Goal: Transaction & Acquisition: Book appointment/travel/reservation

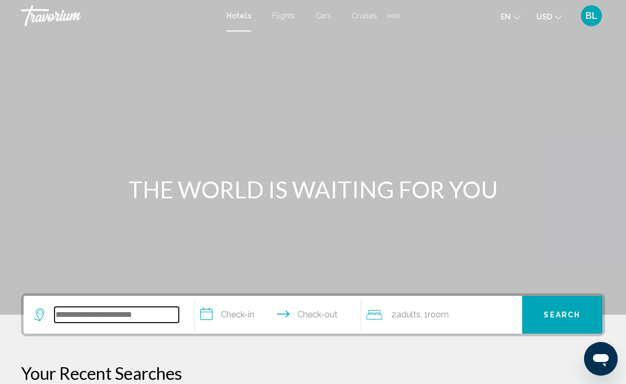
click at [107, 321] on input "Search widget" at bounding box center [117, 315] width 124 height 16
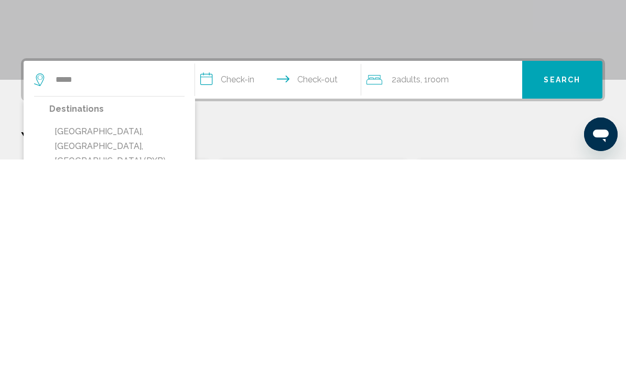
click at [155, 346] on button "[GEOGRAPHIC_DATA], [GEOGRAPHIC_DATA], [GEOGRAPHIC_DATA] (DXB)" at bounding box center [116, 370] width 135 height 49
type input "**********"
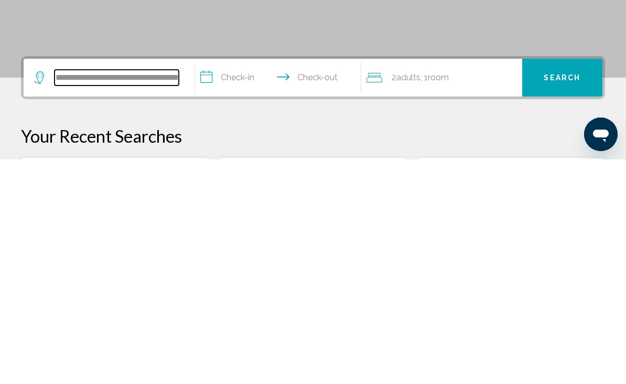
scroll to position [35, 0]
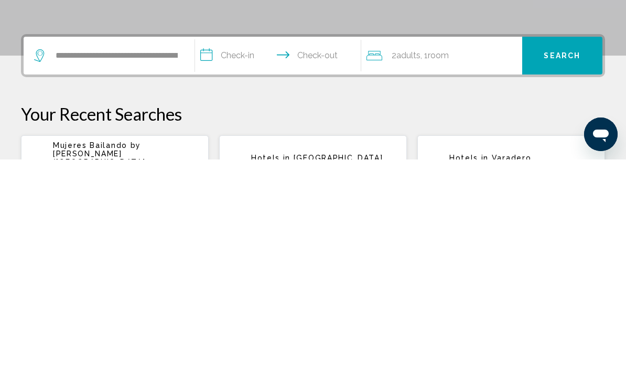
click at [247, 261] on input "**********" at bounding box center [280, 281] width 171 height 41
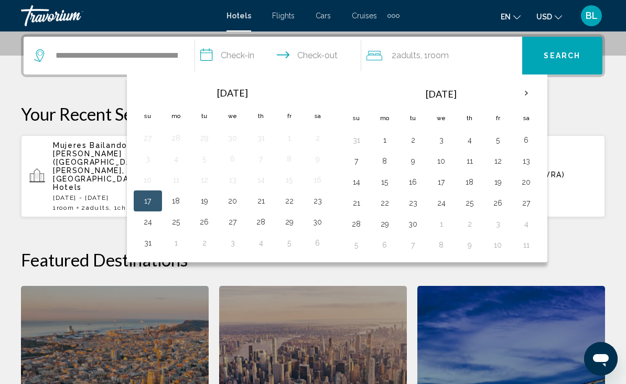
click at [525, 97] on th "Next month" at bounding box center [527, 93] width 28 height 23
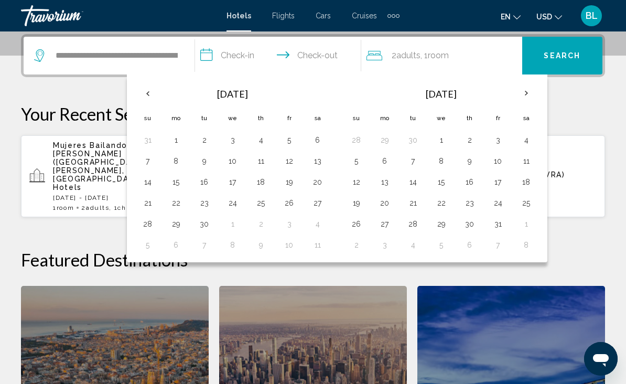
click at [527, 92] on th "Next month" at bounding box center [527, 93] width 28 height 23
click at [290, 200] on button "24" at bounding box center [289, 203] width 17 height 15
click at [238, 227] on button "29" at bounding box center [233, 224] width 17 height 15
type input "**********"
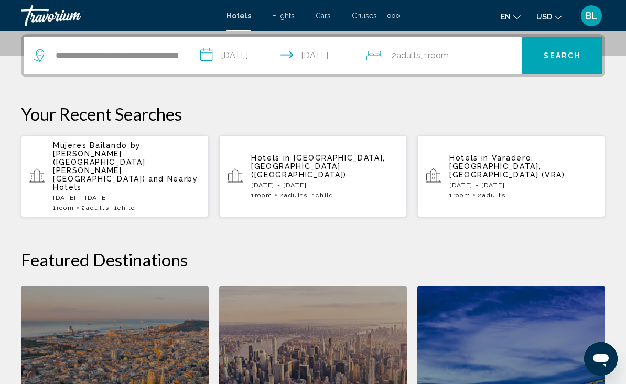
click at [448, 58] on span "Room" at bounding box center [438, 55] width 21 height 10
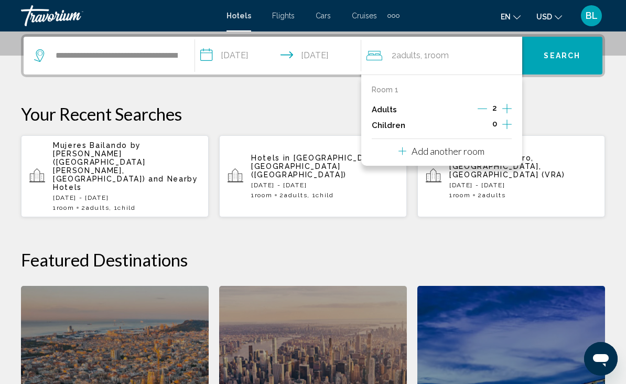
click at [507, 124] on icon "Increment children" at bounding box center [507, 124] width 9 height 13
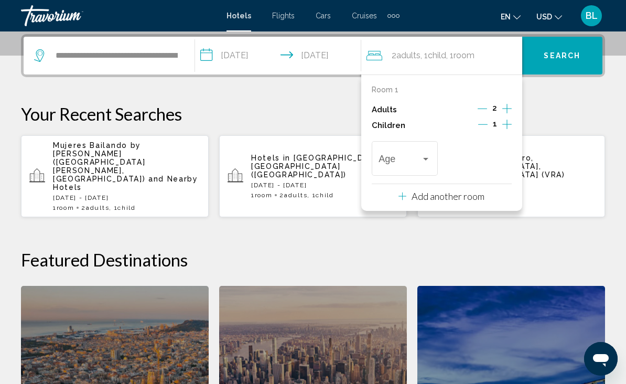
click at [417, 160] on span "Travelers: 2 adults, 1 child" at bounding box center [400, 161] width 42 height 10
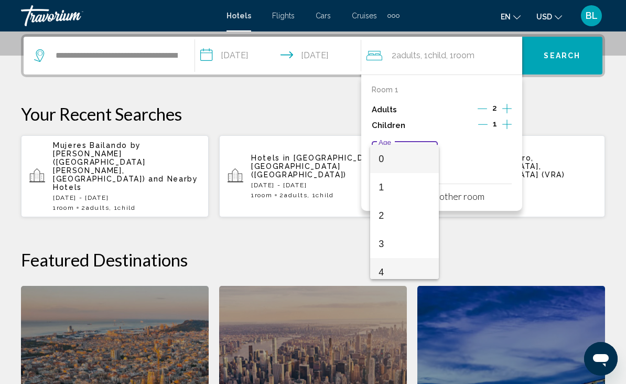
click at [387, 271] on span "4" at bounding box center [405, 272] width 52 height 28
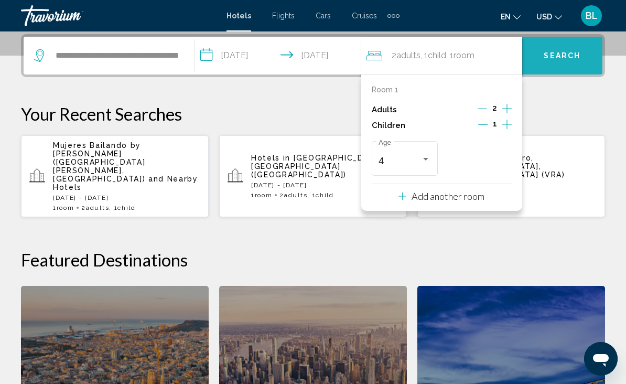
click at [560, 52] on span "Search" at bounding box center [562, 56] width 37 height 8
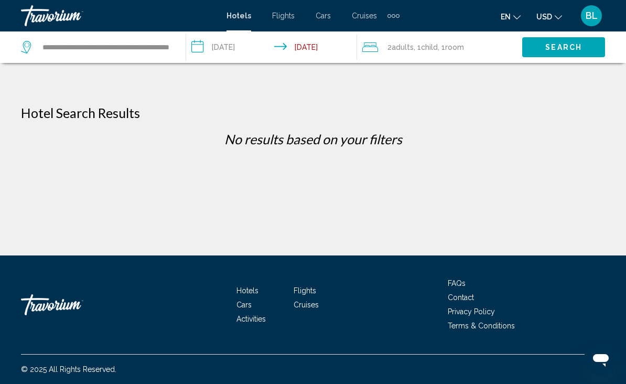
scroll to position [31, 0]
click at [157, 46] on input "**********" at bounding box center [105, 47] width 129 height 16
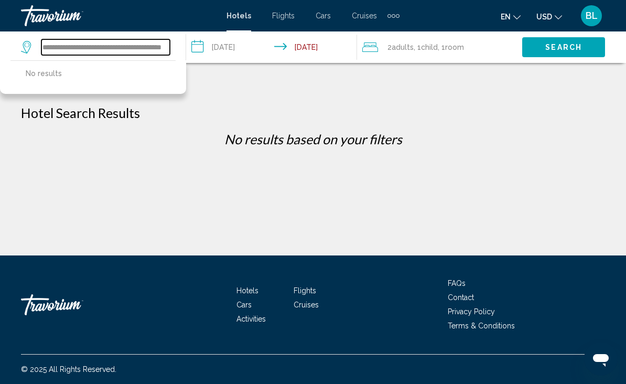
click at [160, 45] on input "**********" at bounding box center [105, 47] width 129 height 16
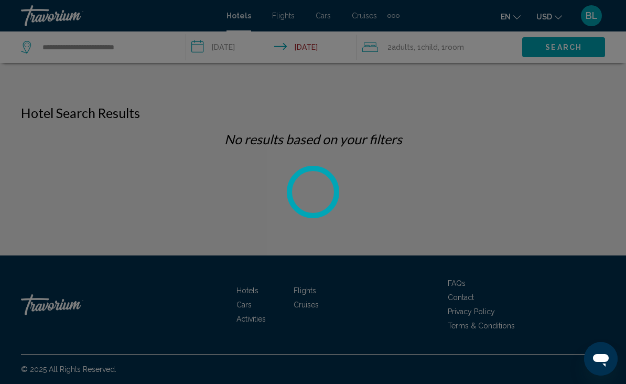
click at [152, 51] on div at bounding box center [313, 192] width 626 height 384
click at [141, 47] on div at bounding box center [313, 192] width 626 height 384
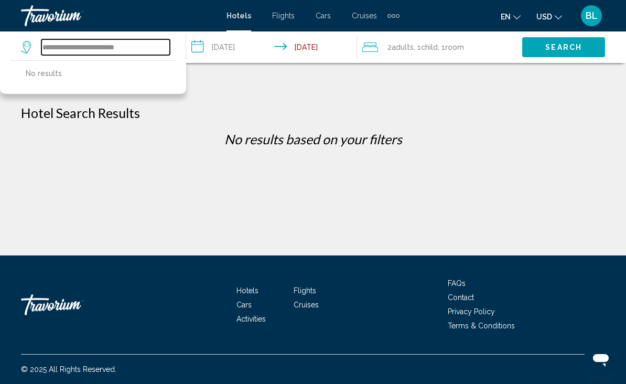
click at [141, 50] on input "**********" at bounding box center [105, 47] width 129 height 16
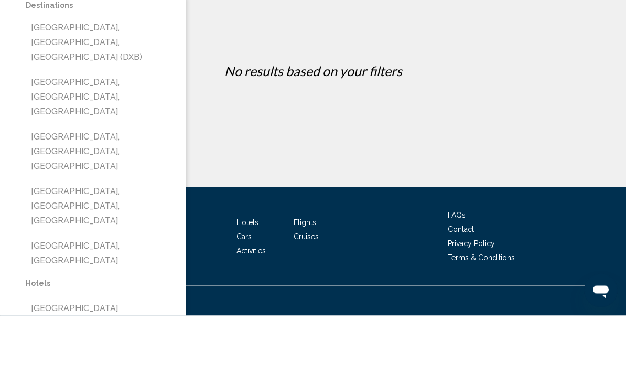
scroll to position [0, 0]
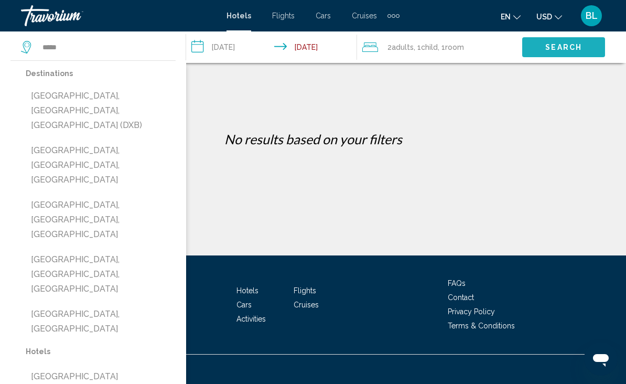
click at [556, 45] on span "Search" at bounding box center [564, 48] width 37 height 8
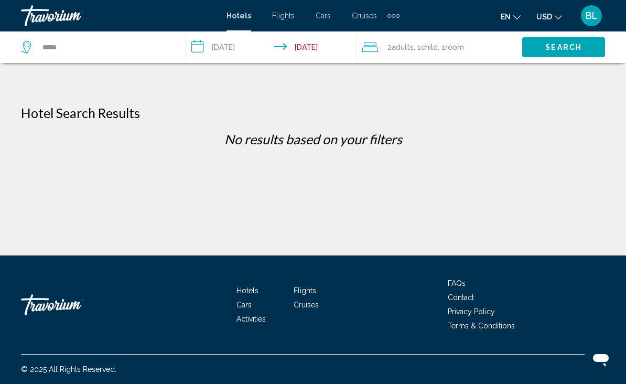
click at [552, 50] on span "Search" at bounding box center [564, 48] width 37 height 8
click at [552, 44] on span "Search" at bounding box center [564, 48] width 37 height 8
click at [74, 53] on input "*****" at bounding box center [105, 47] width 129 height 16
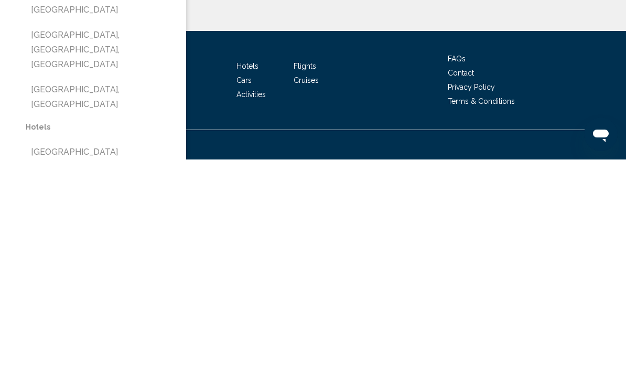
scroll to position [31, 0]
click at [45, 344] on p "Hotels" at bounding box center [101, 351] width 150 height 15
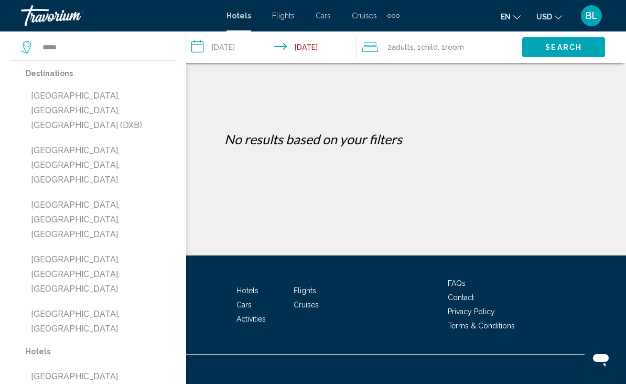
click at [112, 304] on button "[GEOGRAPHIC_DATA], [GEOGRAPHIC_DATA]" at bounding box center [101, 321] width 150 height 35
type input "**********"
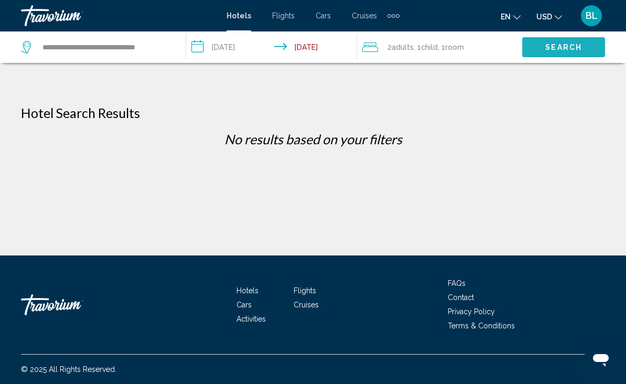
click at [561, 42] on span "Search" at bounding box center [564, 46] width 37 height 8
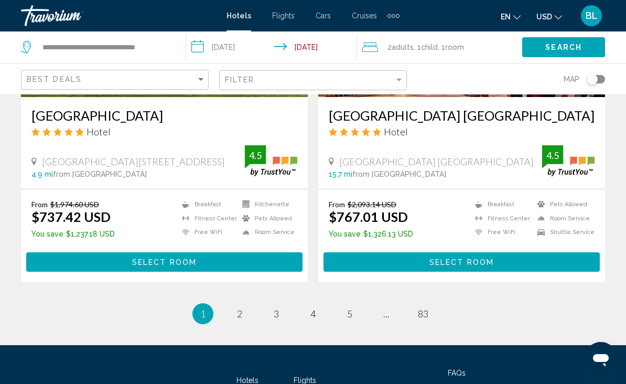
scroll to position [2166, 0]
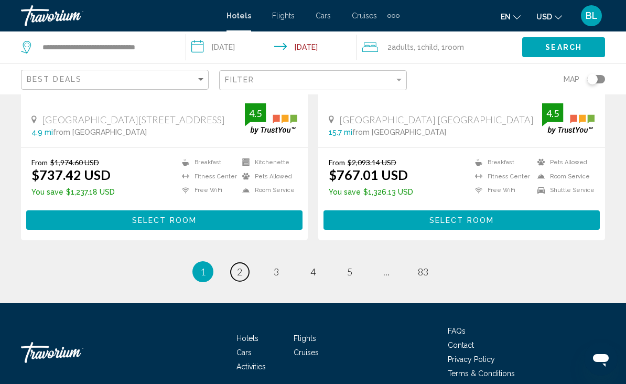
click at [241, 266] on span "2" at bounding box center [239, 272] width 5 height 12
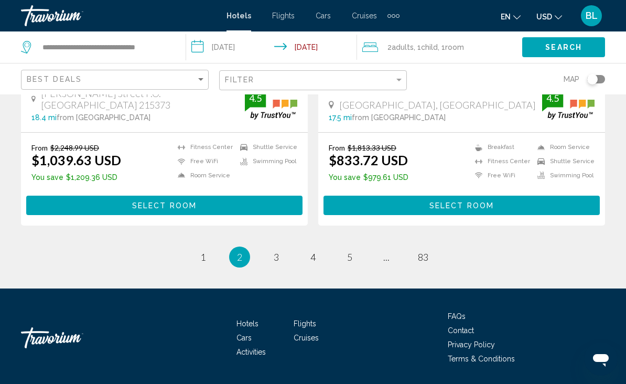
scroll to position [2153, 0]
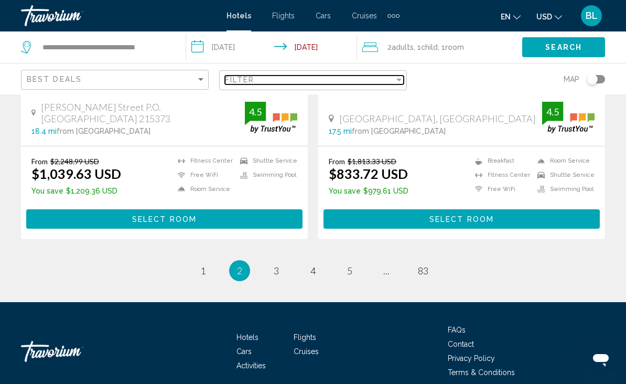
click at [362, 79] on div "Filter" at bounding box center [309, 80] width 169 height 8
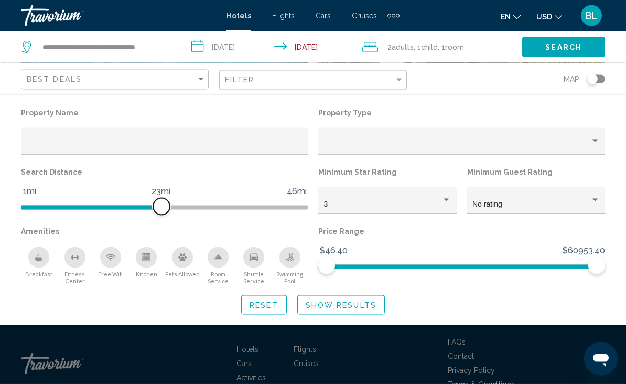
scroll to position [2142, 0]
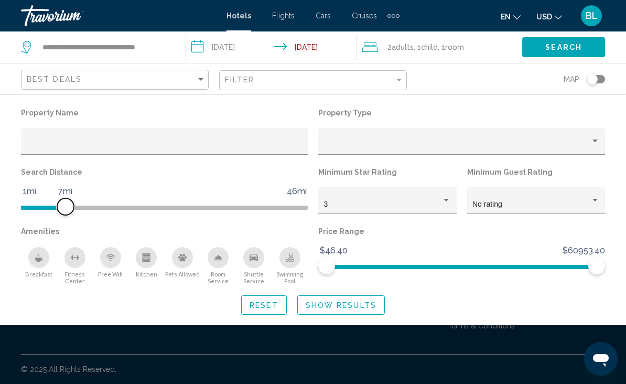
scroll to position [1025, 0]
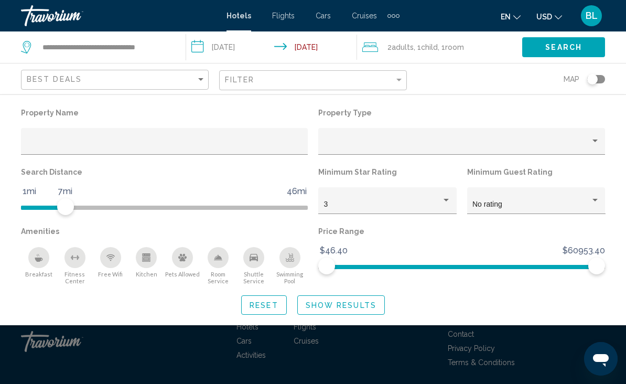
click at [397, 204] on div "3" at bounding box center [383, 204] width 118 height 8
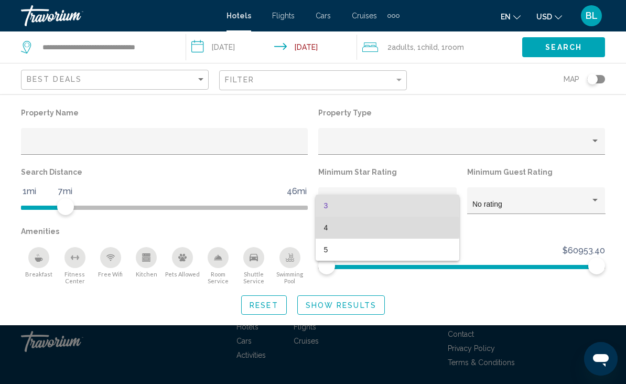
click at [370, 228] on span "4" at bounding box center [387, 228] width 127 height 22
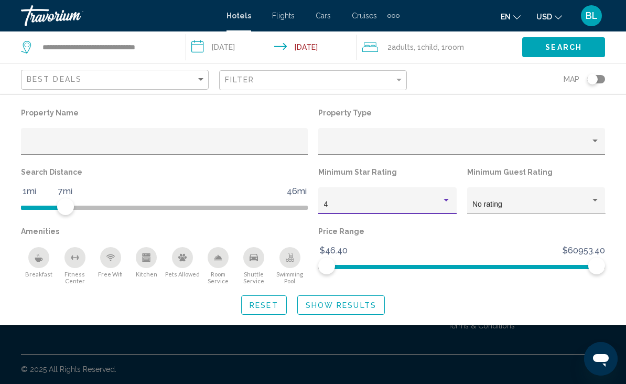
scroll to position [625, 0]
click at [497, 207] on span "No rating" at bounding box center [488, 204] width 30 height 8
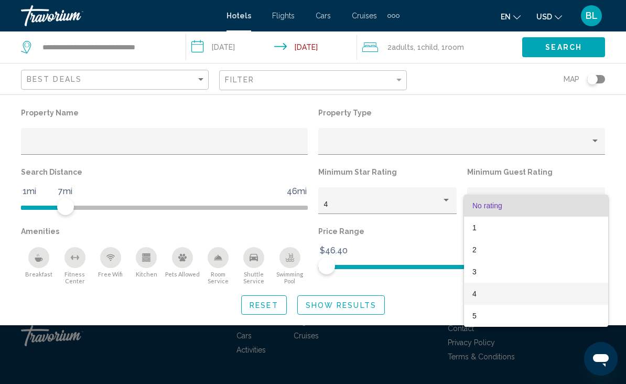
click at [491, 294] on span "4" at bounding box center [536, 294] width 127 height 22
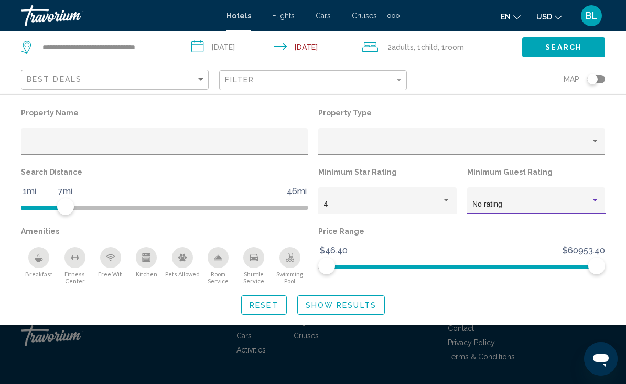
scroll to position [261, 0]
click at [577, 46] on span "Search" at bounding box center [564, 48] width 37 height 8
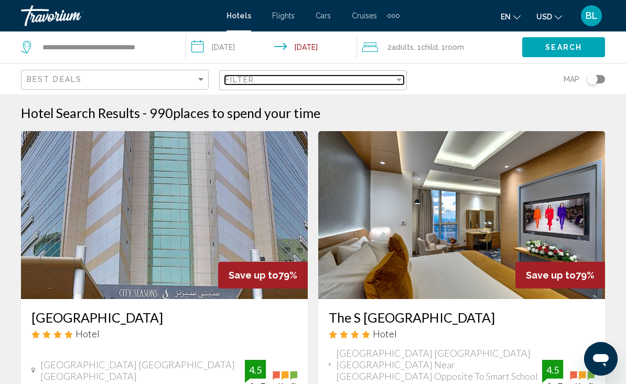
click at [294, 79] on div "Filter" at bounding box center [309, 80] width 169 height 8
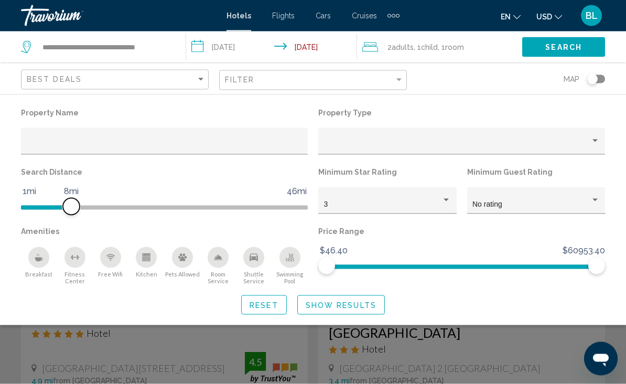
scroll to position [1, 0]
click at [362, 199] on div "3" at bounding box center [387, 204] width 127 height 22
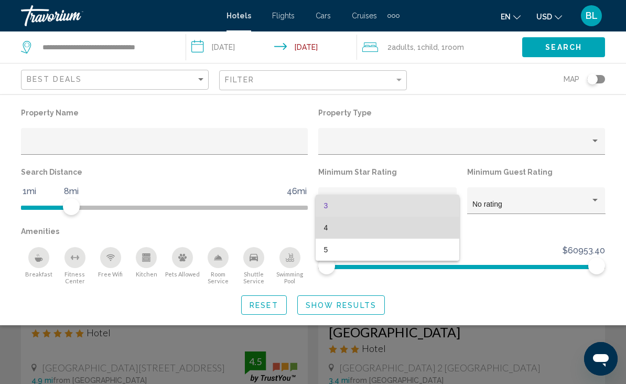
click at [365, 227] on span "4" at bounding box center [387, 228] width 127 height 22
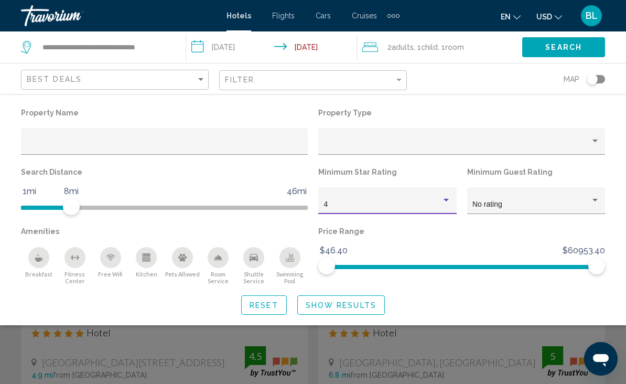
click at [495, 207] on span "No rating" at bounding box center [488, 204] width 30 height 8
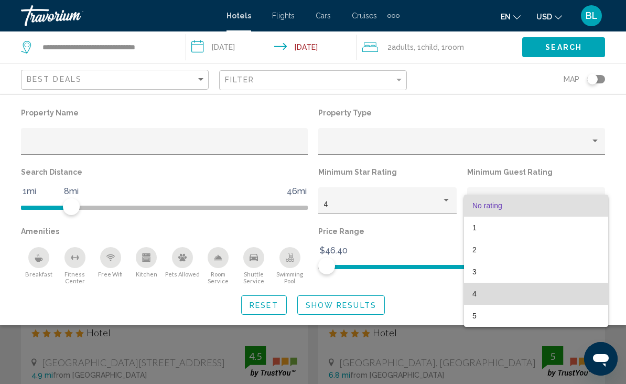
click at [495, 296] on span "4" at bounding box center [536, 294] width 127 height 22
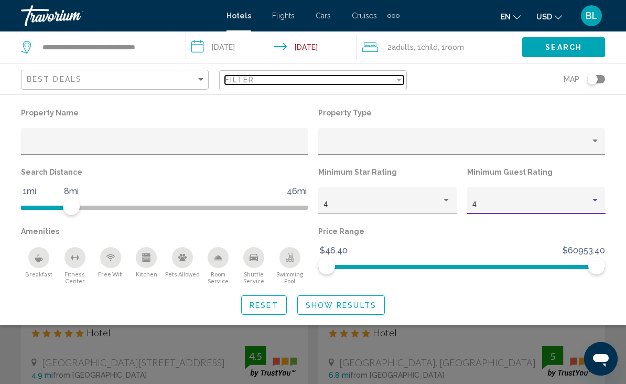
click at [376, 76] on div "Filter" at bounding box center [309, 80] width 169 height 8
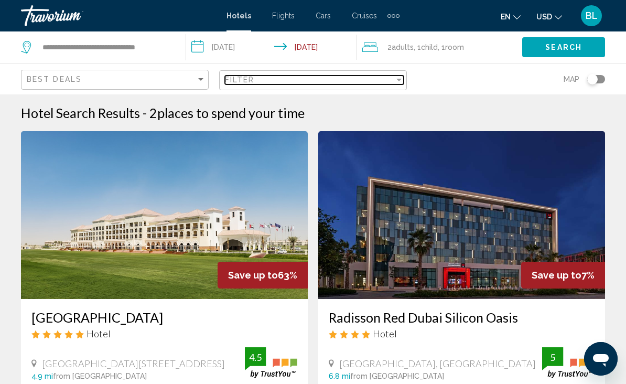
click at [370, 79] on div "Filter" at bounding box center [309, 80] width 169 height 8
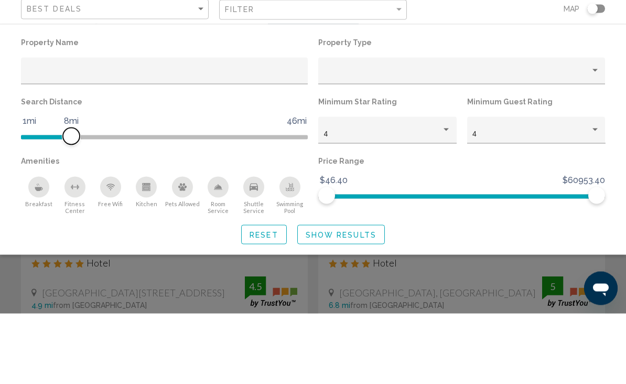
scroll to position [71, 0]
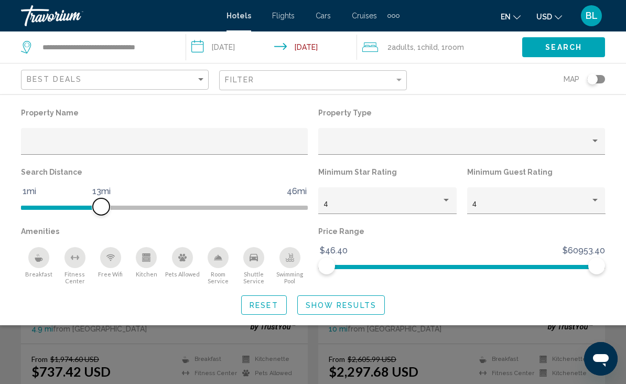
scroll to position [62, 0]
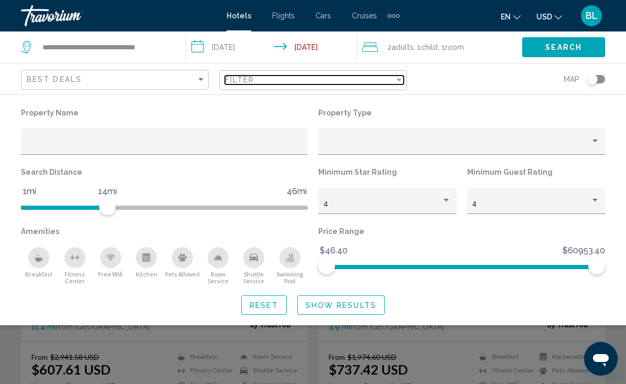
click at [362, 76] on div "Filter" at bounding box center [309, 80] width 169 height 8
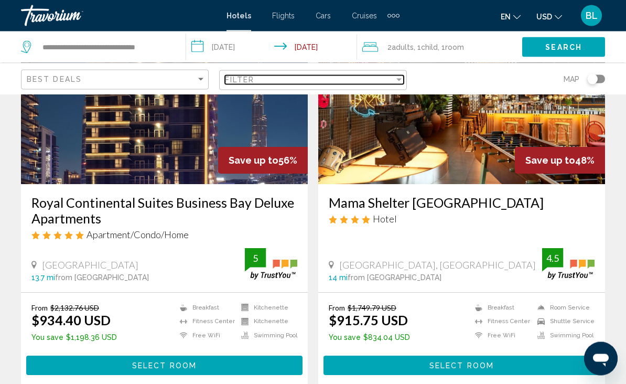
scroll to position [502, 0]
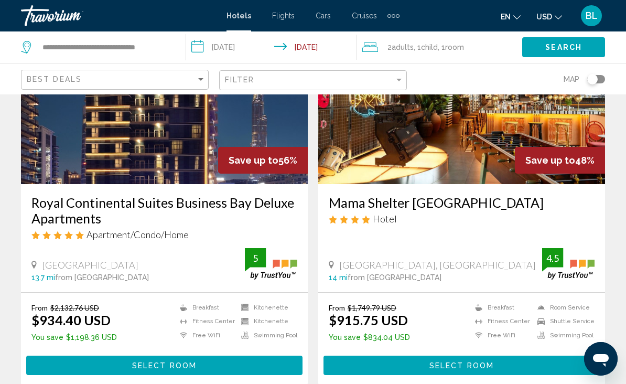
click at [184, 171] on img "Main content" at bounding box center [164, 100] width 287 height 168
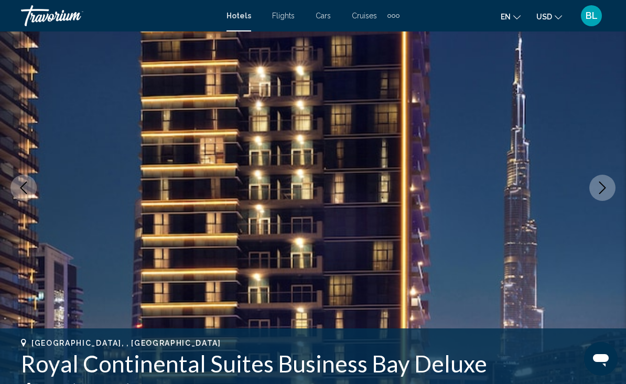
scroll to position [92, 0]
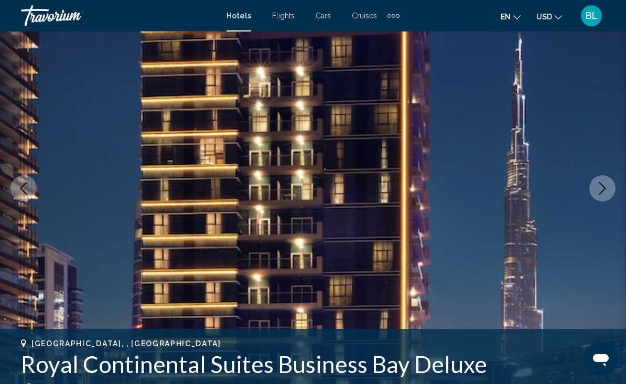
click at [598, 187] on icon "Next image" at bounding box center [603, 188] width 13 height 13
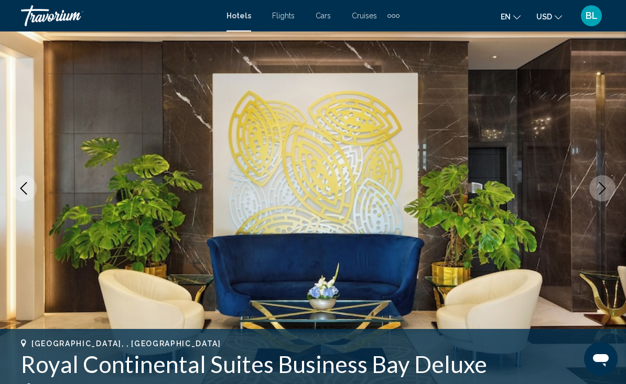
click at [599, 186] on icon "Next image" at bounding box center [603, 188] width 13 height 13
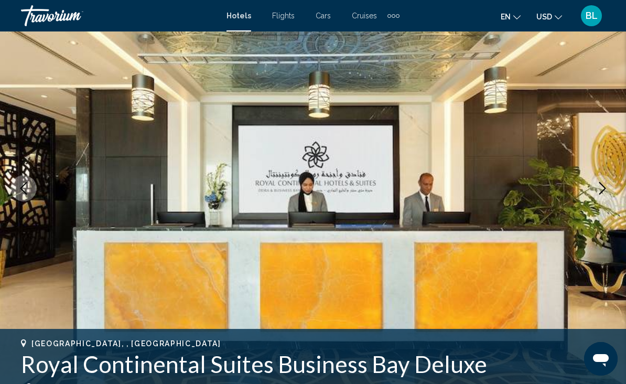
click at [601, 189] on icon "Next image" at bounding box center [603, 188] width 13 height 13
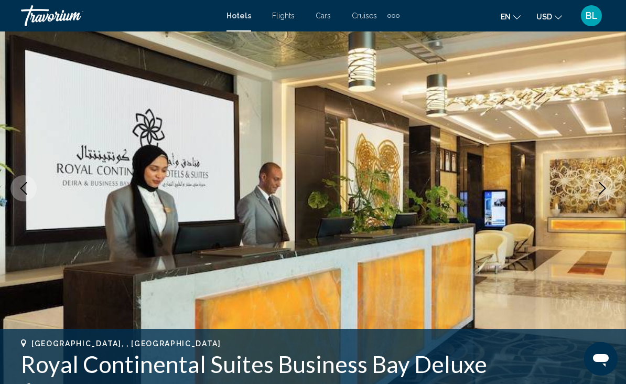
click at [603, 188] on icon "Next image" at bounding box center [603, 188] width 13 height 13
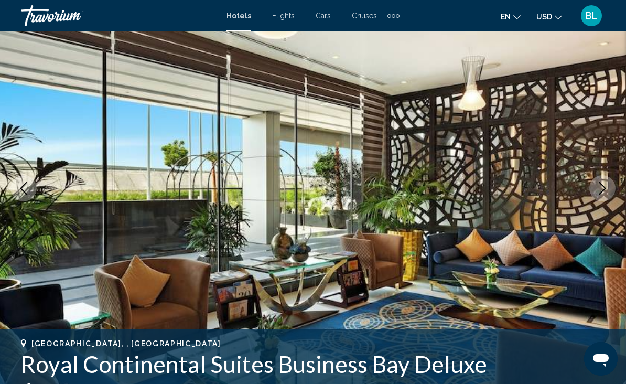
click at [603, 195] on button "Next image" at bounding box center [603, 188] width 26 height 26
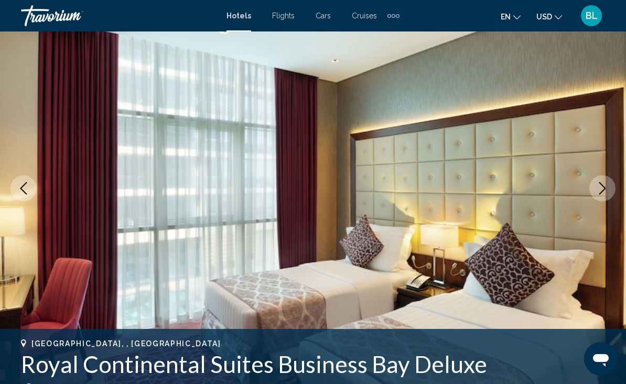
click at [602, 201] on button "Next image" at bounding box center [603, 188] width 26 height 26
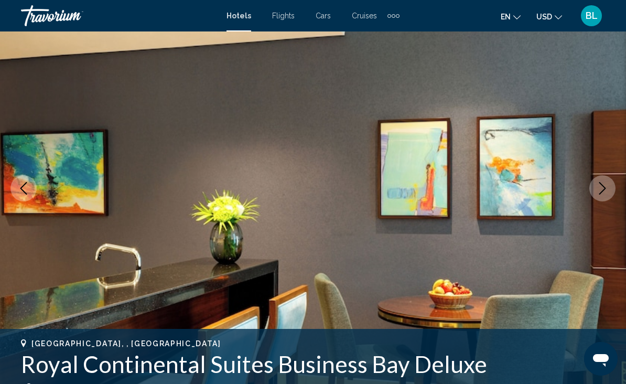
click at [601, 198] on button "Next image" at bounding box center [603, 188] width 26 height 26
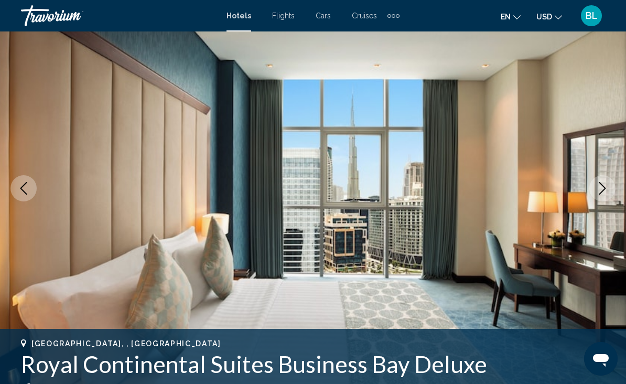
click at [601, 199] on button "Next image" at bounding box center [603, 188] width 26 height 26
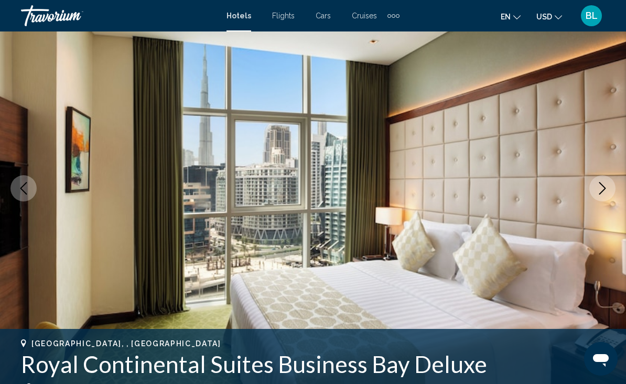
click at [599, 201] on img "Main content" at bounding box center [313, 188] width 626 height 498
click at [604, 187] on icon "Next image" at bounding box center [603, 188] width 7 height 13
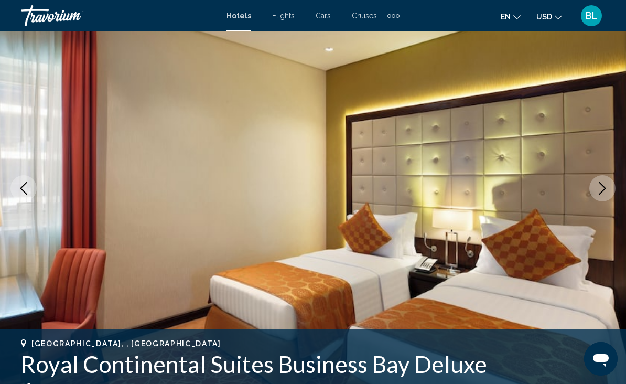
click at [602, 188] on icon "Next image" at bounding box center [603, 188] width 13 height 13
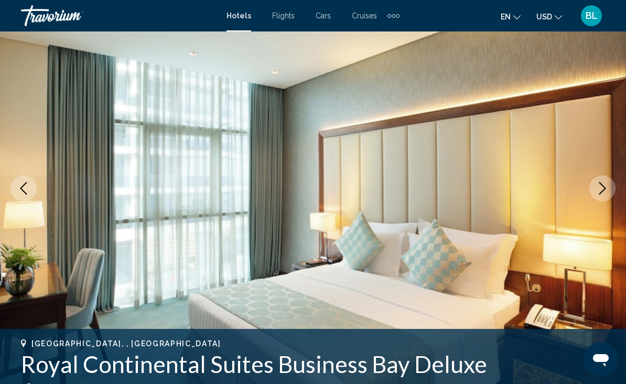
click at [600, 193] on icon "Next image" at bounding box center [603, 188] width 13 height 13
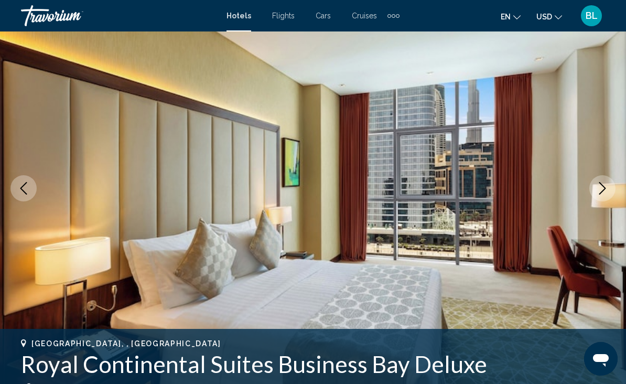
click at [599, 193] on icon "Next image" at bounding box center [603, 188] width 13 height 13
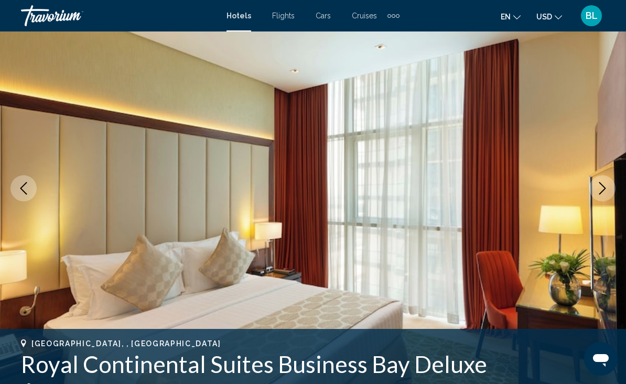
click at [598, 192] on icon "Next image" at bounding box center [603, 188] width 13 height 13
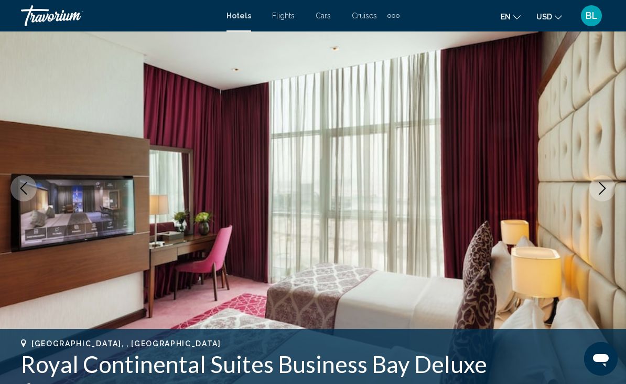
click at [598, 190] on icon "Next image" at bounding box center [603, 188] width 13 height 13
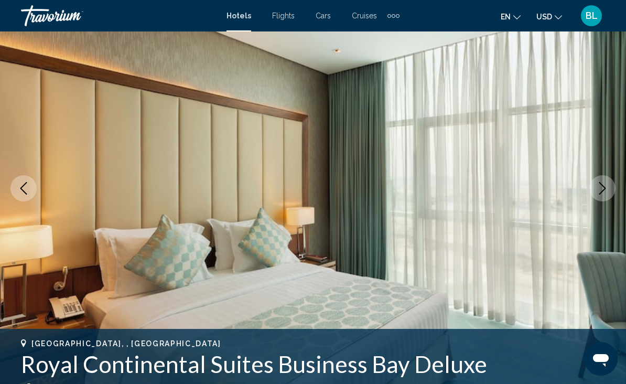
click at [598, 190] on icon "Next image" at bounding box center [603, 188] width 13 height 13
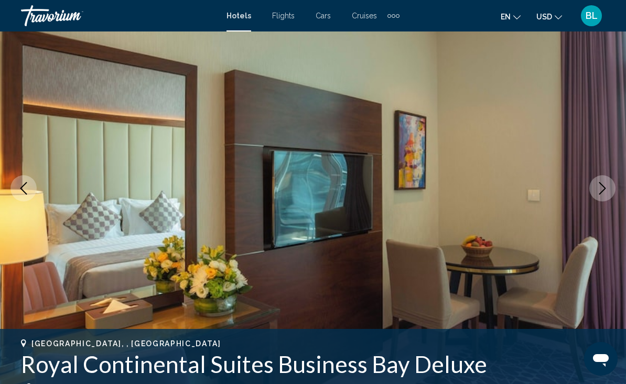
click at [602, 185] on icon "Next image" at bounding box center [603, 188] width 7 height 13
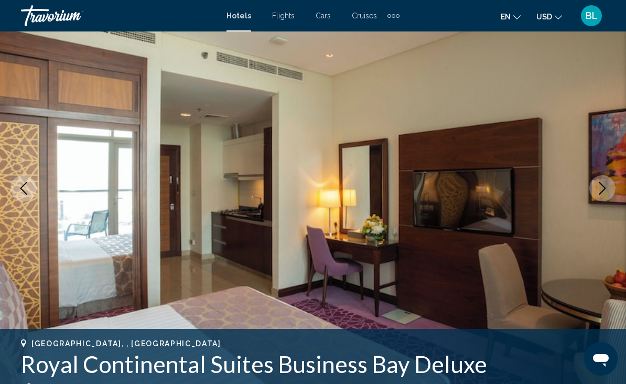
click at [602, 186] on icon "Next image" at bounding box center [603, 188] width 13 height 13
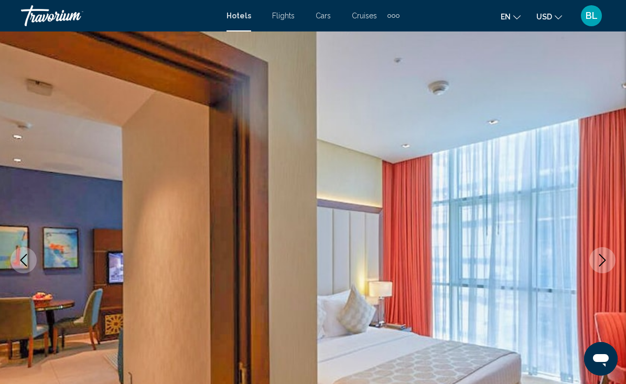
scroll to position [0, 0]
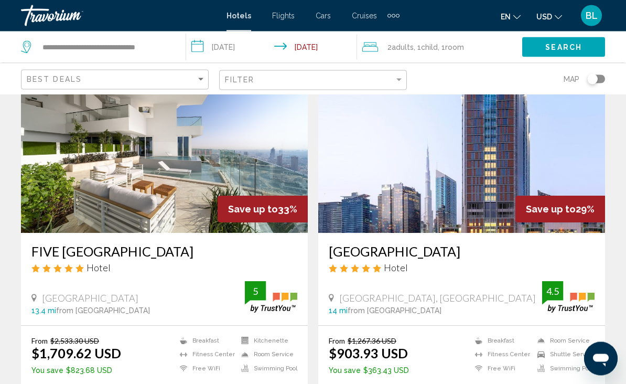
scroll to position [1613, 0]
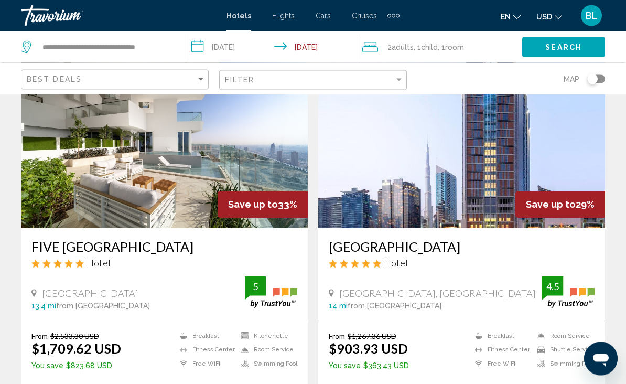
click at [277, 176] on img "Main content" at bounding box center [164, 145] width 287 height 168
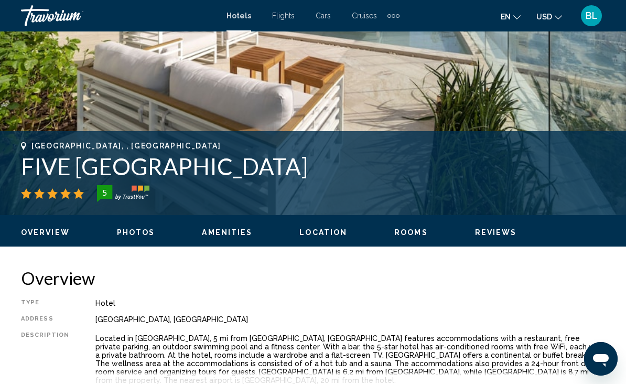
click at [133, 231] on span "Photos" at bounding box center [136, 232] width 38 height 8
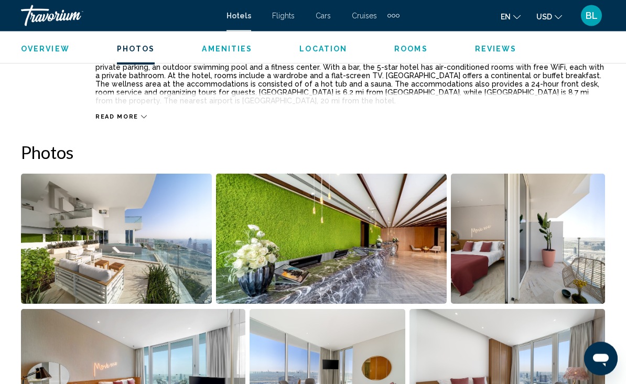
scroll to position [673, 0]
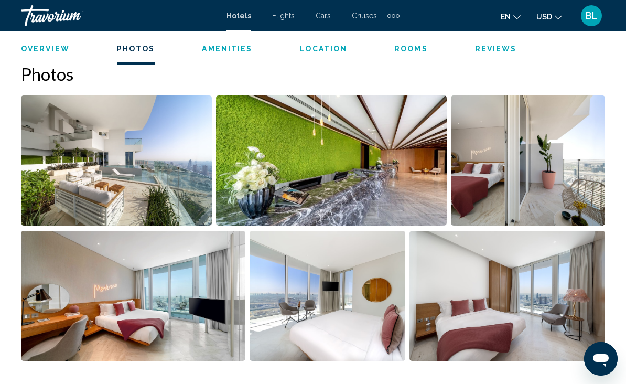
click at [158, 193] on img "Open full-screen image slider" at bounding box center [116, 160] width 191 height 130
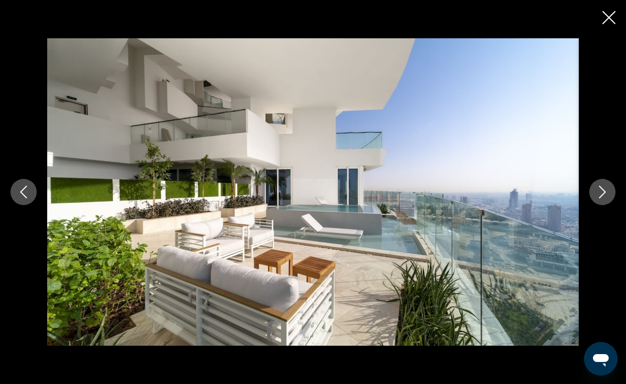
click at [604, 198] on icon "Next image" at bounding box center [603, 192] width 13 height 13
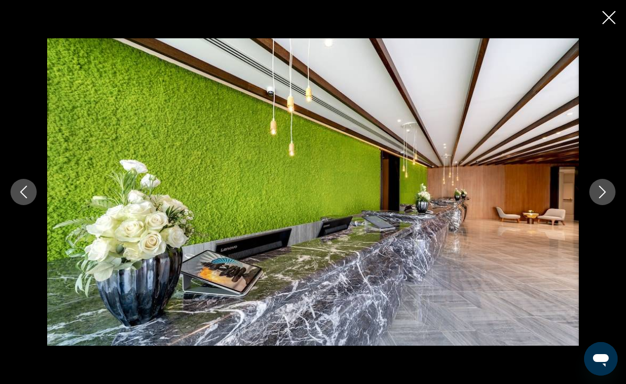
click at [596, 205] on button "Next image" at bounding box center [603, 192] width 26 height 26
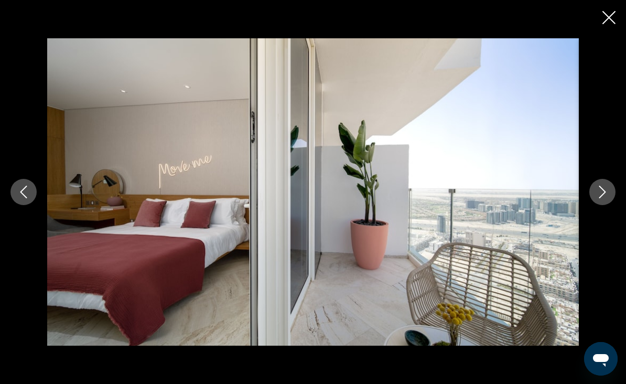
click at [593, 205] on button "Next image" at bounding box center [603, 192] width 26 height 26
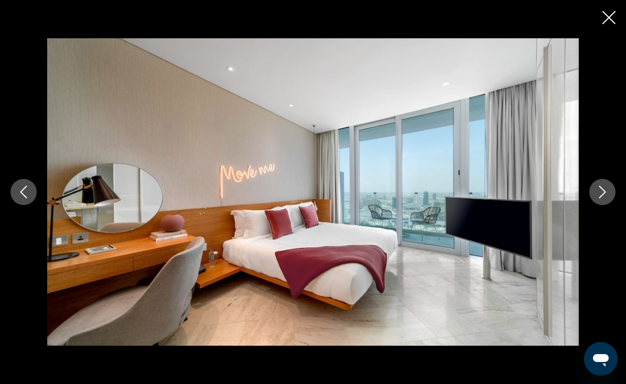
click at [594, 205] on button "Next image" at bounding box center [603, 192] width 26 height 26
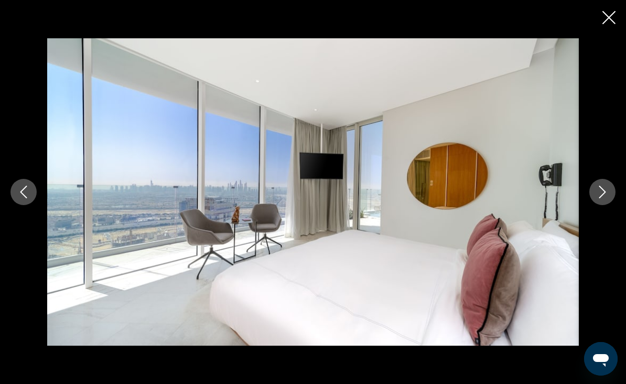
click at [594, 205] on button "Next image" at bounding box center [603, 192] width 26 height 26
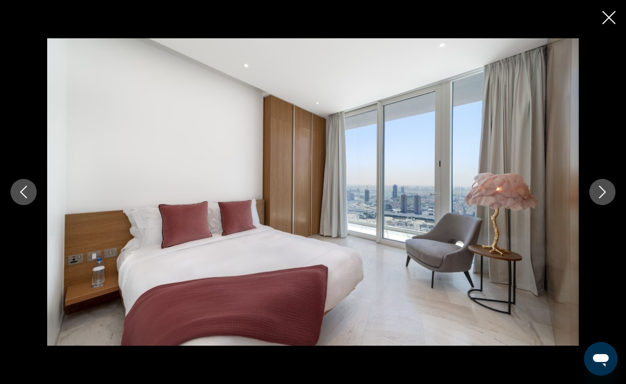
click at [593, 205] on button "Next image" at bounding box center [603, 192] width 26 height 26
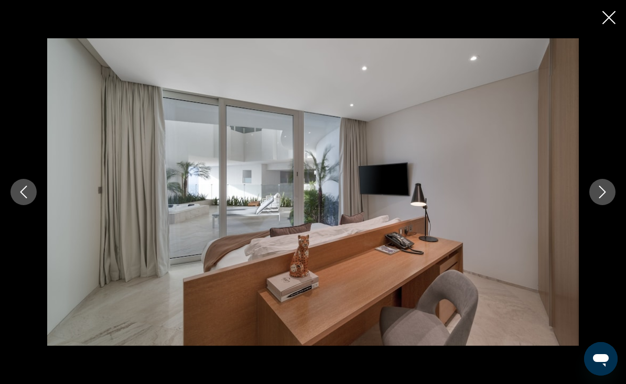
click at [592, 205] on button "Next image" at bounding box center [603, 192] width 26 height 26
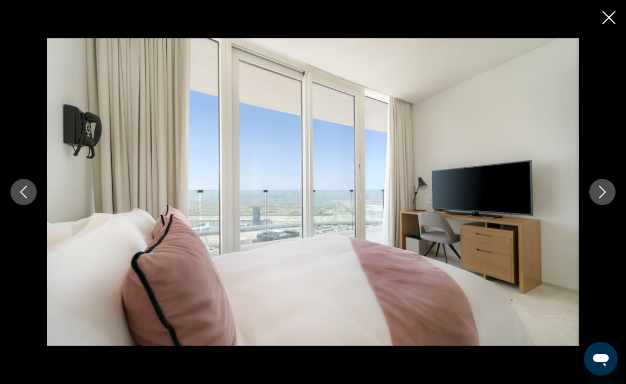
click at [592, 205] on button "Next image" at bounding box center [603, 192] width 26 height 26
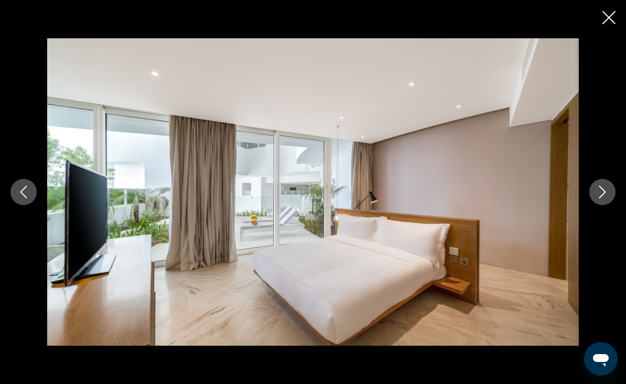
click at [591, 205] on button "Next image" at bounding box center [603, 192] width 26 height 26
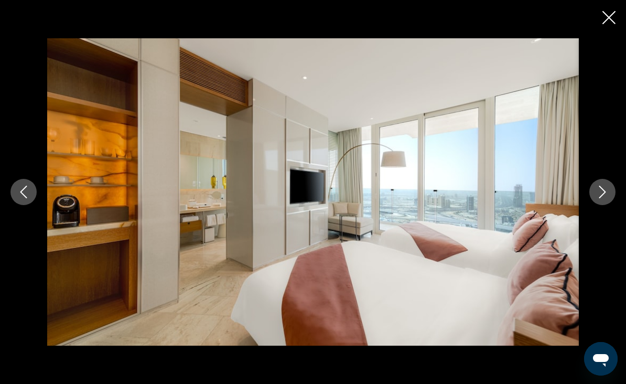
click at [594, 205] on button "Next image" at bounding box center [603, 192] width 26 height 26
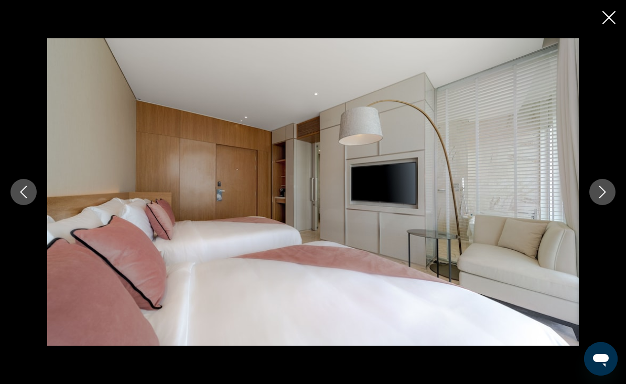
click at [599, 198] on icon "Next image" at bounding box center [603, 192] width 13 height 13
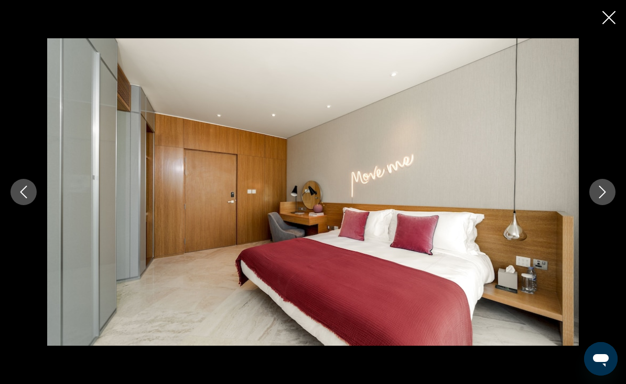
click at [599, 198] on icon "Next image" at bounding box center [603, 192] width 13 height 13
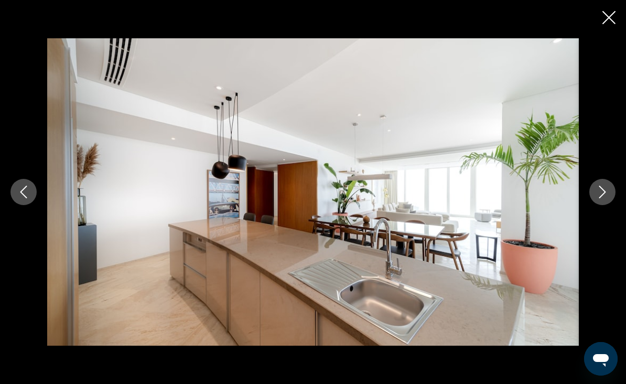
click at [599, 198] on icon "Next image" at bounding box center [603, 192] width 13 height 13
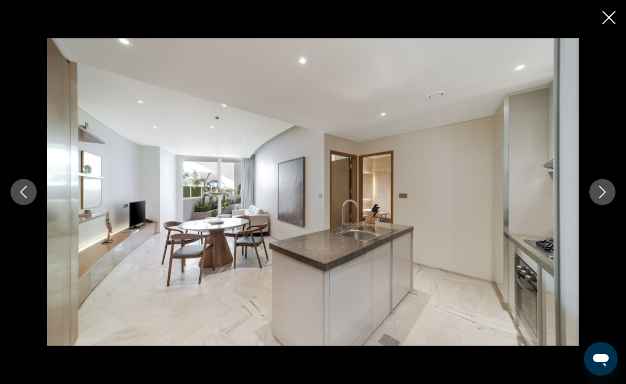
click at [596, 205] on button "Next image" at bounding box center [603, 192] width 26 height 26
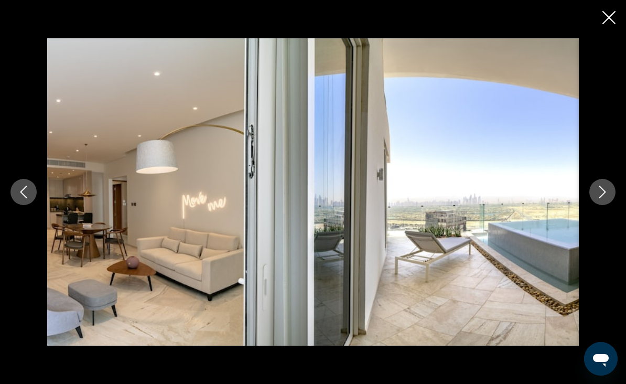
click at [597, 205] on button "Next image" at bounding box center [603, 192] width 26 height 26
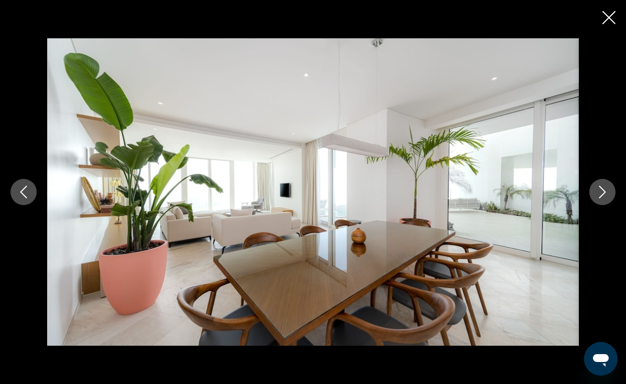
click at [596, 205] on button "Next image" at bounding box center [603, 192] width 26 height 26
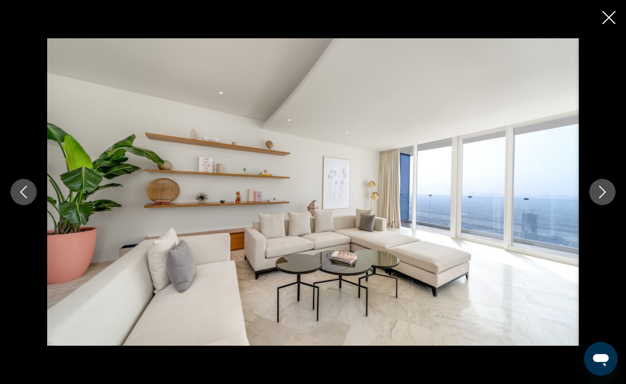
click at [596, 205] on button "Next image" at bounding box center [603, 192] width 26 height 26
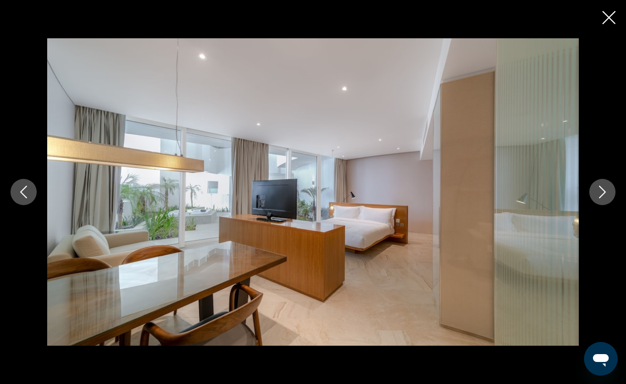
click at [595, 205] on button "Next image" at bounding box center [603, 192] width 26 height 26
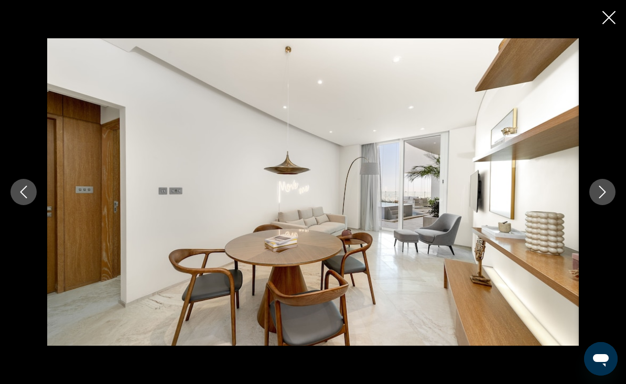
click at [596, 205] on button "Next image" at bounding box center [603, 192] width 26 height 26
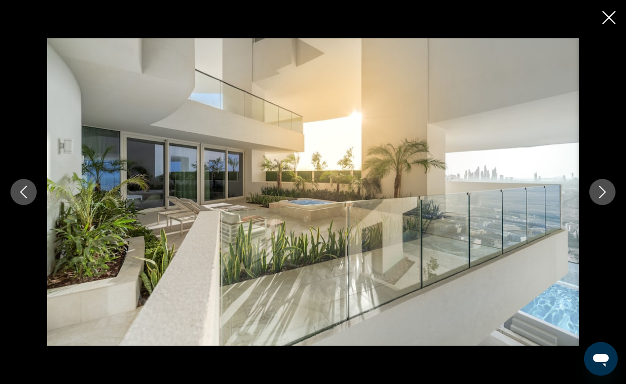
click at [594, 205] on button "Next image" at bounding box center [603, 192] width 26 height 26
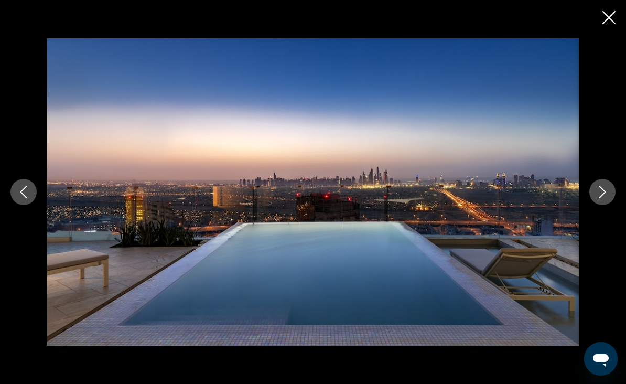
click at [593, 205] on button "Next image" at bounding box center [603, 192] width 26 height 26
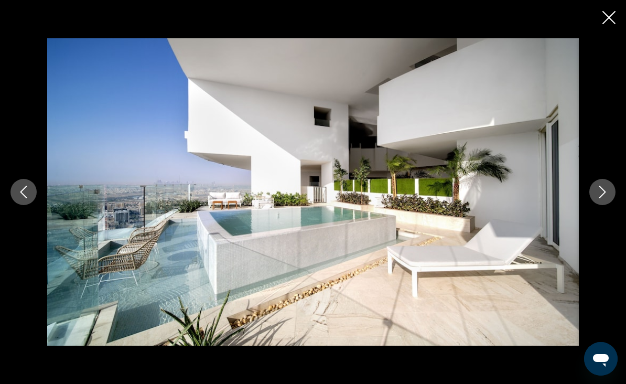
click at [598, 198] on icon "Next image" at bounding box center [603, 192] width 13 height 13
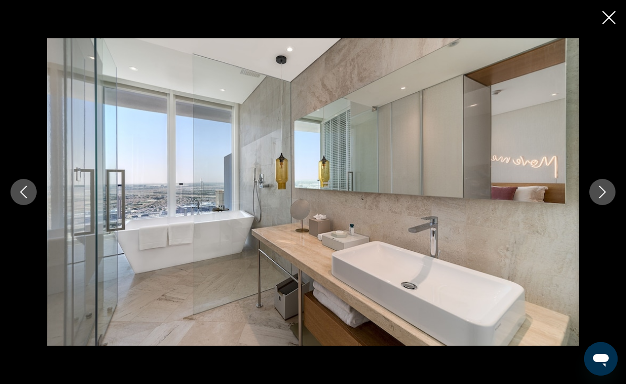
click at [596, 205] on button "Next image" at bounding box center [603, 192] width 26 height 26
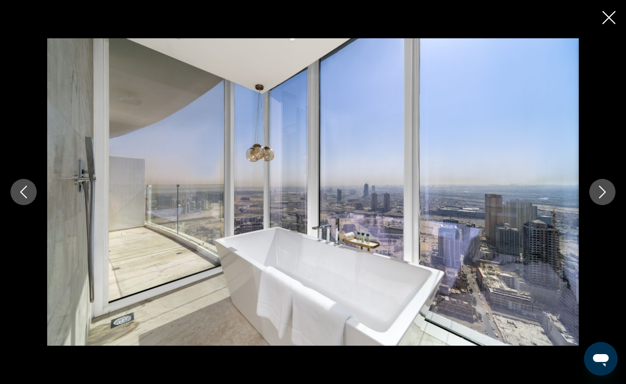
click at [594, 205] on button "Next image" at bounding box center [603, 192] width 26 height 26
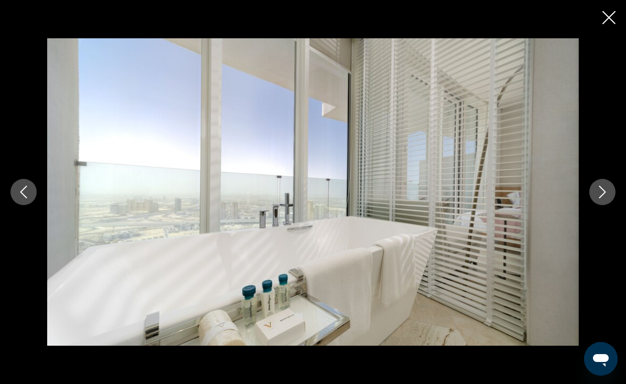
click at [594, 205] on button "Next image" at bounding box center [603, 192] width 26 height 26
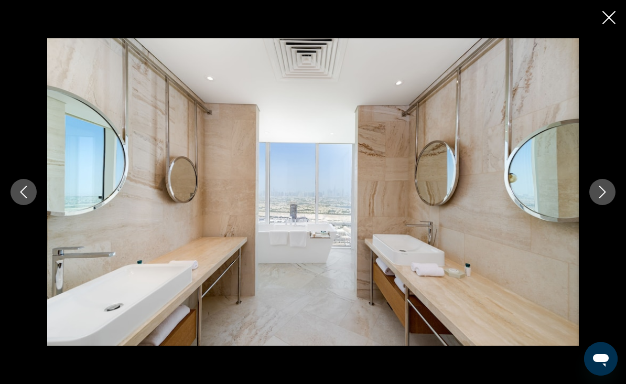
click at [593, 205] on button "Next image" at bounding box center [603, 192] width 26 height 26
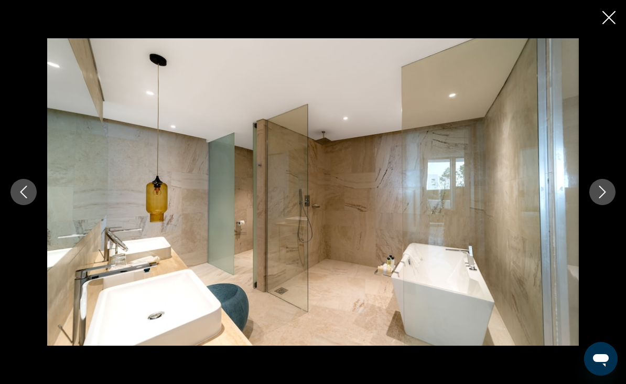
click at [592, 205] on button "Next image" at bounding box center [603, 192] width 26 height 26
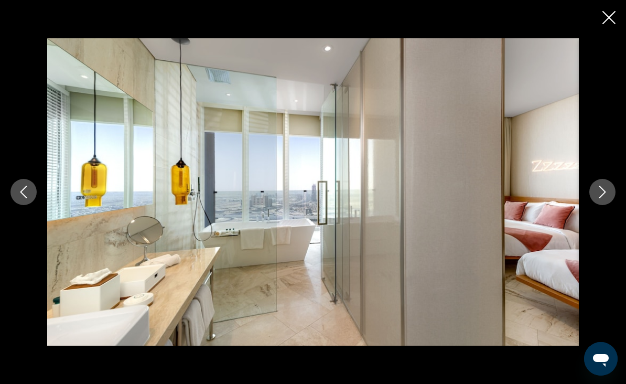
click at [593, 205] on button "Next image" at bounding box center [603, 192] width 26 height 26
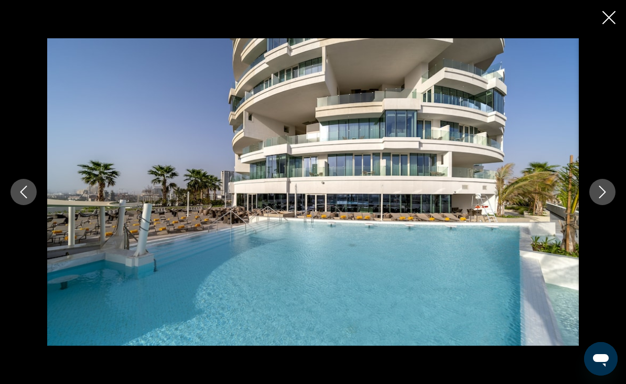
click at [592, 205] on button "Next image" at bounding box center [603, 192] width 26 height 26
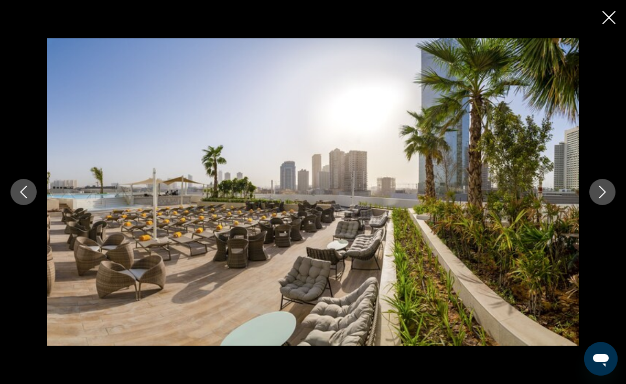
click at [586, 221] on div "Main content" at bounding box center [313, 191] width 626 height 307
click at [595, 205] on button "Next image" at bounding box center [603, 192] width 26 height 26
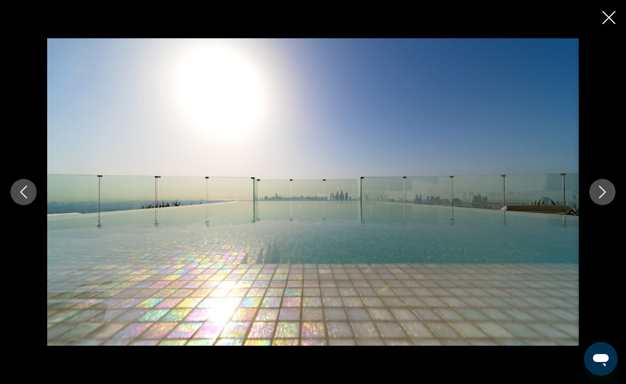
click at [598, 198] on icon "Next image" at bounding box center [603, 192] width 13 height 13
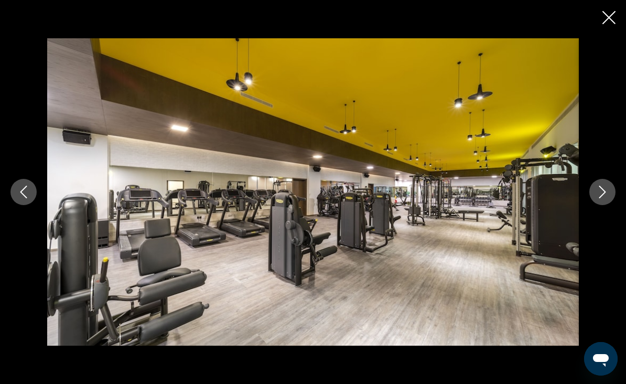
click at [598, 198] on icon "Next image" at bounding box center [603, 192] width 13 height 13
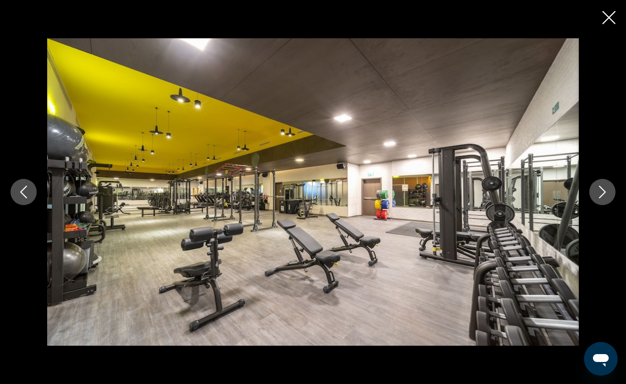
click at [599, 198] on icon "Next image" at bounding box center [603, 192] width 13 height 13
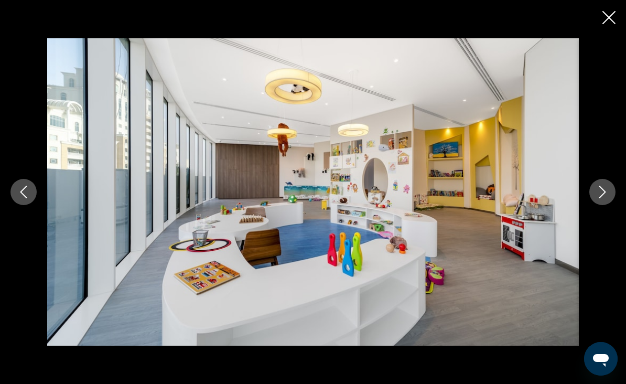
click at [600, 198] on icon "Next image" at bounding box center [603, 192] width 13 height 13
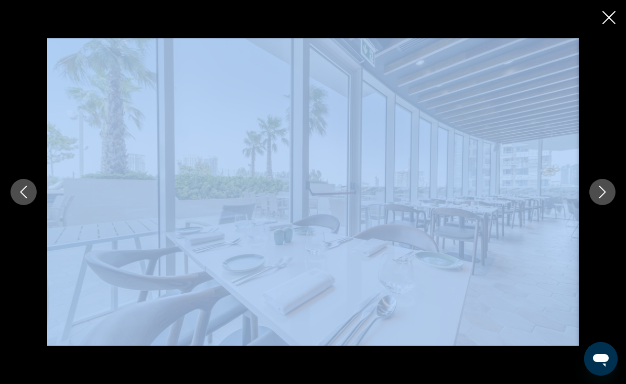
click at [599, 198] on icon "Next image" at bounding box center [603, 192] width 13 height 13
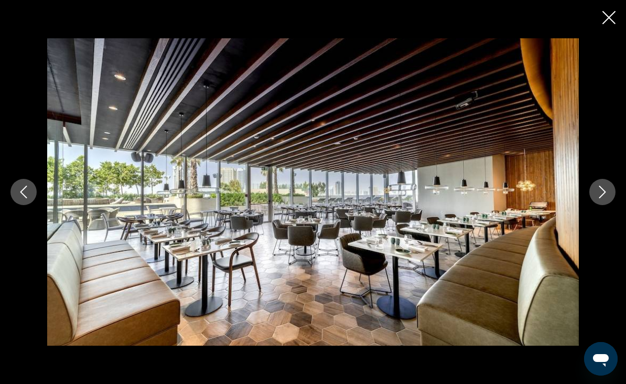
click at [598, 198] on icon "Next image" at bounding box center [603, 192] width 13 height 13
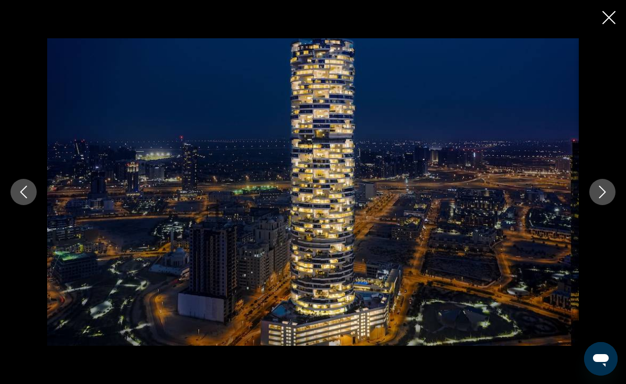
click at [596, 205] on button "Next image" at bounding box center [603, 192] width 26 height 26
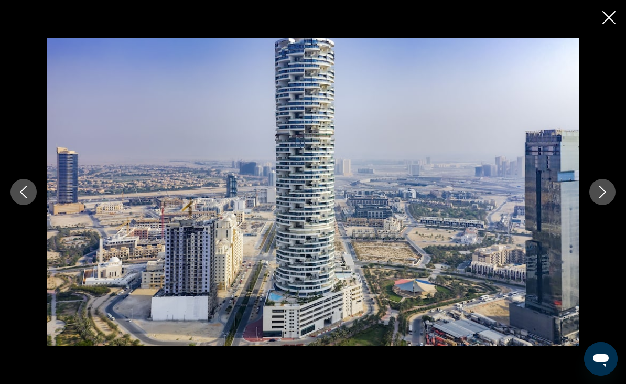
click at [598, 198] on icon "Next image" at bounding box center [603, 192] width 13 height 13
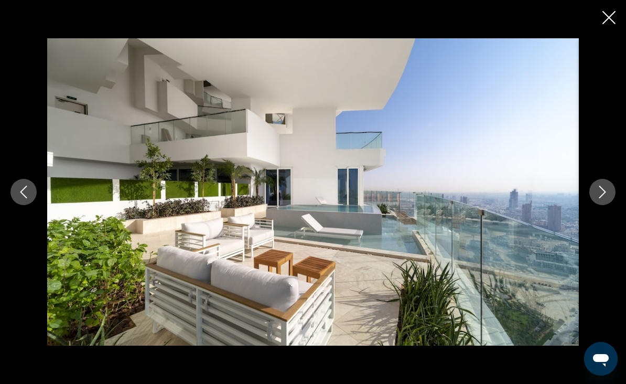
click at [604, 23] on icon "Close slideshow" at bounding box center [609, 17] width 13 height 13
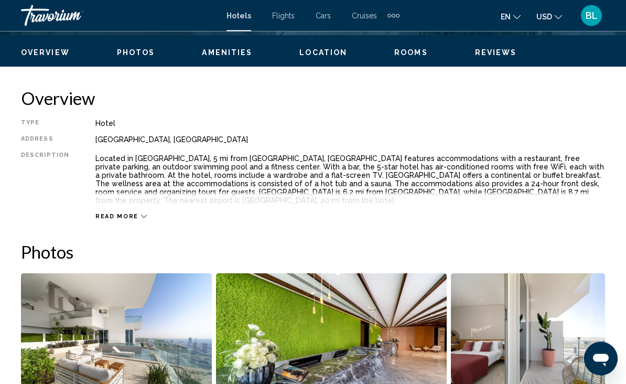
scroll to position [488, 0]
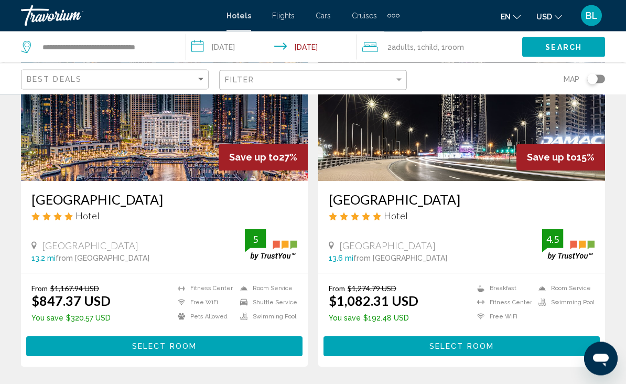
scroll to position [2036, 0]
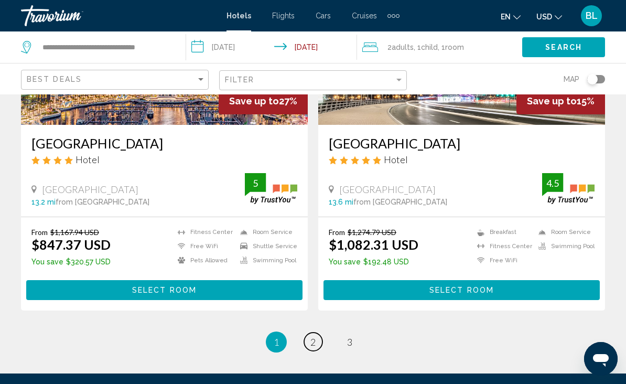
click at [312, 346] on span "2" at bounding box center [313, 342] width 5 height 12
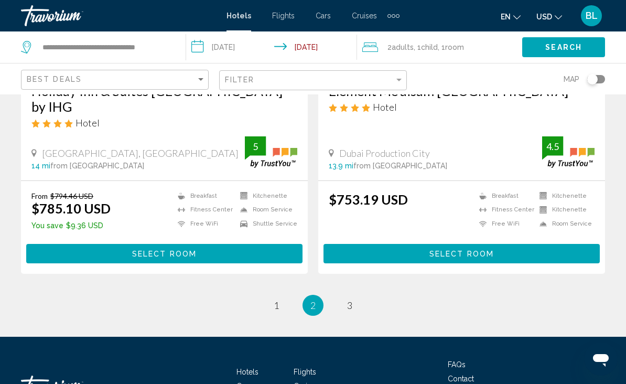
scroll to position [2180, 0]
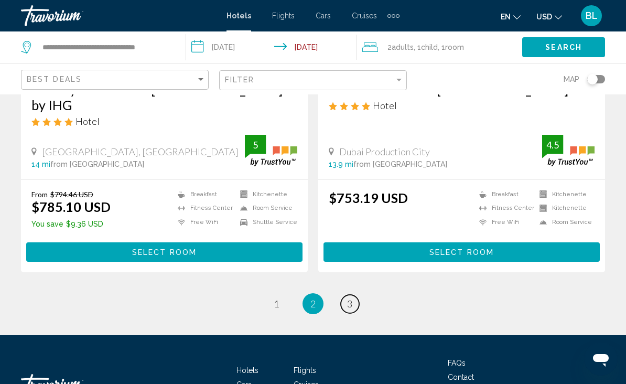
click at [354, 295] on link "page 3" at bounding box center [350, 304] width 18 height 18
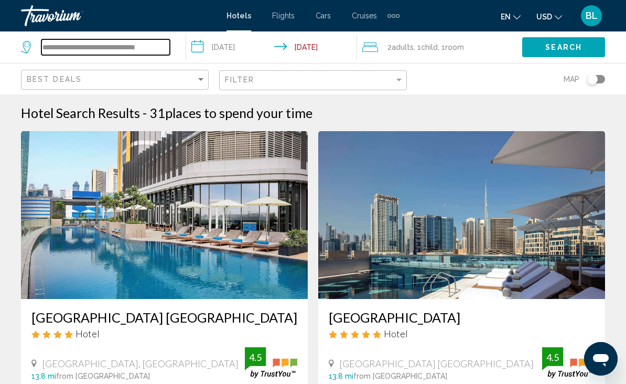
click at [158, 55] on input "**********" at bounding box center [105, 47] width 129 height 16
type input "**********"
paste input "**********"
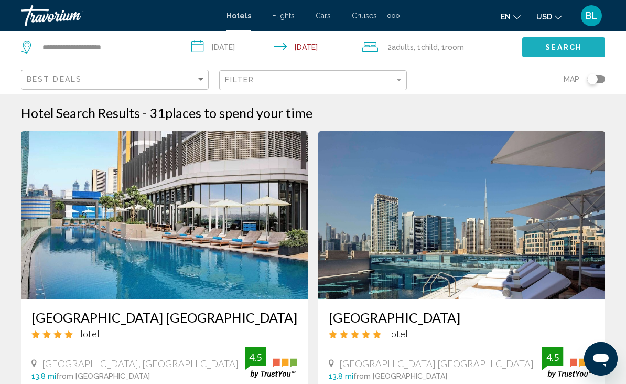
click at [559, 47] on span "Search" at bounding box center [564, 48] width 37 height 8
click at [556, 47] on span "Search" at bounding box center [564, 48] width 37 height 8
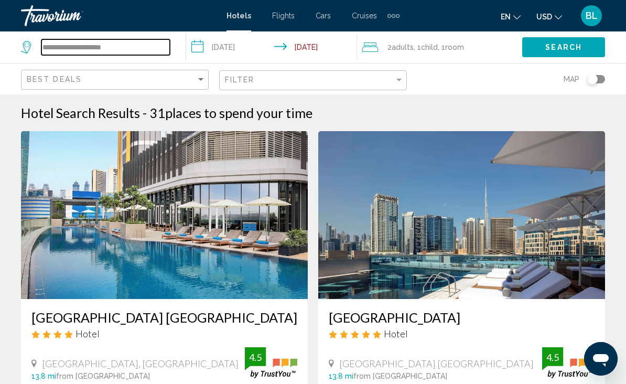
click at [148, 49] on input "**********" at bounding box center [105, 47] width 129 height 16
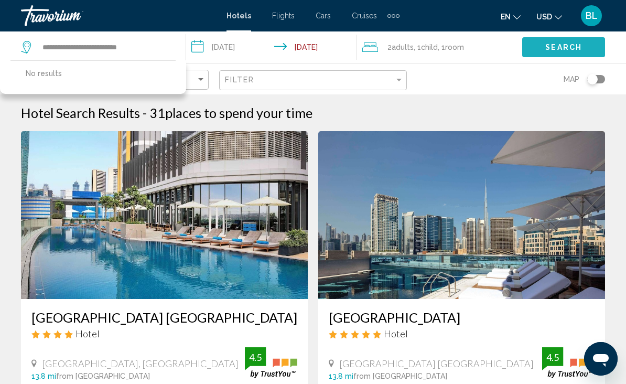
click at [551, 47] on span "Search" at bounding box center [564, 48] width 37 height 8
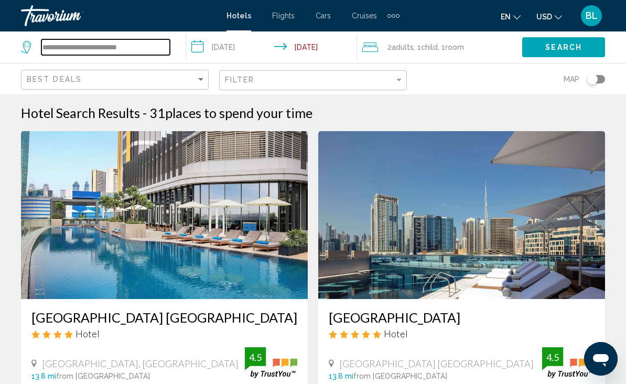
click at [160, 48] on input "**********" at bounding box center [105, 47] width 129 height 16
click at [152, 49] on input "**********" at bounding box center [105, 47] width 129 height 16
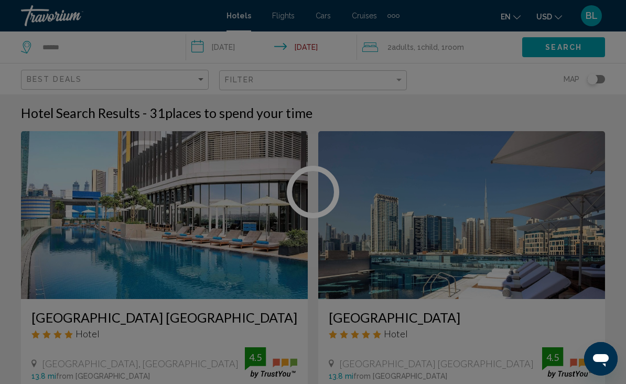
click at [573, 45] on div at bounding box center [313, 192] width 626 height 384
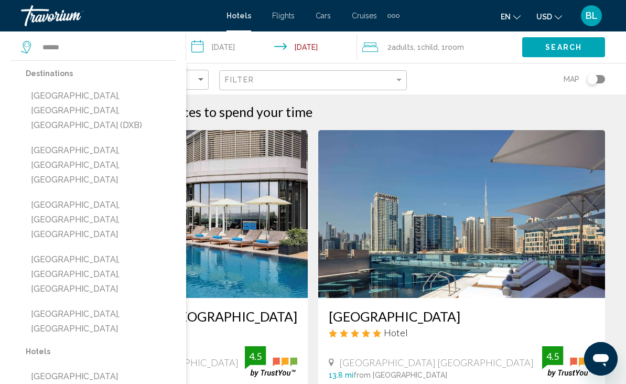
scroll to position [27, 0]
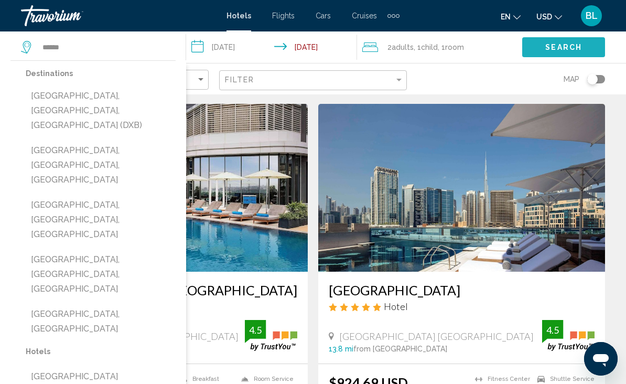
click at [563, 42] on span "Search" at bounding box center [564, 46] width 37 height 8
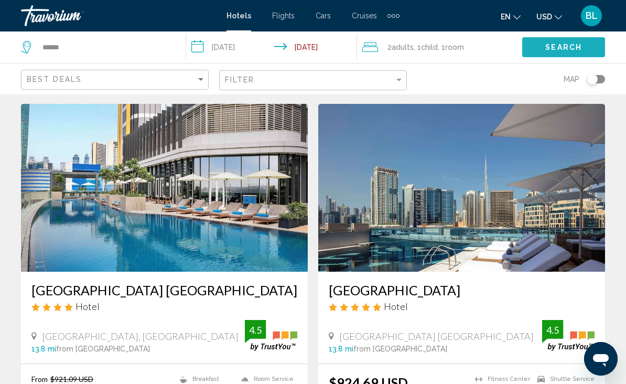
click at [554, 49] on span "Search" at bounding box center [564, 48] width 37 height 8
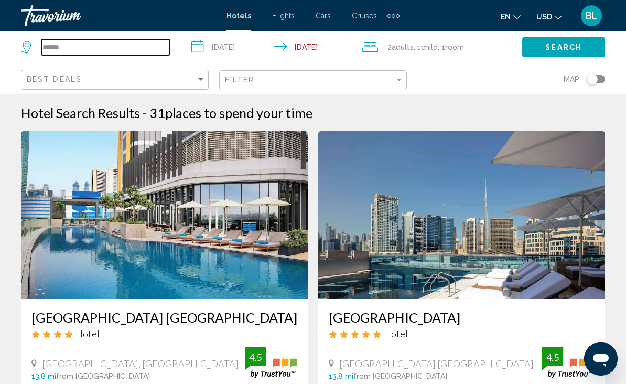
click at [89, 52] on input "*****" at bounding box center [105, 47] width 129 height 16
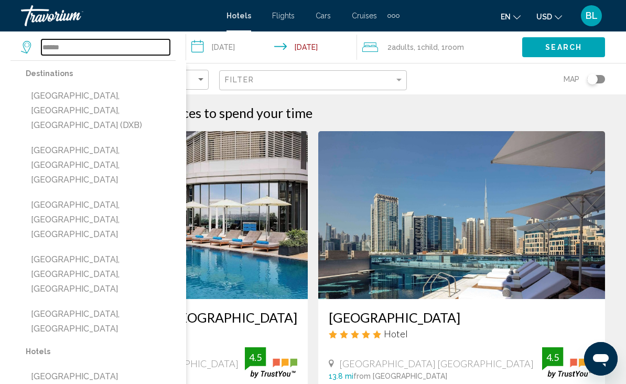
paste input "**********"
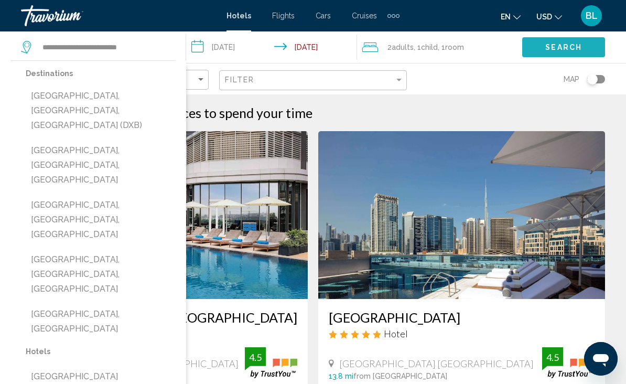
click at [572, 45] on span "Search" at bounding box center [564, 48] width 37 height 8
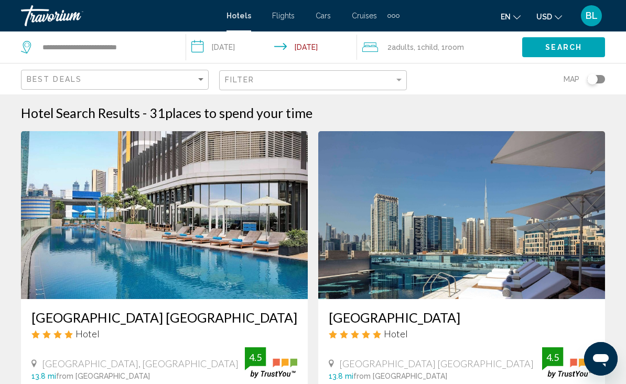
click at [575, 48] on span "Search" at bounding box center [564, 48] width 37 height 8
click at [573, 45] on span "Search" at bounding box center [564, 48] width 37 height 8
click at [576, 45] on span "Search" at bounding box center [564, 48] width 37 height 8
click at [150, 54] on input "**********" at bounding box center [105, 47] width 129 height 16
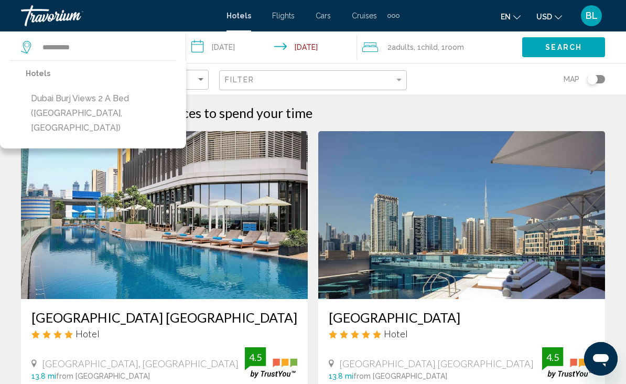
click at [133, 107] on button "Dubai Burj Views 2 A Bed ([GEOGRAPHIC_DATA], [GEOGRAPHIC_DATA])" at bounding box center [101, 113] width 150 height 49
type input "**********"
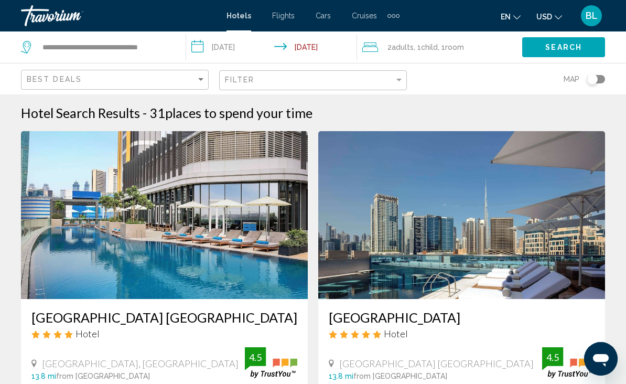
click at [567, 44] on span "Search" at bounding box center [564, 48] width 37 height 8
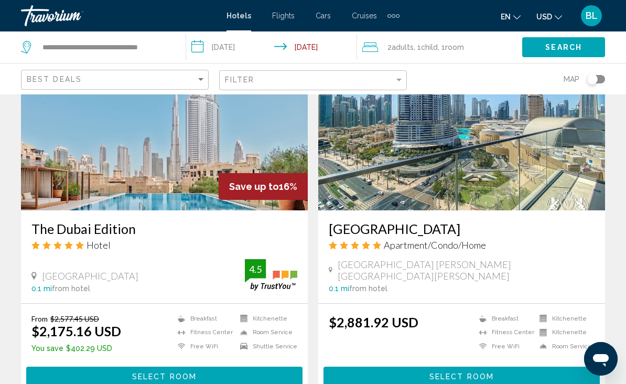
scroll to position [1968, 0]
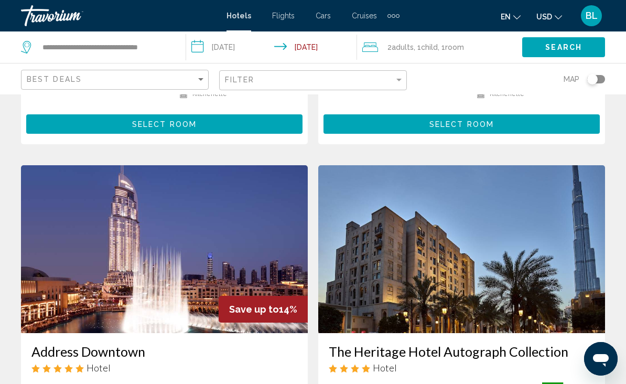
scroll to position [1930, 0]
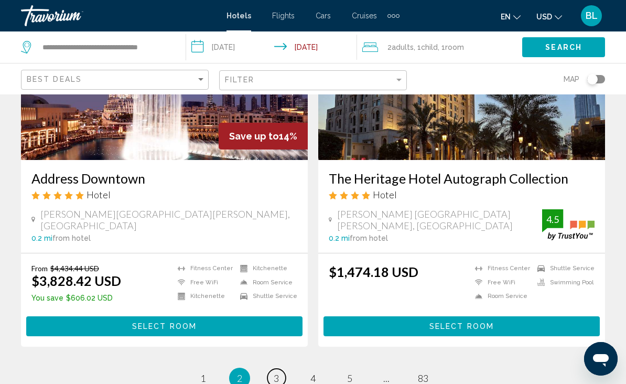
click at [279, 373] on span "3" at bounding box center [276, 379] width 5 height 12
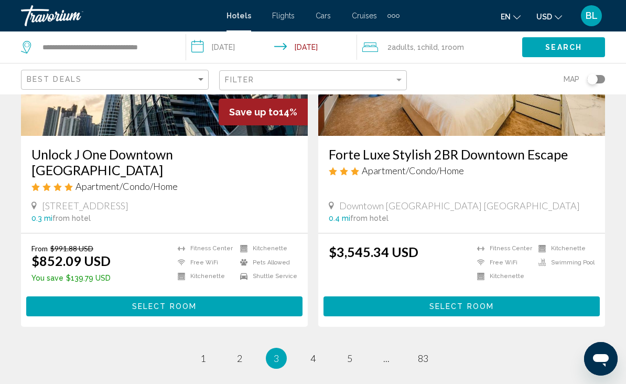
scroll to position [2166, 0]
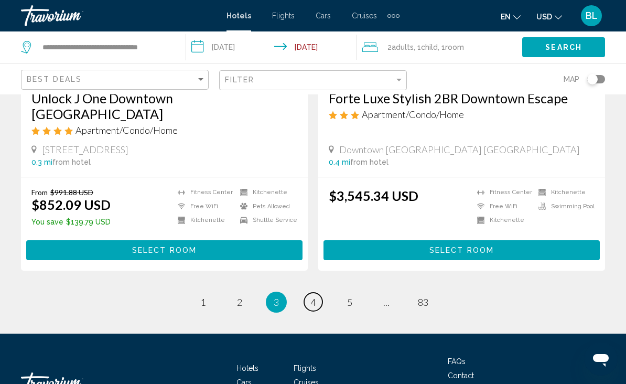
click at [313, 296] on span "4" at bounding box center [313, 302] width 5 height 12
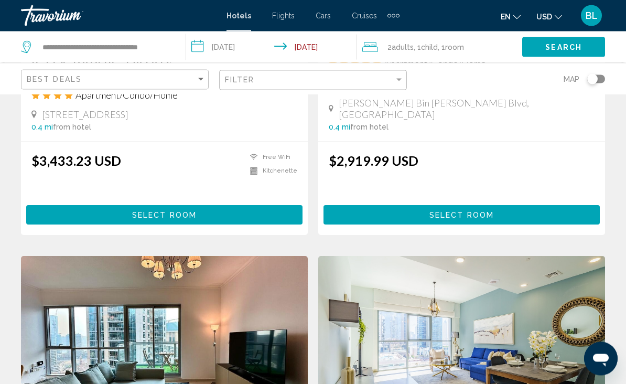
scroll to position [1776, 0]
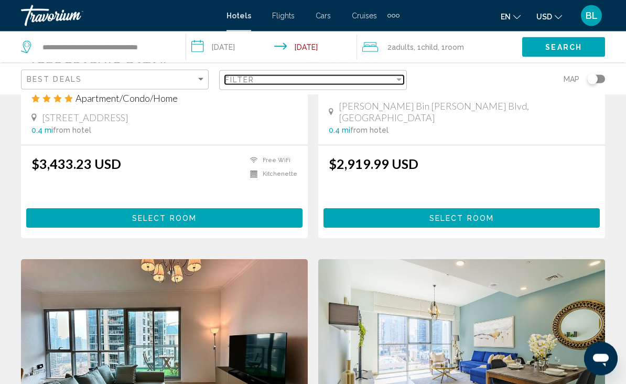
click at [252, 77] on span "Filter" at bounding box center [240, 80] width 30 height 8
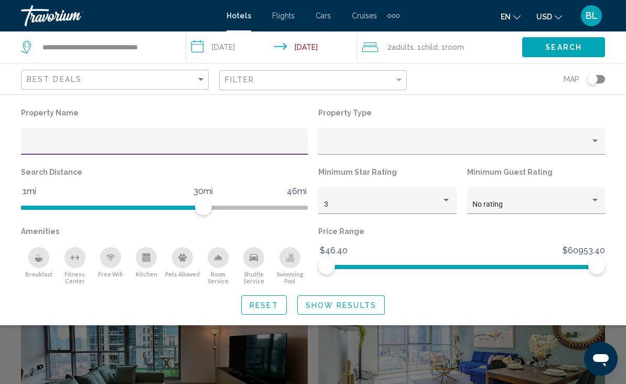
click at [181, 141] on input "Hotel Filters" at bounding box center [165, 145] width 276 height 8
type input "**********"
click at [575, 48] on span "Search" at bounding box center [564, 48] width 37 height 8
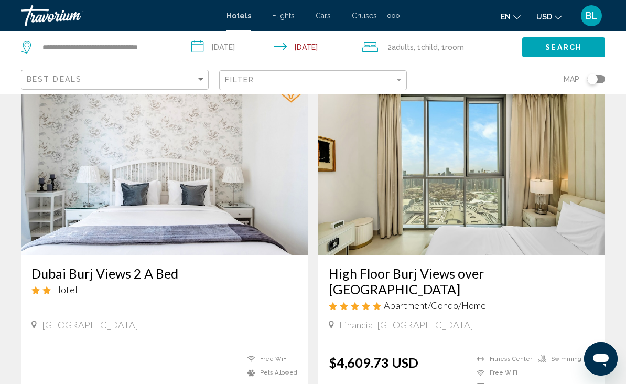
scroll to position [42, 0]
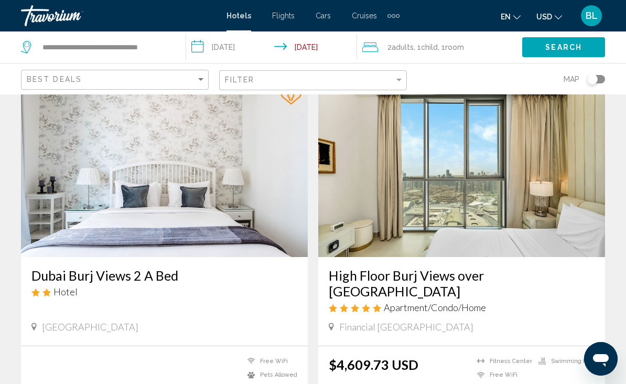
click at [249, 232] on img "Main content" at bounding box center [164, 173] width 287 height 168
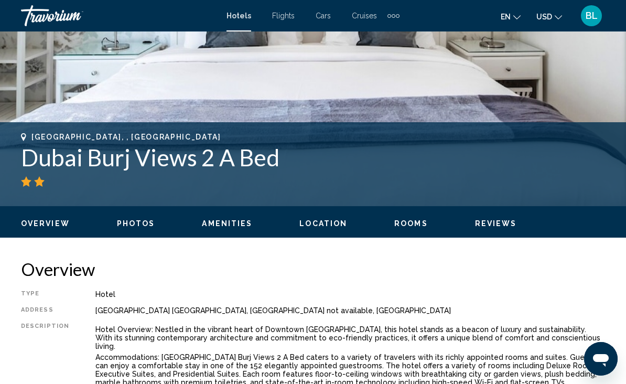
click at [131, 224] on span "Photos" at bounding box center [136, 223] width 38 height 8
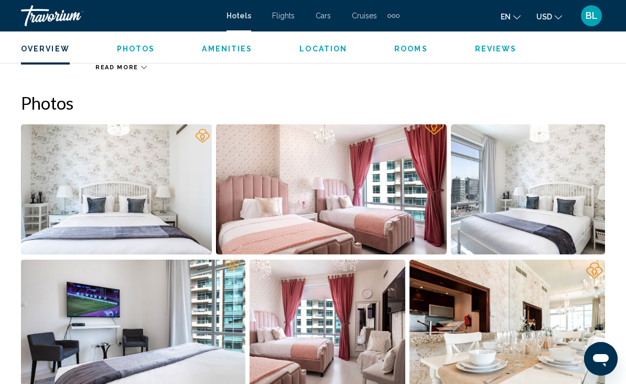
scroll to position [696, 0]
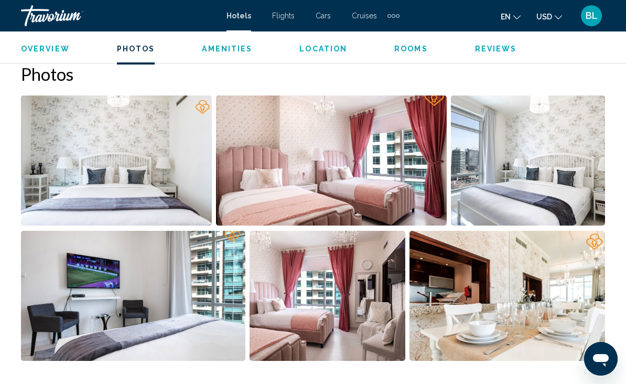
click at [182, 192] on img "Open full-screen image slider" at bounding box center [116, 160] width 191 height 130
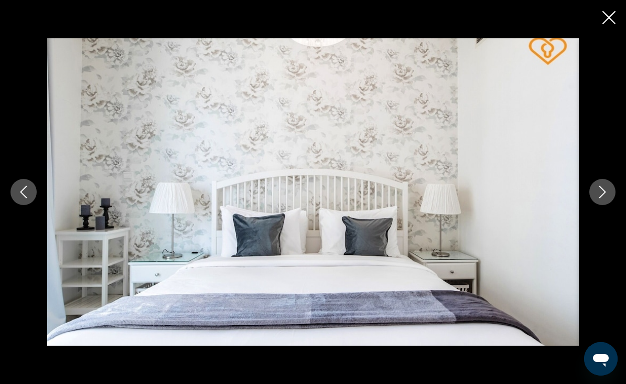
click at [605, 198] on icon "Next image" at bounding box center [603, 192] width 13 height 13
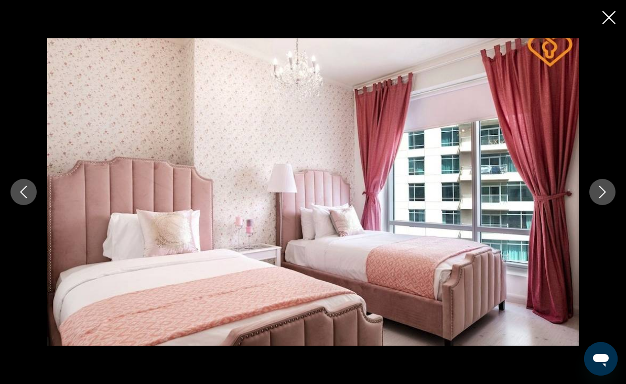
click at [604, 198] on icon "Next image" at bounding box center [603, 192] width 13 height 13
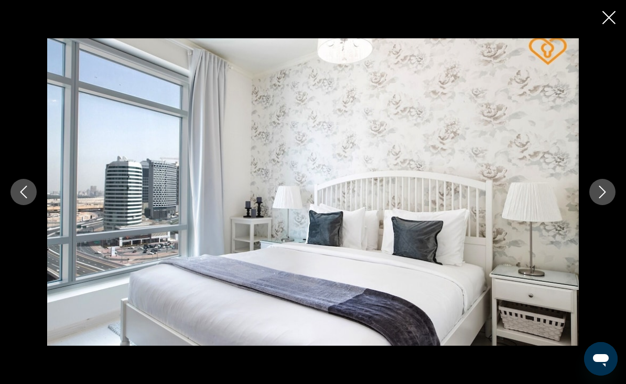
click at [610, 205] on button "Next image" at bounding box center [603, 192] width 26 height 26
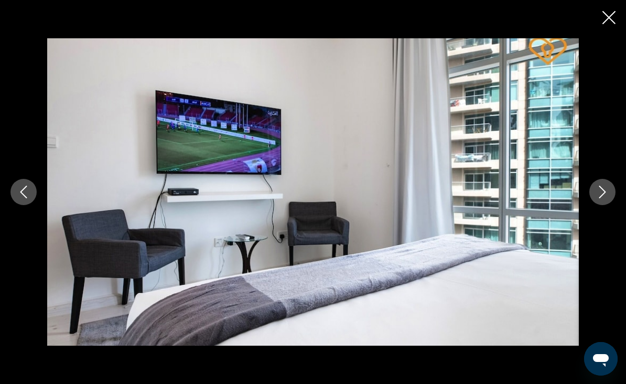
click at [608, 198] on icon "Next image" at bounding box center [603, 192] width 13 height 13
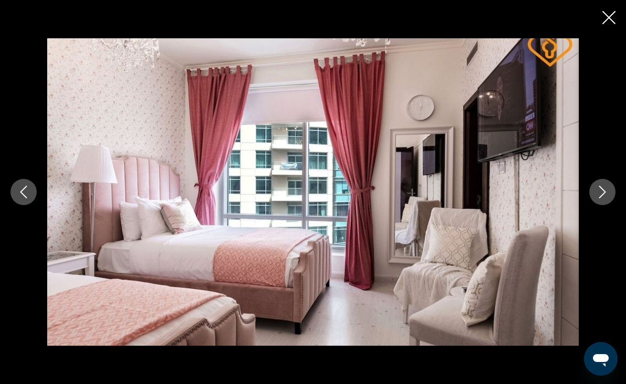
click at [607, 198] on icon "Next image" at bounding box center [603, 192] width 13 height 13
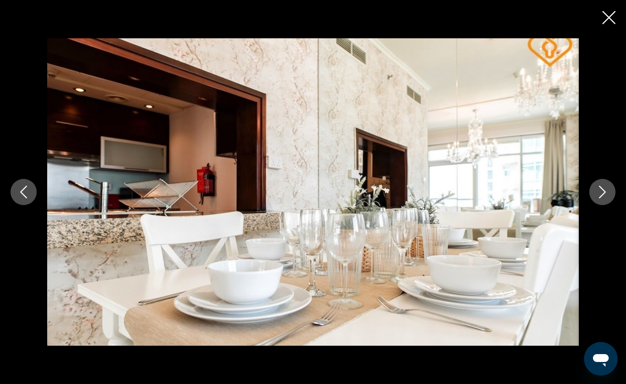
click at [606, 198] on icon "Next image" at bounding box center [603, 192] width 13 height 13
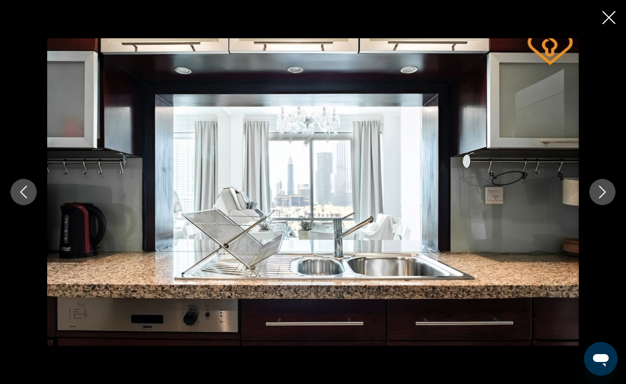
click at [602, 198] on icon "Next image" at bounding box center [603, 192] width 13 height 13
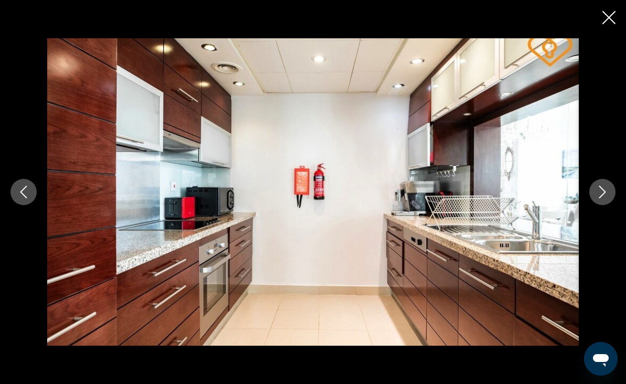
click at [600, 200] on button "Next image" at bounding box center [603, 192] width 26 height 26
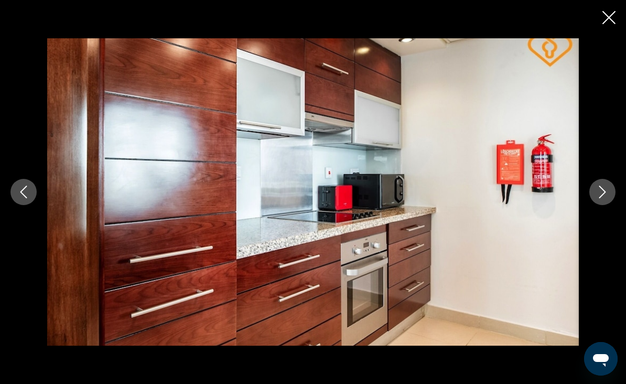
click at [597, 198] on icon "Next image" at bounding box center [603, 192] width 13 height 13
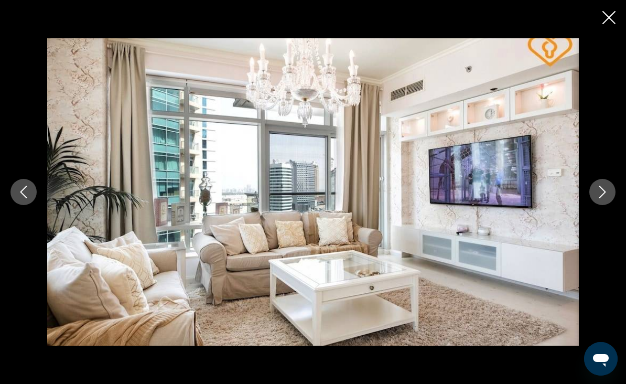
click at [594, 203] on button "Next image" at bounding box center [603, 192] width 26 height 26
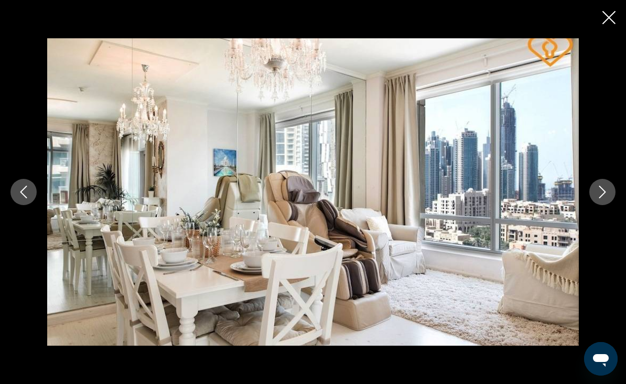
click at [596, 200] on button "Next image" at bounding box center [603, 192] width 26 height 26
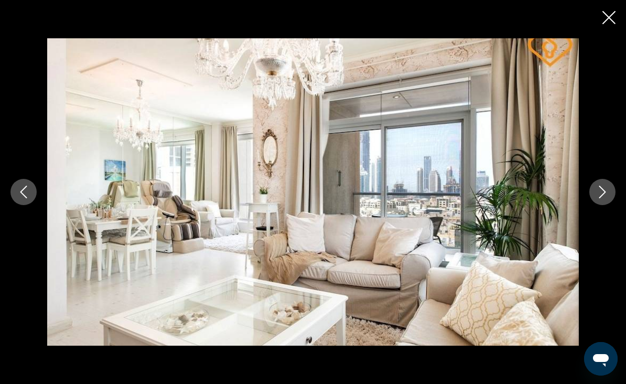
click at [605, 17] on icon "Close slideshow" at bounding box center [609, 17] width 13 height 13
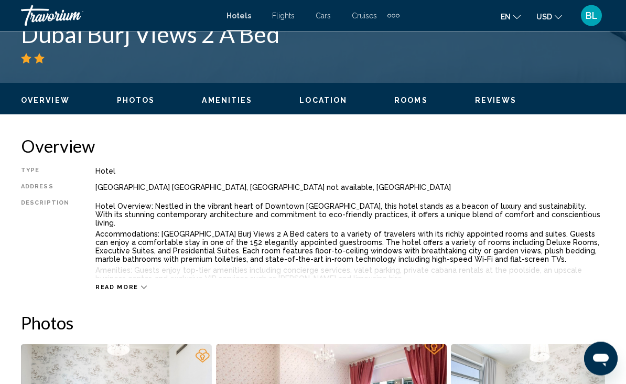
scroll to position [439, 0]
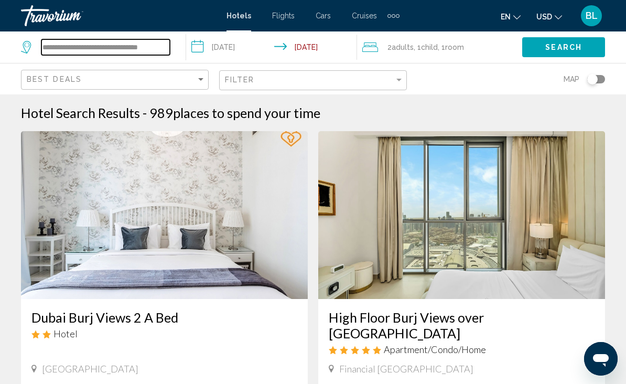
click at [164, 43] on input "**********" at bounding box center [105, 47] width 129 height 16
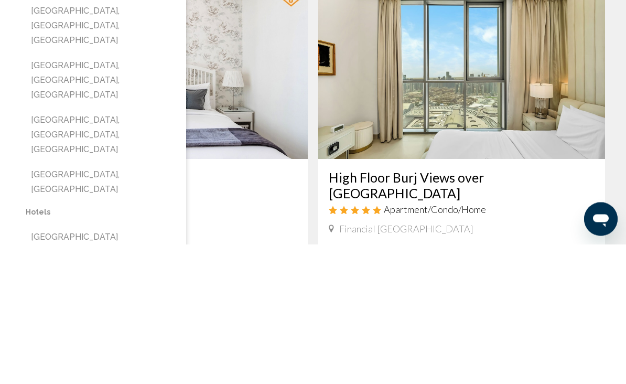
click at [118, 304] on button "[GEOGRAPHIC_DATA], [GEOGRAPHIC_DATA]" at bounding box center [101, 321] width 150 height 35
type input "**********"
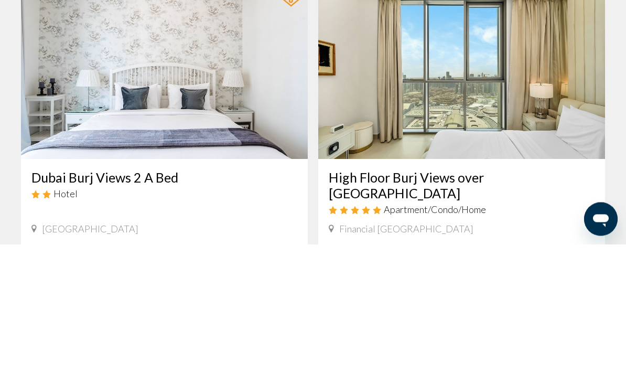
scroll to position [140, 0]
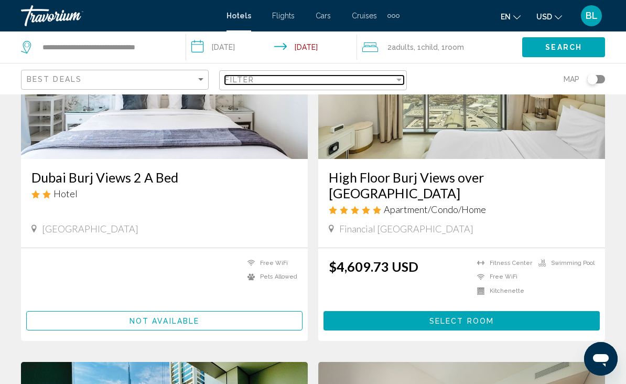
click at [253, 80] on span "Filter" at bounding box center [240, 80] width 30 height 8
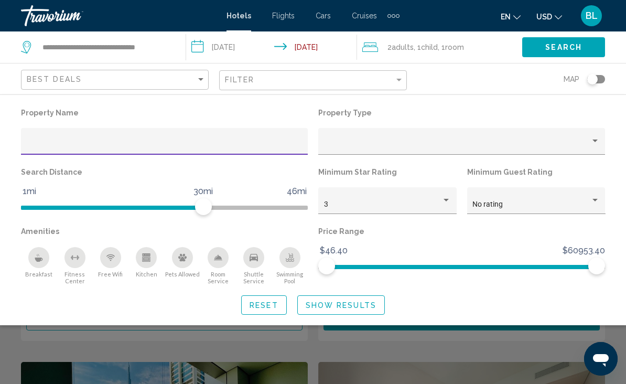
scroll to position [140, 0]
click at [183, 145] on input "Hotel Filters" at bounding box center [165, 145] width 276 height 8
type input "**********"
click at [577, 47] on span "Search" at bounding box center [564, 48] width 37 height 8
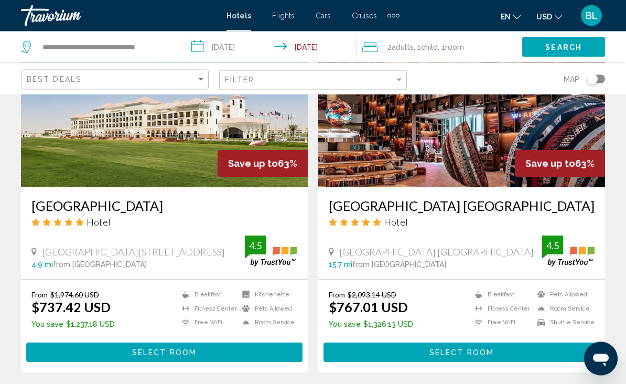
scroll to position [2035, 0]
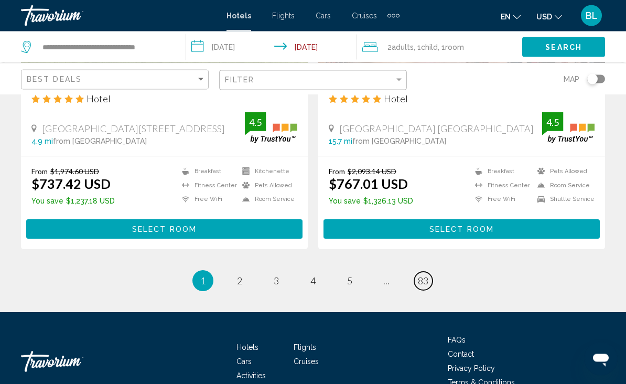
click at [425, 275] on span "83" at bounding box center [423, 281] width 10 height 12
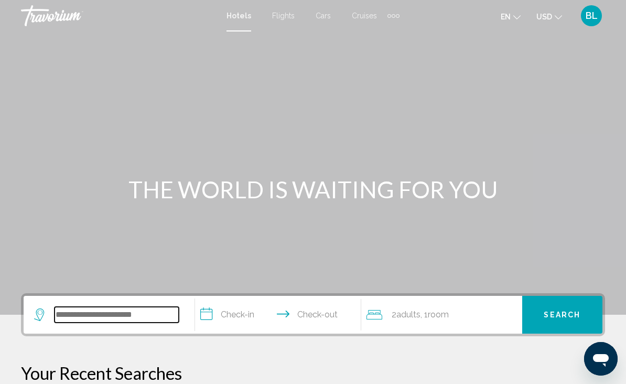
click at [96, 322] on input "Search widget" at bounding box center [117, 315] width 124 height 16
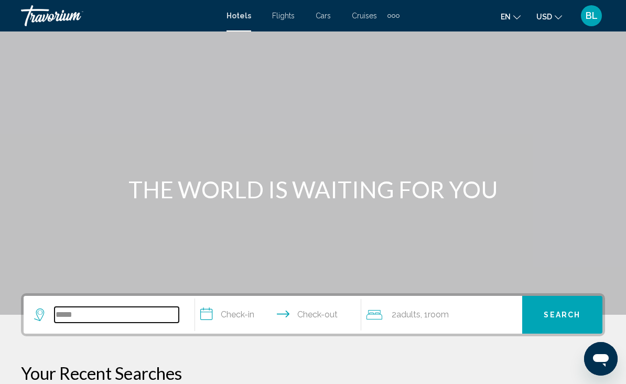
scroll to position [235, 0]
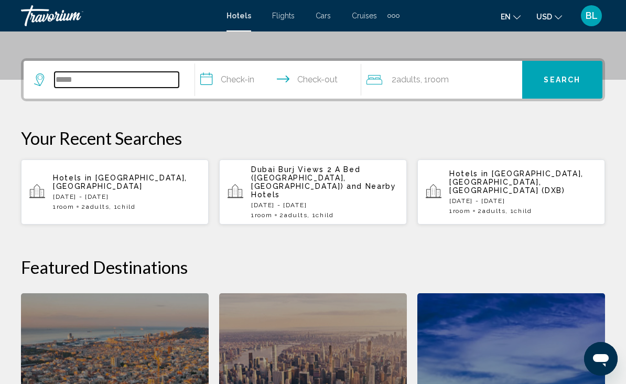
click at [114, 86] on input "*****" at bounding box center [117, 80] width 124 height 16
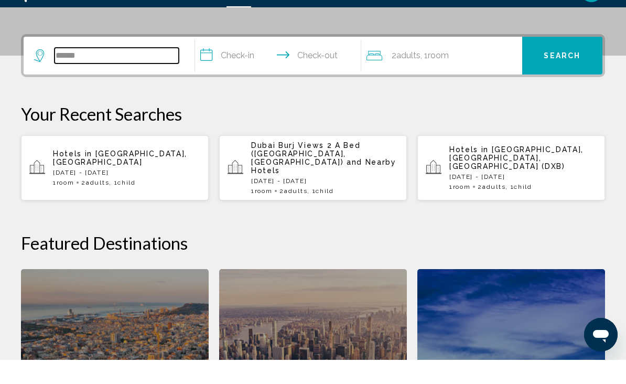
scroll to position [259, 0]
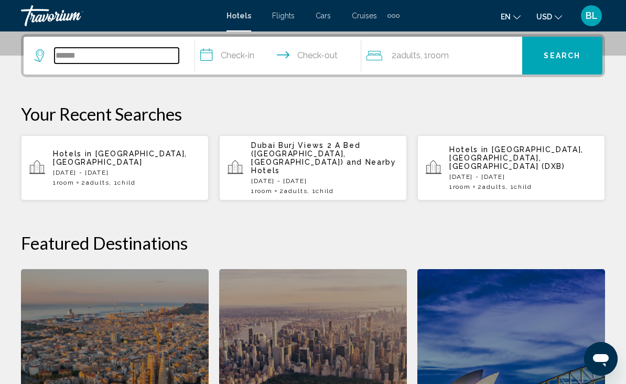
type input "******"
click at [249, 57] on input "**********" at bounding box center [280, 57] width 171 height 41
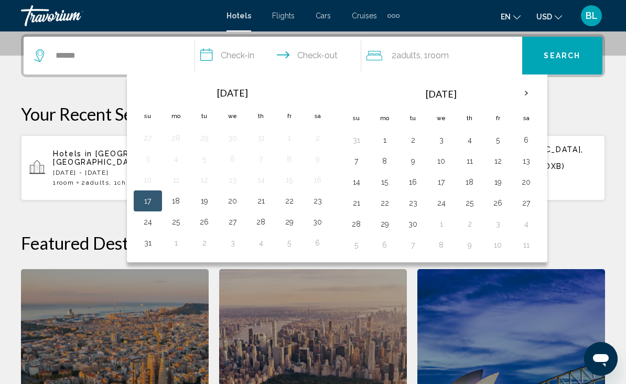
click at [527, 91] on th "Next month" at bounding box center [527, 93] width 28 height 23
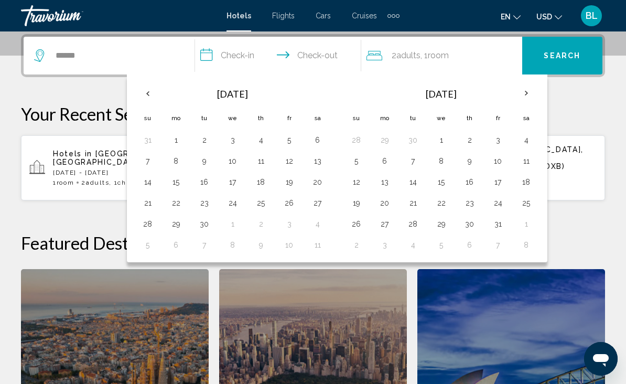
click at [500, 204] on button "24" at bounding box center [498, 203] width 17 height 15
click at [443, 227] on button "29" at bounding box center [441, 224] width 17 height 15
type input "**********"
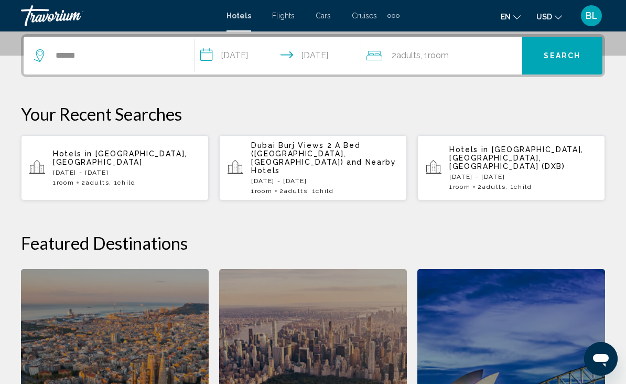
click at [449, 51] on span "Room" at bounding box center [438, 55] width 21 height 10
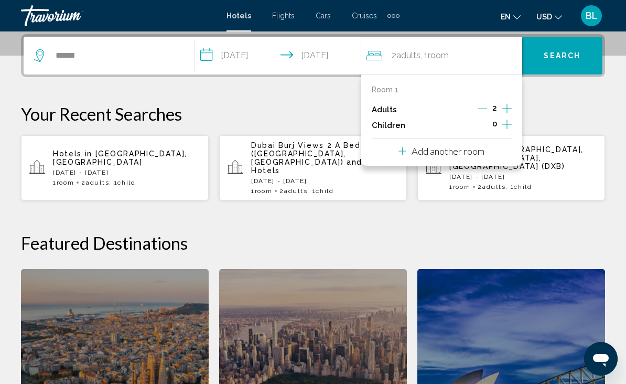
click at [506, 125] on icon "Increment children" at bounding box center [507, 124] width 9 height 13
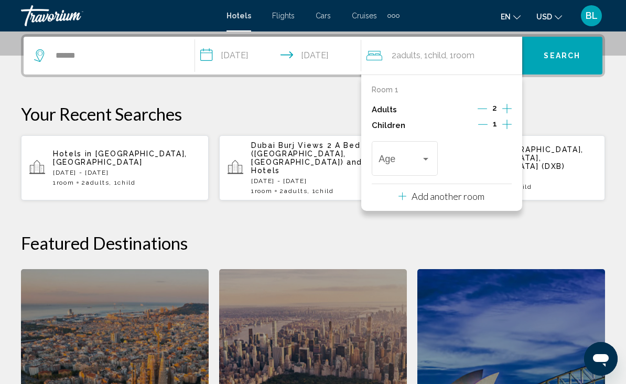
click at [419, 150] on div "Age" at bounding box center [405, 157] width 52 height 37
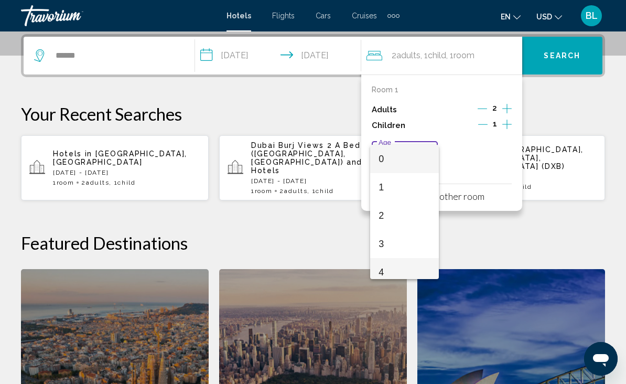
click at [395, 270] on span "4" at bounding box center [405, 272] width 52 height 28
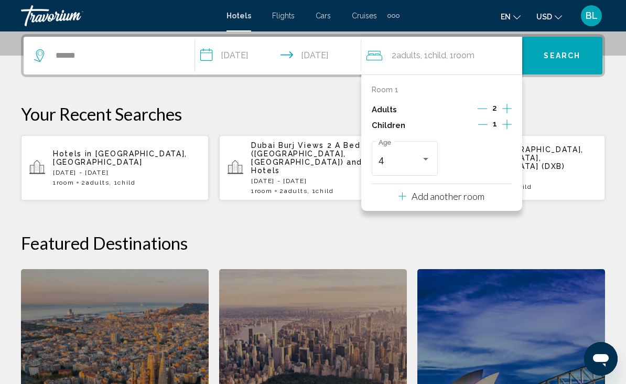
click at [556, 52] on span "Search" at bounding box center [562, 56] width 37 height 8
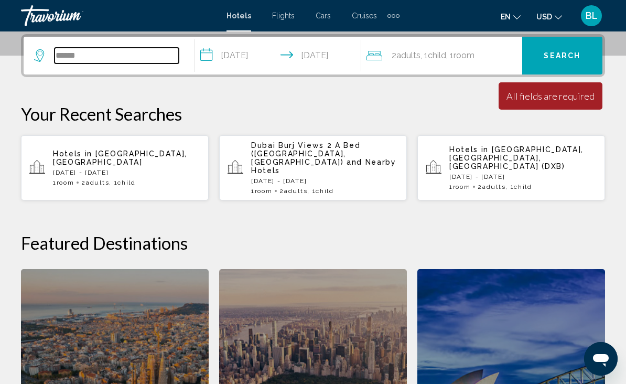
click at [108, 62] on input "******" at bounding box center [117, 56] width 124 height 16
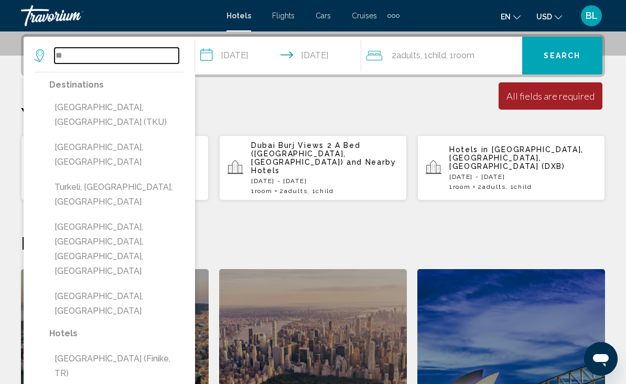
type input "*"
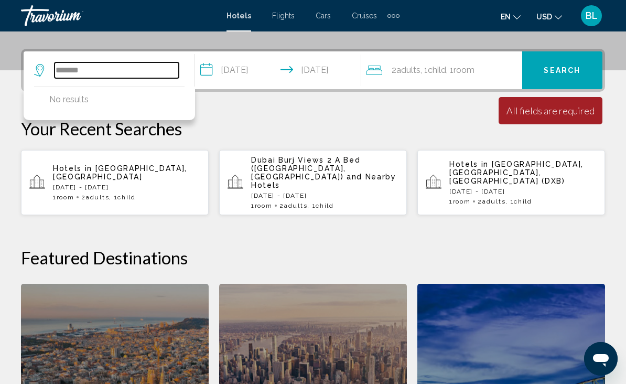
scroll to position [241, 0]
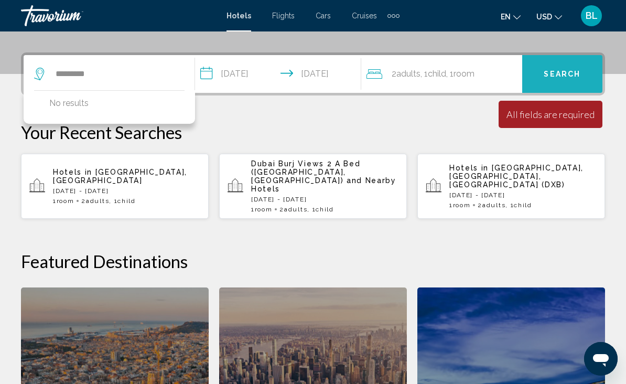
click at [568, 78] on span "Search" at bounding box center [562, 74] width 37 height 8
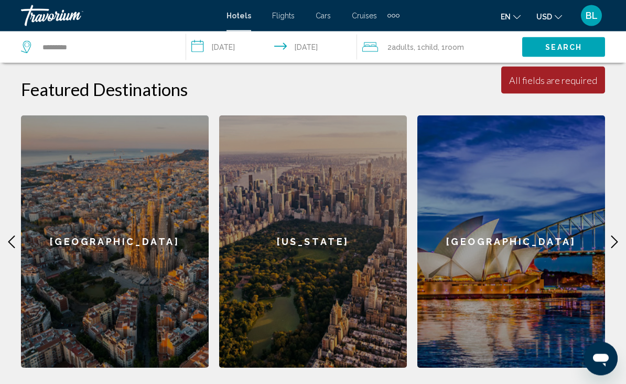
scroll to position [473, 0]
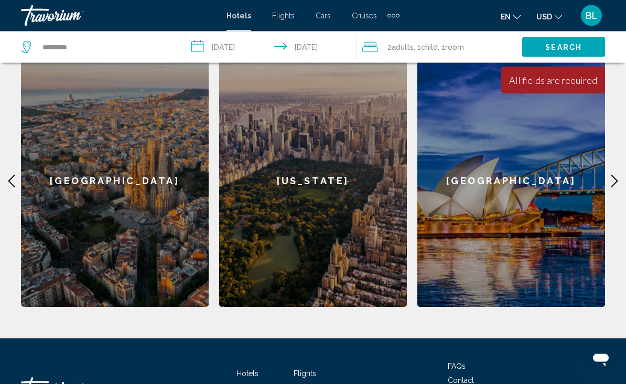
click at [615, 175] on icon "Main content" at bounding box center [615, 181] width 13 height 13
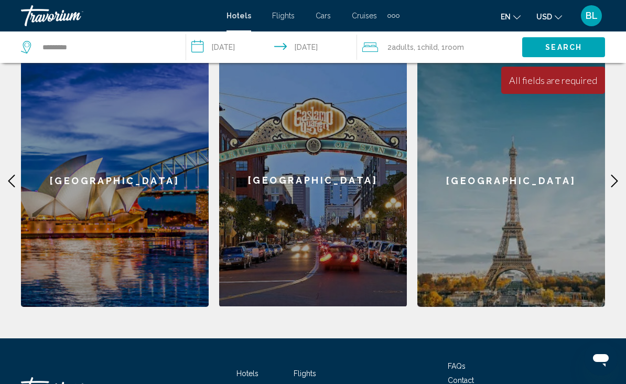
click at [615, 175] on icon "Main content" at bounding box center [615, 181] width 13 height 13
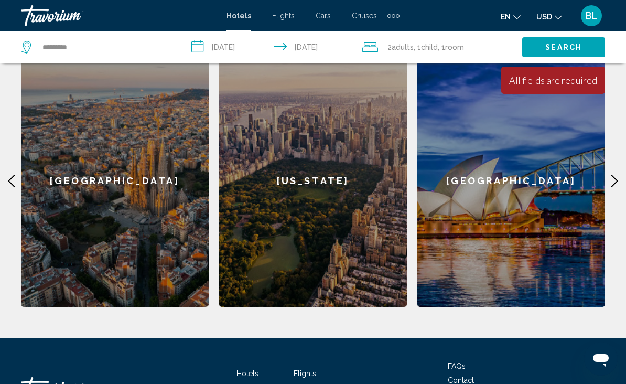
click at [611, 175] on icon "Main content" at bounding box center [615, 181] width 13 height 13
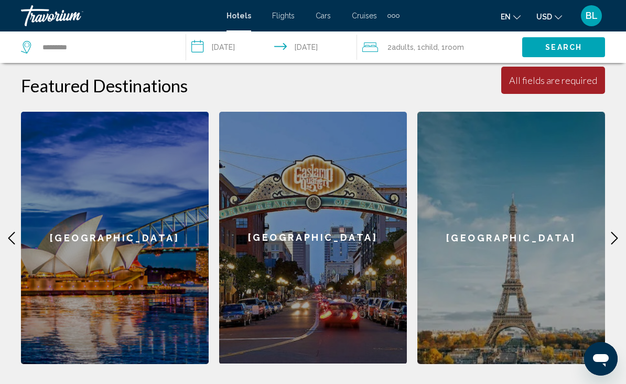
scroll to position [508, 0]
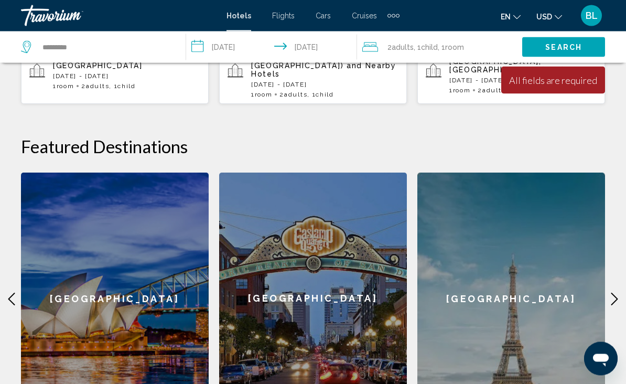
click at [16, 293] on icon "Main content" at bounding box center [11, 299] width 13 height 13
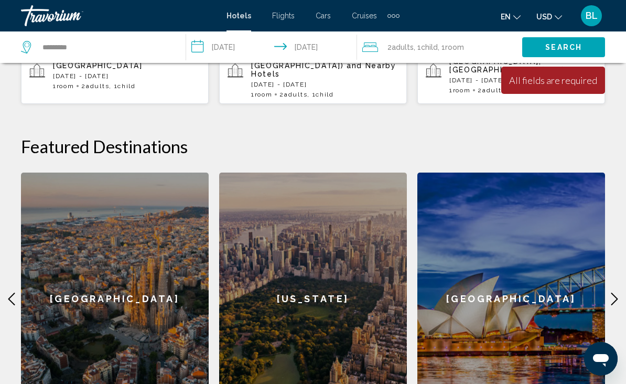
click at [8, 293] on icon "Main content" at bounding box center [11, 299] width 13 height 13
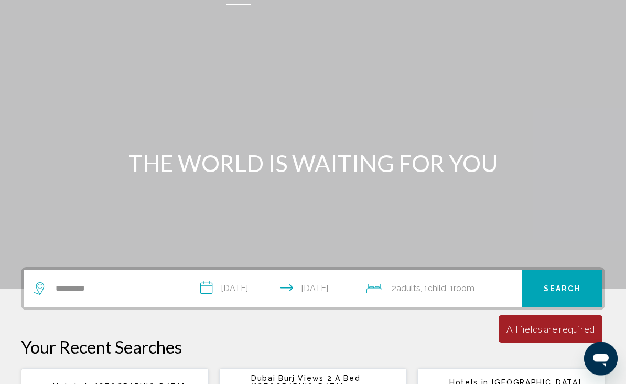
scroll to position [28, 0]
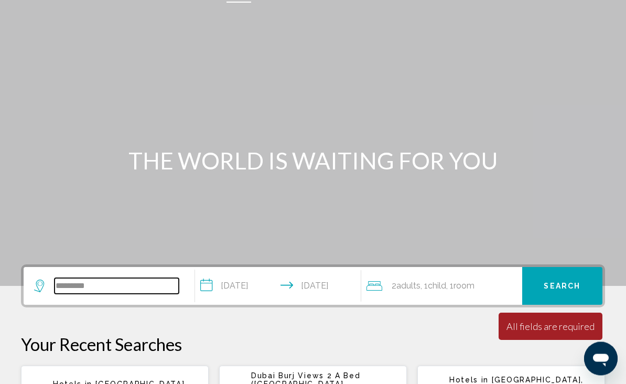
click at [110, 294] on input "*********" at bounding box center [117, 287] width 124 height 16
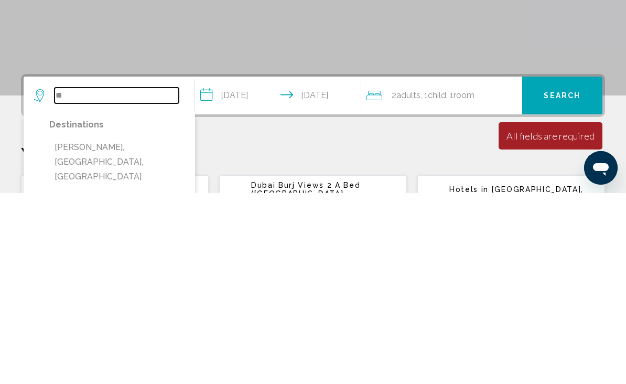
type input "*"
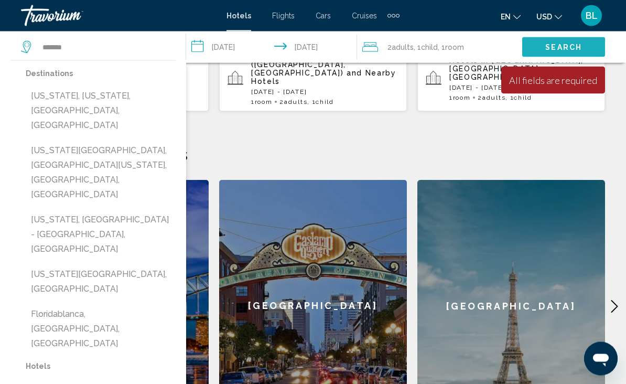
scroll to position [348, 0]
type input "*******"
click at [576, 46] on span "Search" at bounding box center [564, 48] width 37 height 8
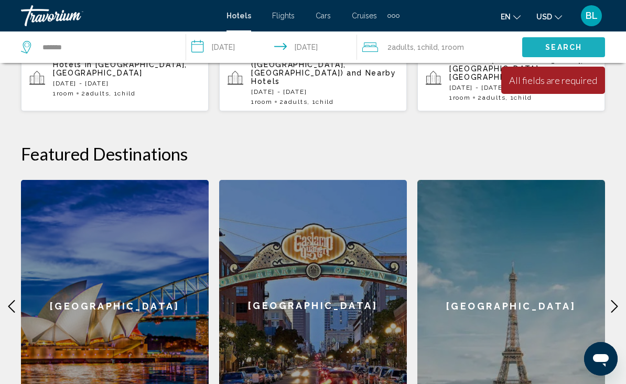
click at [553, 48] on span "Search" at bounding box center [564, 48] width 37 height 8
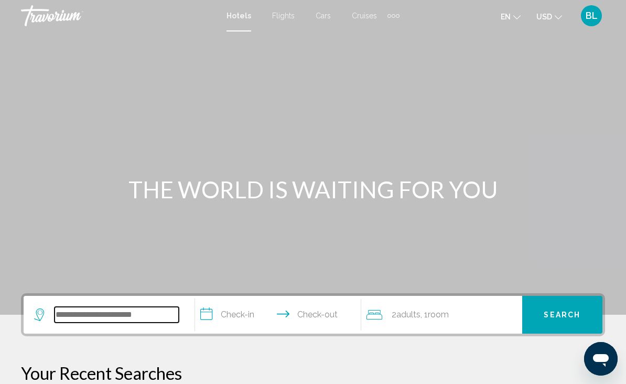
click at [126, 311] on input "Search widget" at bounding box center [117, 315] width 124 height 16
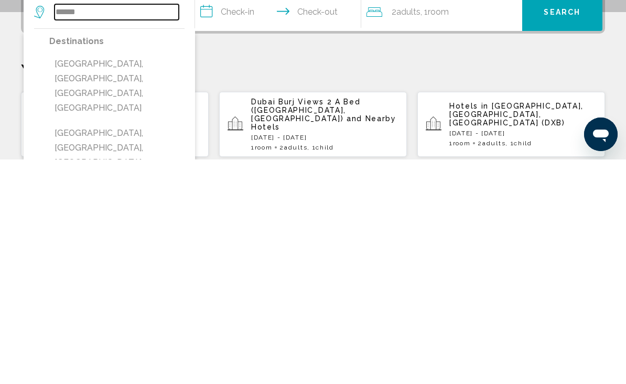
scroll to position [79, 0]
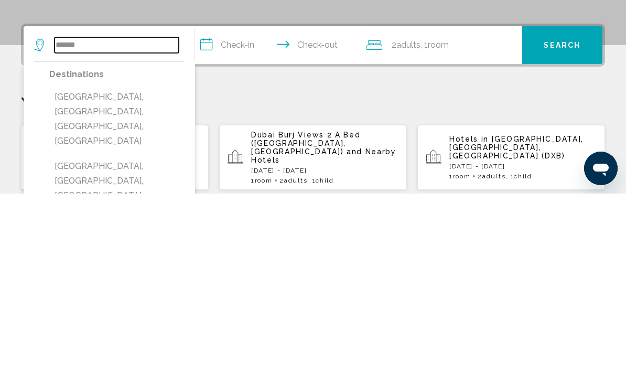
type input "******"
click at [569, 217] on button "Search" at bounding box center [563, 236] width 80 height 38
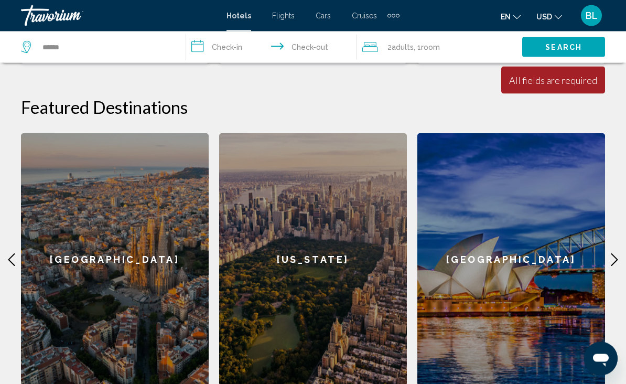
scroll to position [406, 0]
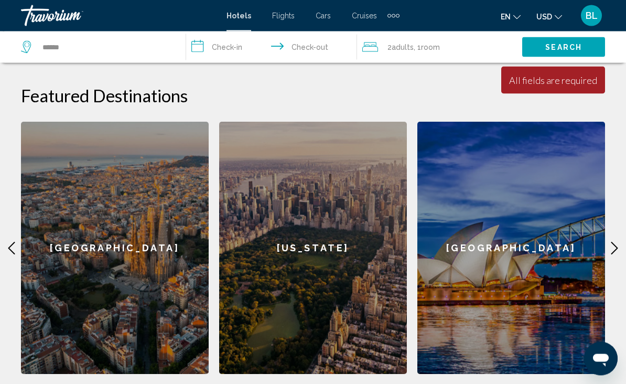
click at [522, 225] on div "[GEOGRAPHIC_DATA]" at bounding box center [512, 248] width 188 height 252
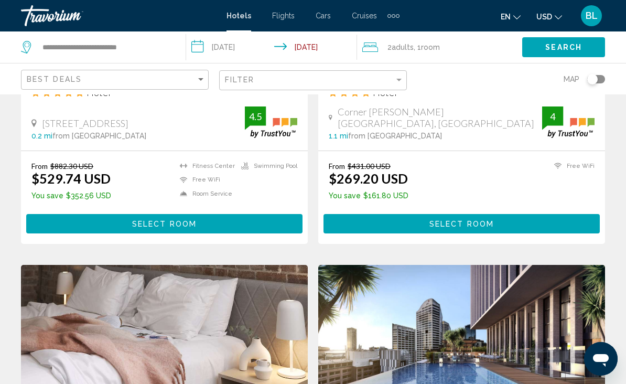
scroll to position [615, 0]
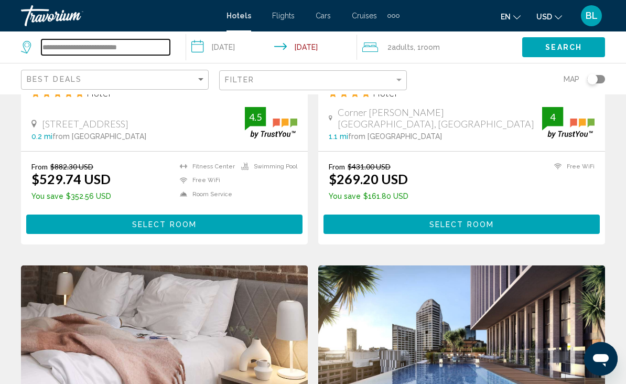
click at [152, 46] on input "**********" at bounding box center [105, 47] width 129 height 16
type input "*******"
type input "*"
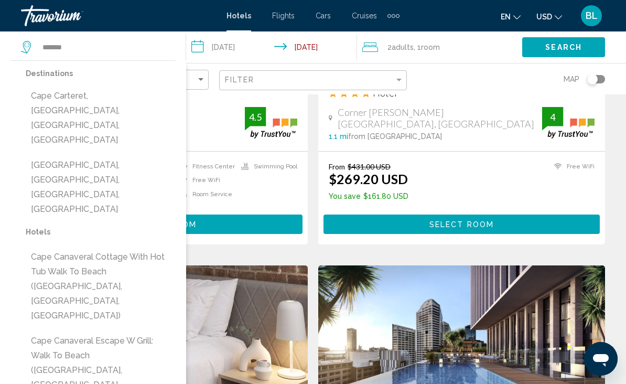
click at [140, 155] on button "Cape Canaveral, Space Coast, FL, United States" at bounding box center [101, 187] width 150 height 64
type input "**********"
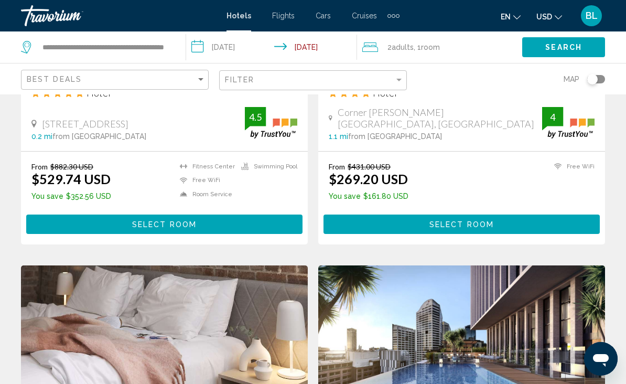
click at [243, 47] on input "**********" at bounding box center [273, 48] width 175 height 35
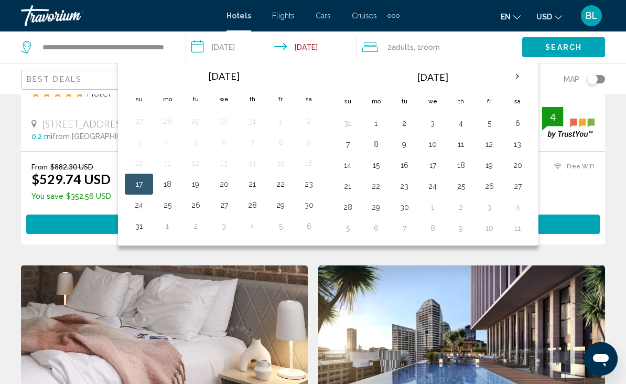
click at [258, 181] on button "21" at bounding box center [252, 184] width 17 height 15
click at [258, 180] on button "21" at bounding box center [252, 184] width 17 height 15
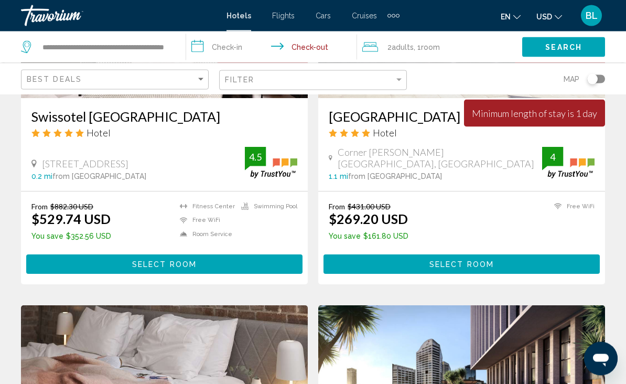
click at [244, 43] on input "**********" at bounding box center [273, 48] width 175 height 35
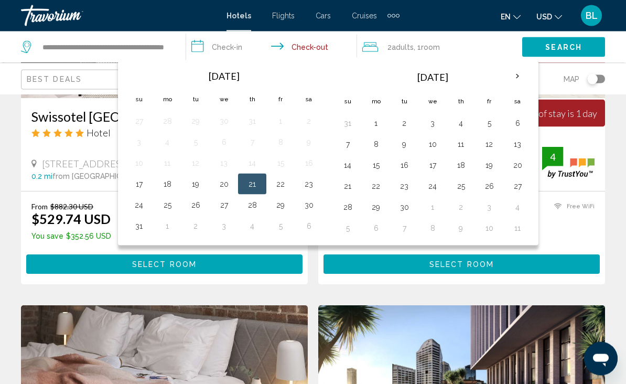
scroll to position [576, 0]
click at [256, 183] on button "21" at bounding box center [252, 184] width 17 height 15
click at [314, 41] on input "**********" at bounding box center [273, 48] width 175 height 35
click at [288, 180] on button "22" at bounding box center [280, 184] width 17 height 15
type input "**********"
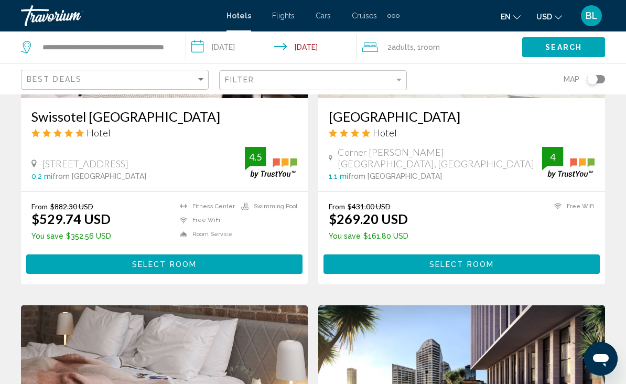
click at [424, 45] on span "Room" at bounding box center [430, 47] width 19 height 8
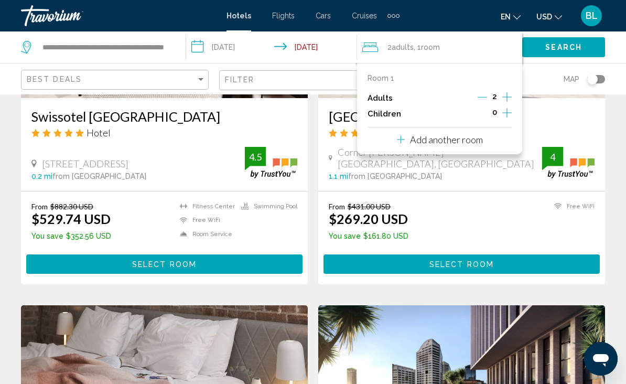
click at [512, 113] on icon "Increment children" at bounding box center [507, 113] width 9 height 13
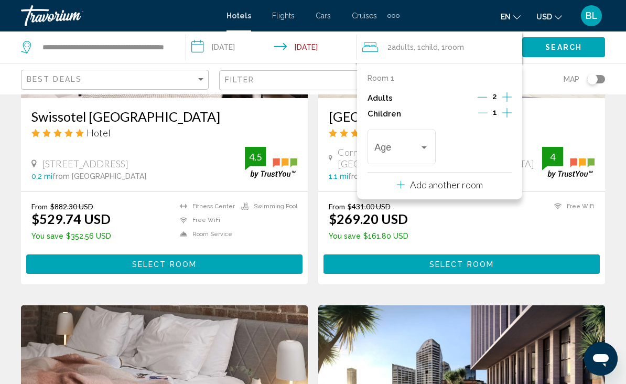
click at [425, 148] on div "Travelers: 2 adults, 1 child" at bounding box center [424, 147] width 9 height 8
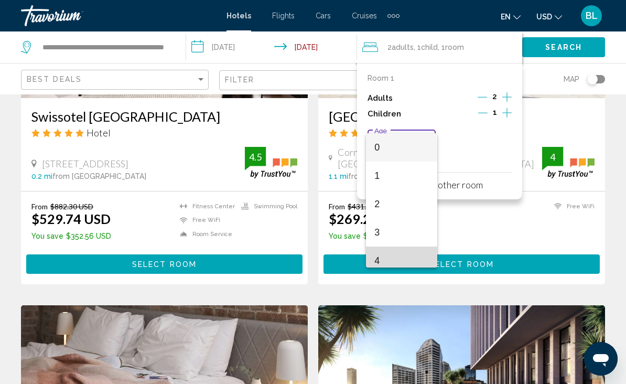
click at [385, 257] on span "4" at bounding box center [402, 261] width 54 height 28
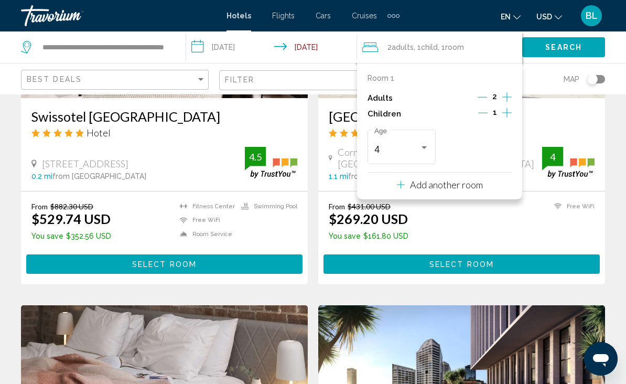
click at [567, 45] on span "Search" at bounding box center [564, 48] width 37 height 8
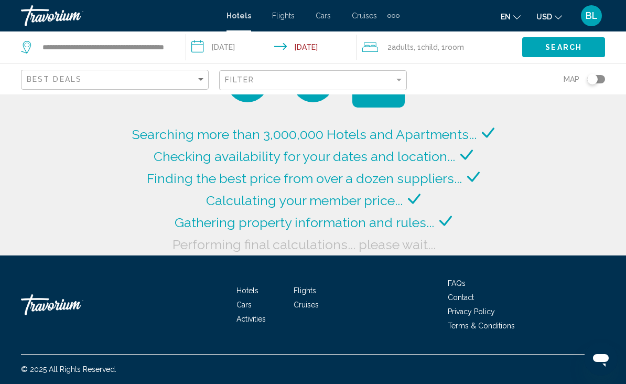
scroll to position [31, 0]
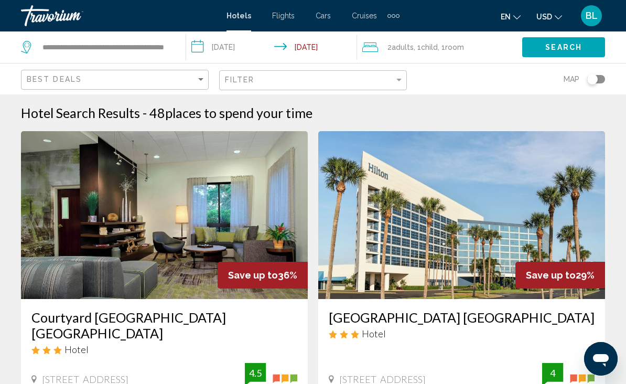
click at [262, 112] on span "places to spend your time" at bounding box center [238, 113] width 147 height 16
click at [274, 105] on span "places to spend your time" at bounding box center [238, 113] width 147 height 16
click at [397, 108] on div "Hotel Search Results - 48 places to spend your time" at bounding box center [313, 113] width 584 height 16
click at [397, 110] on div "Hotel Search Results - 48 places to spend your time" at bounding box center [313, 113] width 584 height 16
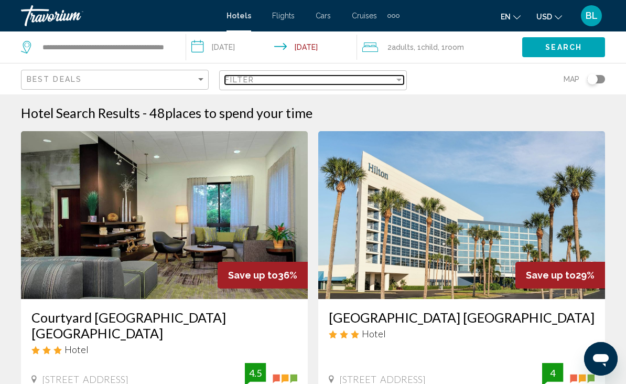
click at [310, 78] on div "Filter" at bounding box center [309, 80] width 169 height 8
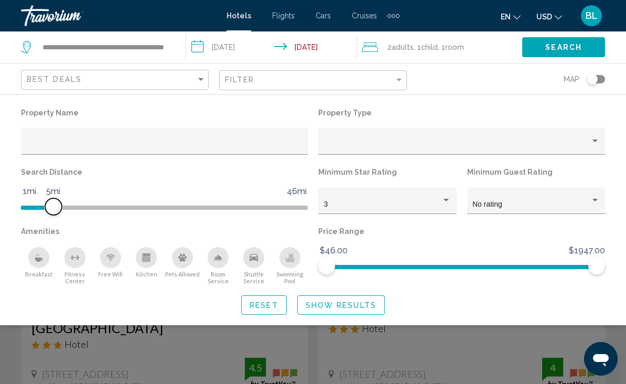
scroll to position [2, 0]
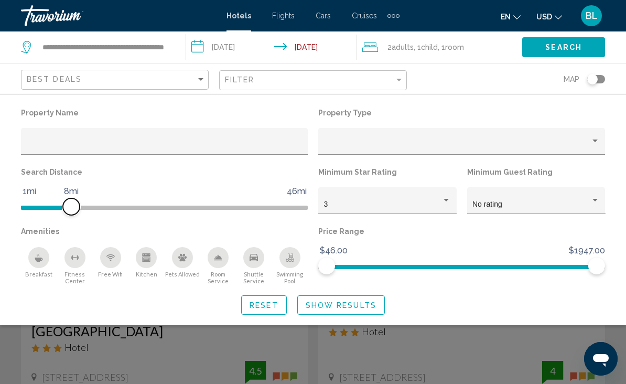
scroll to position [3, 0]
click at [562, 44] on span "Search" at bounding box center [564, 48] width 37 height 8
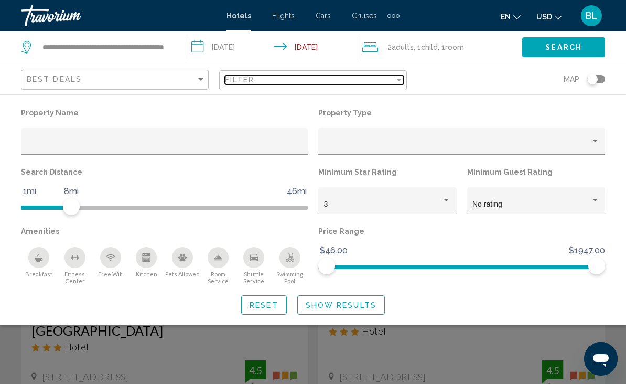
click at [366, 77] on div "Filter" at bounding box center [309, 80] width 169 height 8
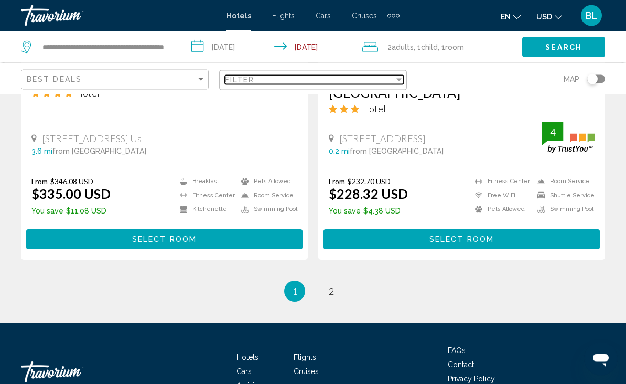
scroll to position [2149, 0]
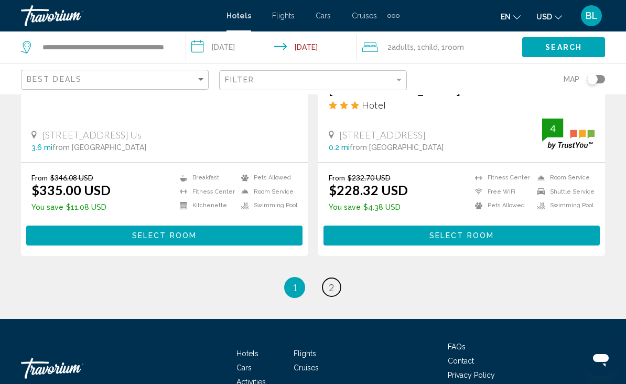
click at [327, 278] on link "page 2" at bounding box center [332, 287] width 18 height 18
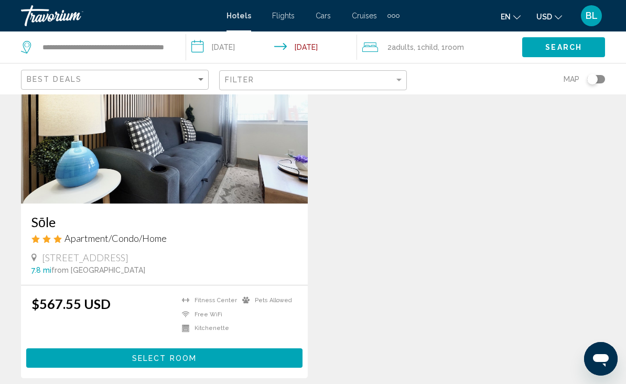
scroll to position [1642, 0]
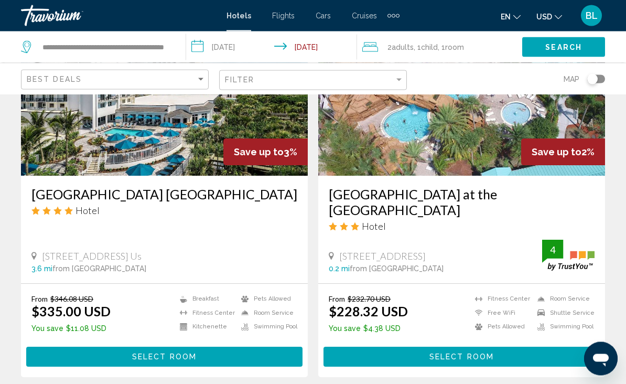
scroll to position [2017, 0]
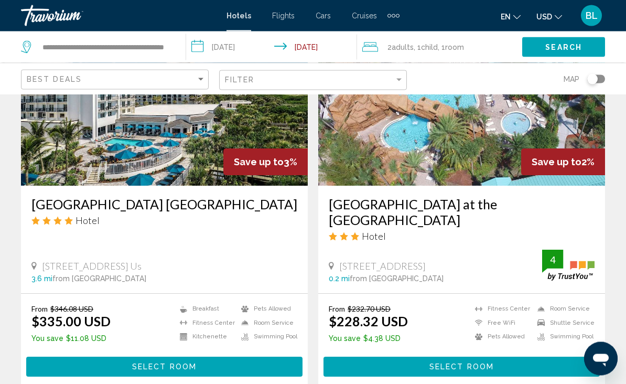
click at [444, 154] on img "Main content" at bounding box center [461, 102] width 287 height 168
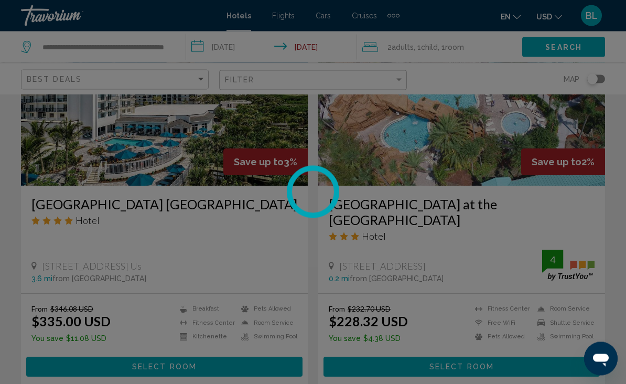
scroll to position [2017, 0]
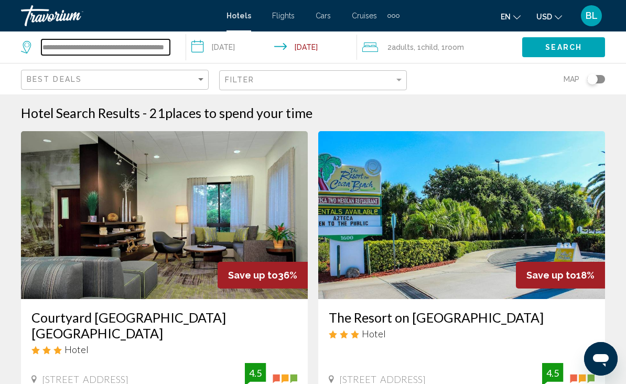
click at [165, 41] on input "**********" at bounding box center [105, 47] width 129 height 16
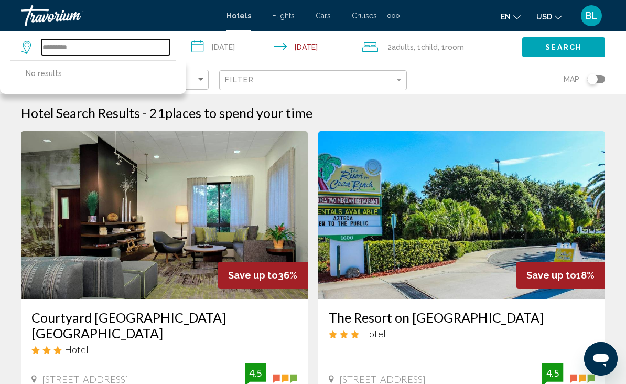
type input "********"
type input "*"
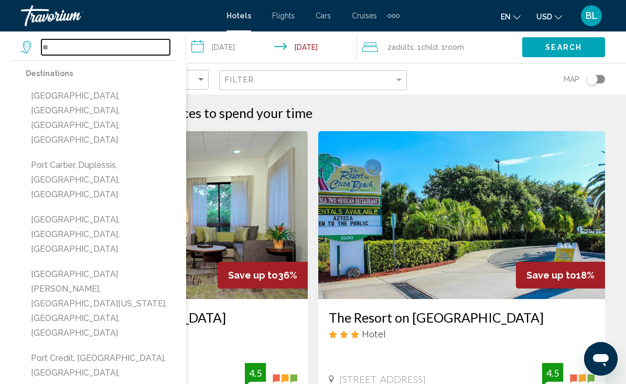
type input "*"
click at [490, 105] on div "Hotel Search Results - 21 places to spend your time" at bounding box center [313, 113] width 584 height 16
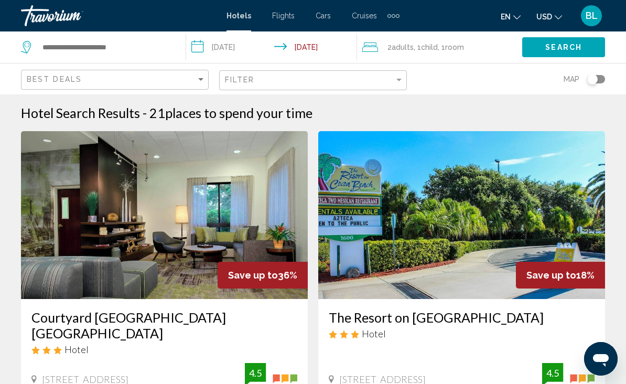
click at [514, 15] on icon "Change language" at bounding box center [517, 17] width 7 height 7
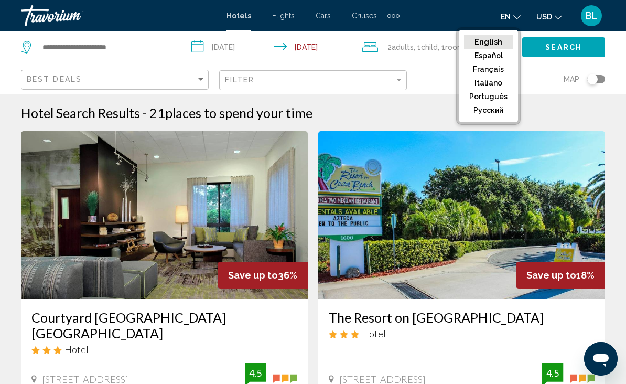
click at [498, 57] on button "Español" at bounding box center [488, 56] width 49 height 14
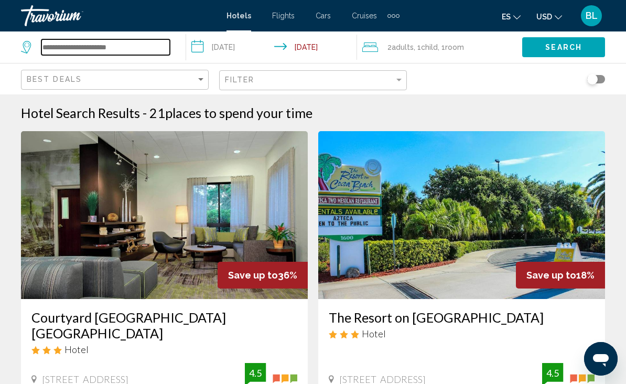
click at [142, 45] on input "Search widget" at bounding box center [105, 47] width 129 height 16
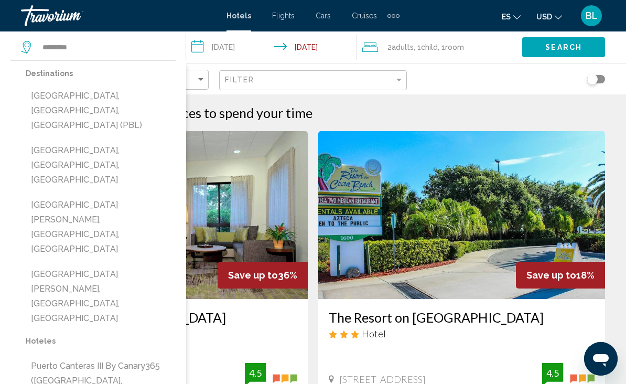
click at [410, 113] on div "Hotel Search Results - 21 places to spend your time" at bounding box center [313, 113] width 584 height 16
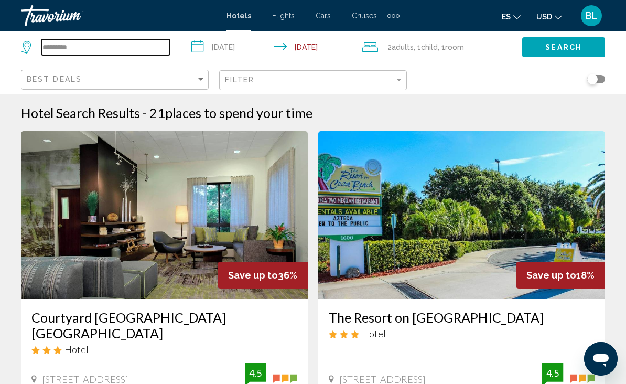
click at [98, 52] on input "*********" at bounding box center [105, 47] width 129 height 16
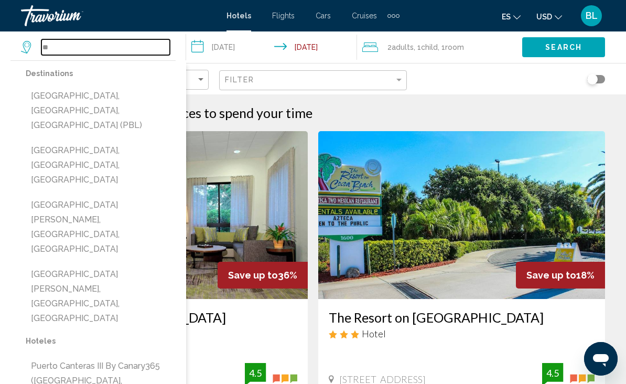
type input "*"
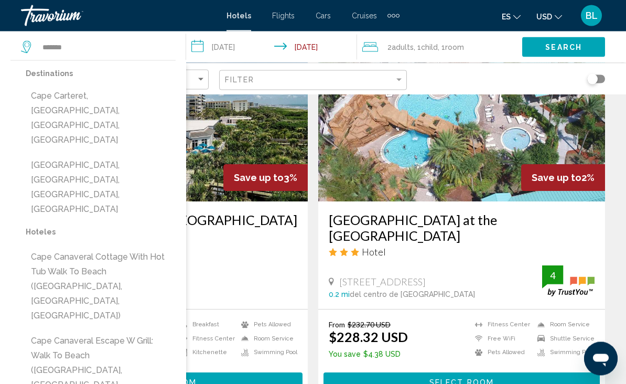
scroll to position [2149, 0]
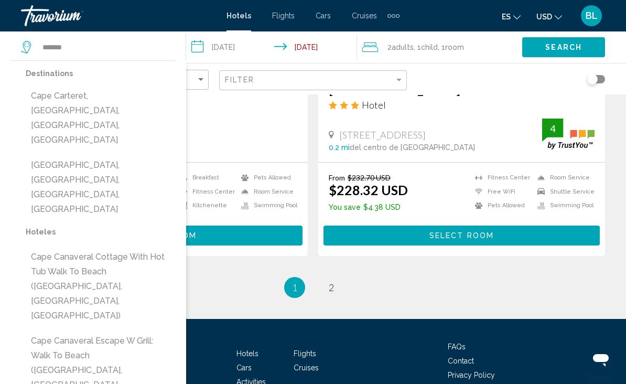
click at [176, 331] on button "Cape Canaveral Escape w Grill: Walk to Beach (Cape Canaveral, FL, US)" at bounding box center [101, 370] width 150 height 79
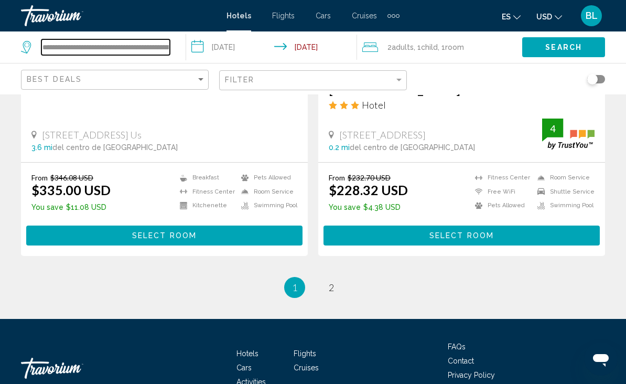
click at [161, 49] on input "**********" at bounding box center [105, 47] width 129 height 16
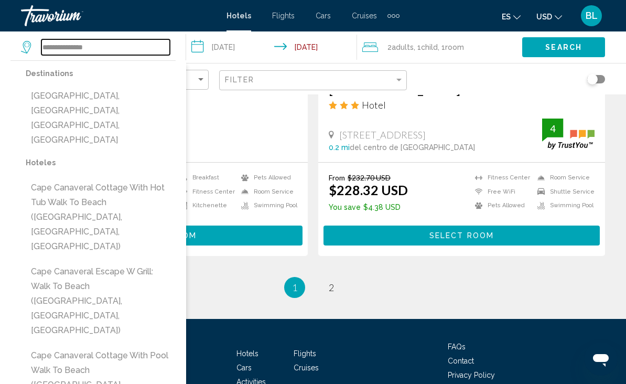
type input "**********"
click at [587, 48] on button "Search" at bounding box center [564, 46] width 83 height 19
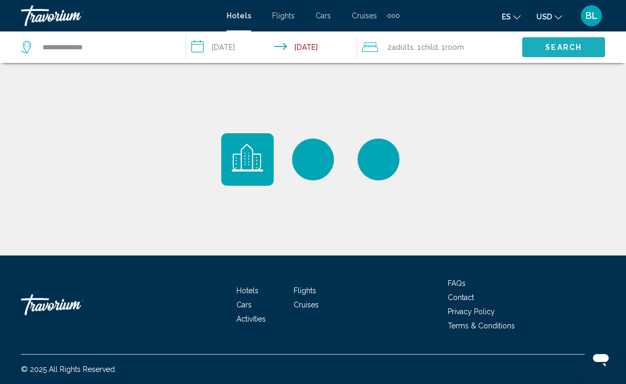
scroll to position [0, 0]
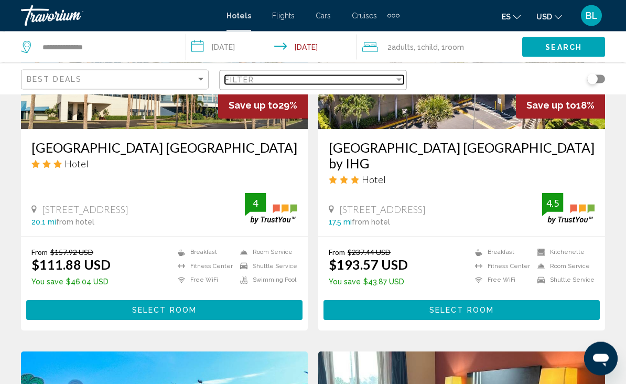
click at [371, 79] on div "Filter" at bounding box center [309, 80] width 169 height 8
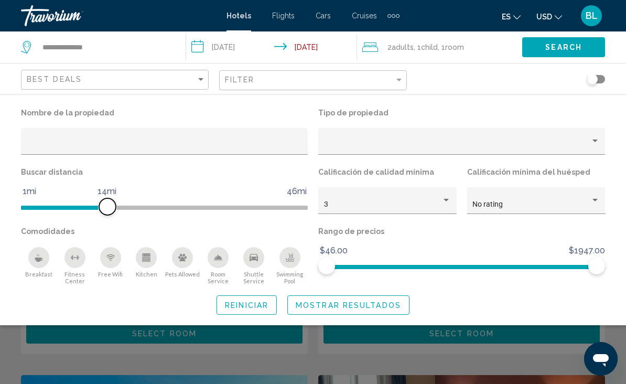
scroll to position [536, 0]
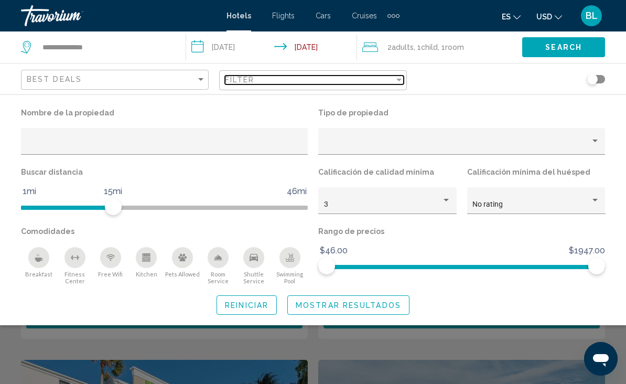
click at [293, 80] on div "Filter" at bounding box center [309, 80] width 169 height 8
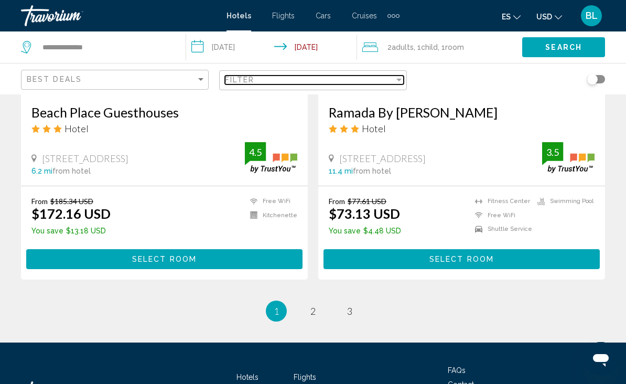
scroll to position [2164, 0]
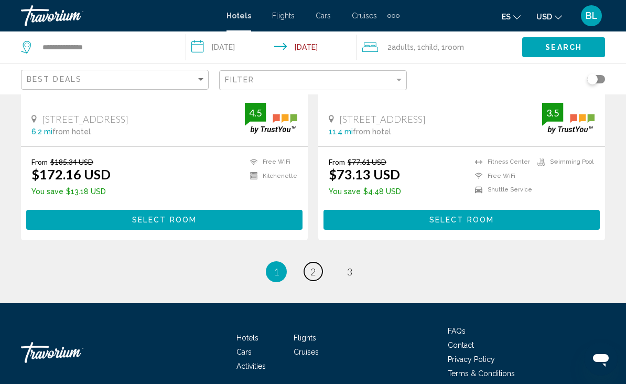
click at [315, 266] on span "2" at bounding box center [313, 272] width 5 height 12
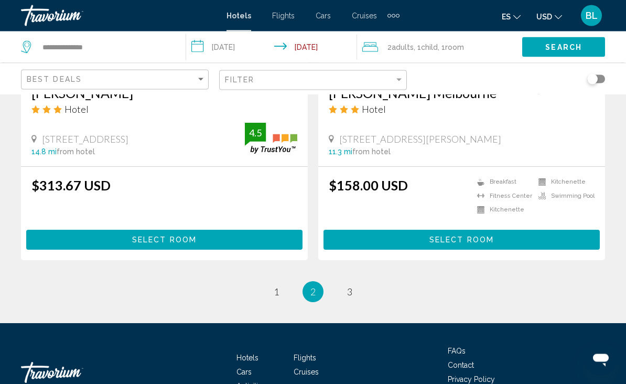
scroll to position [2180, 0]
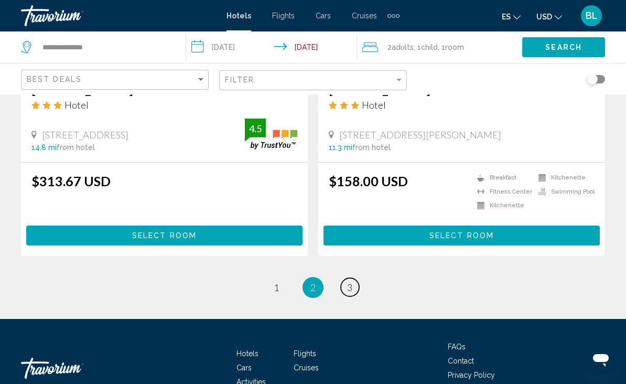
click at [341, 278] on link "page 3" at bounding box center [350, 287] width 18 height 18
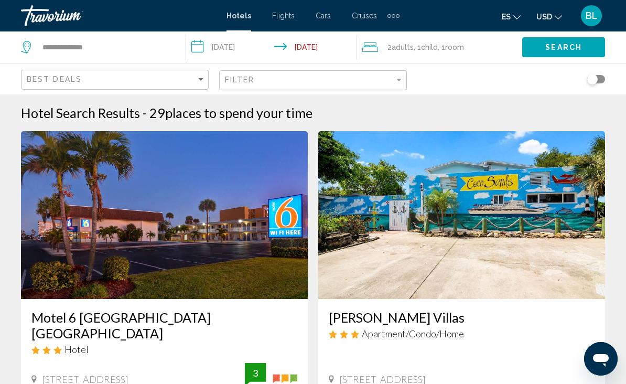
click at [423, 183] on img "Main content" at bounding box center [461, 215] width 287 height 168
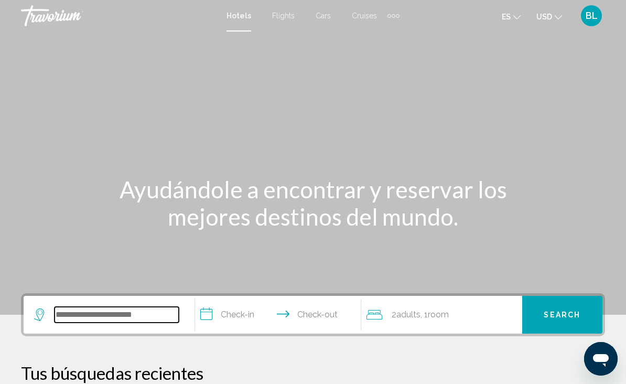
click at [94, 319] on input "Search widget" at bounding box center [117, 315] width 124 height 16
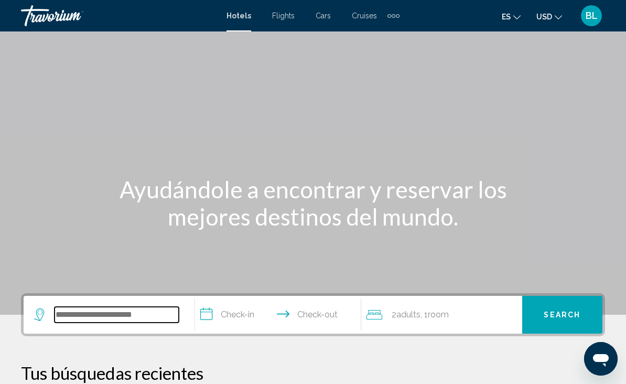
scroll to position [10, 0]
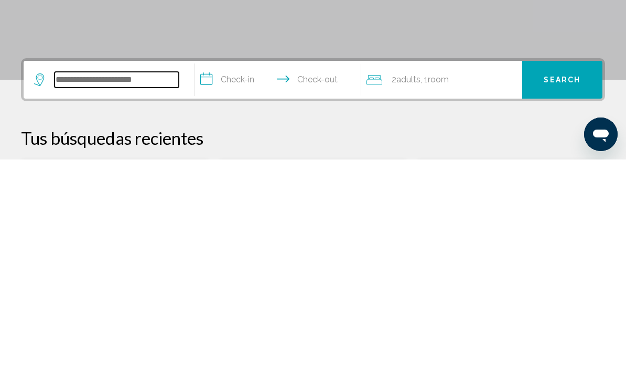
paste input "**********"
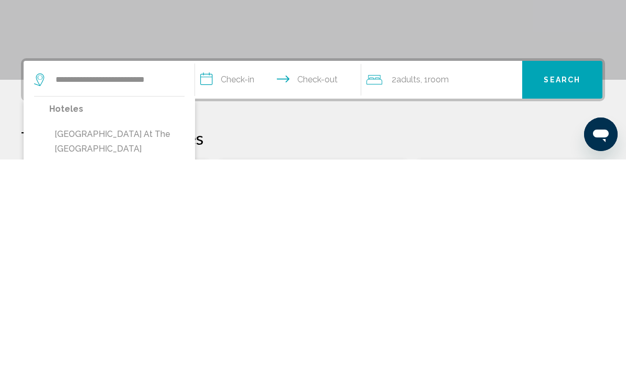
click at [134, 349] on button "Radisson Resort at the Port (Cape Canaveral, FL, US)" at bounding box center [116, 388] width 135 height 79
type input "**********"
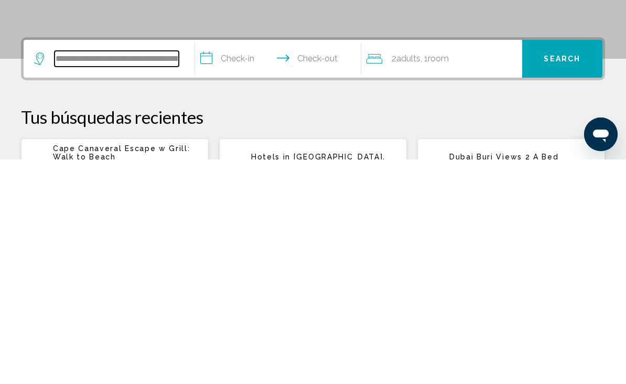
scroll to position [35, 0]
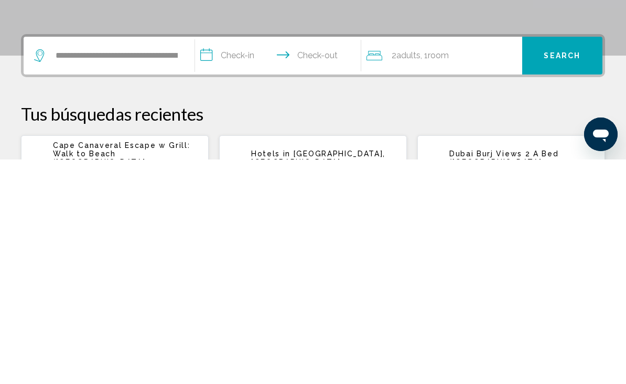
click at [280, 261] on input "**********" at bounding box center [280, 281] width 171 height 41
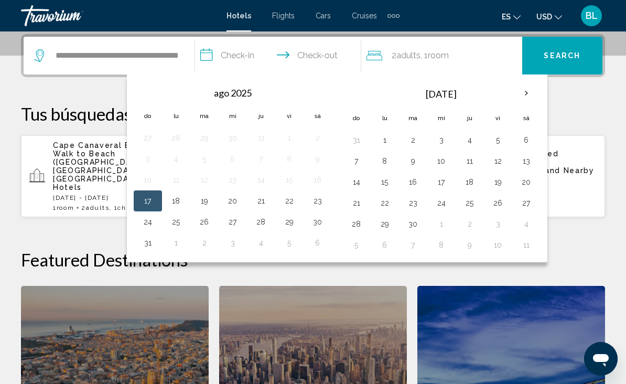
click at [260, 204] on button "21" at bounding box center [261, 201] width 17 height 15
click at [287, 203] on button "22" at bounding box center [289, 201] width 17 height 15
type input "**********"
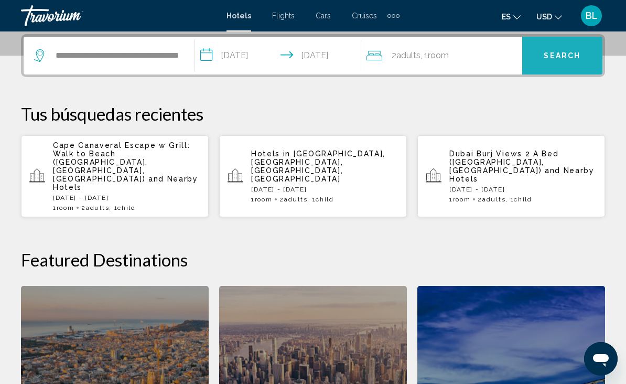
click at [557, 50] on button "Search" at bounding box center [563, 56] width 80 height 38
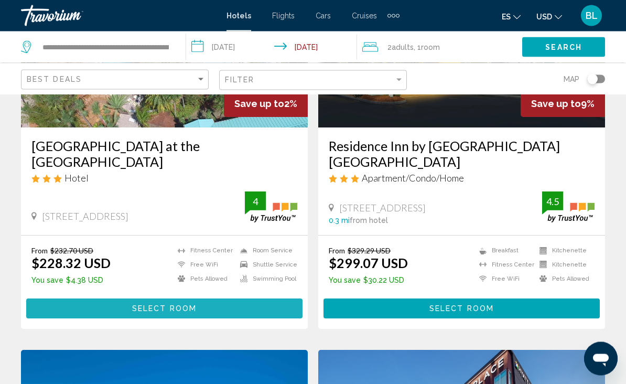
scroll to position [172, 0]
click at [280, 300] on button "Select Room" at bounding box center [164, 308] width 277 height 19
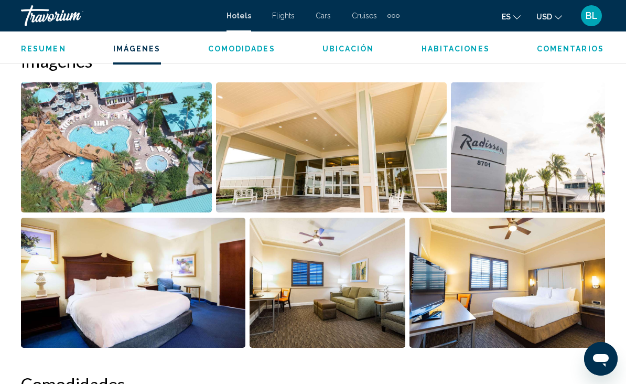
scroll to position [709, 0]
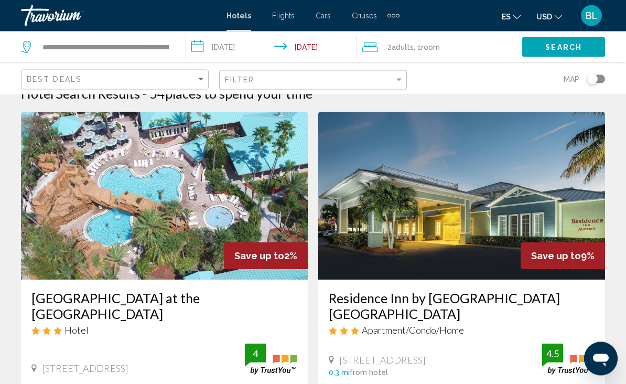
scroll to position [4, 0]
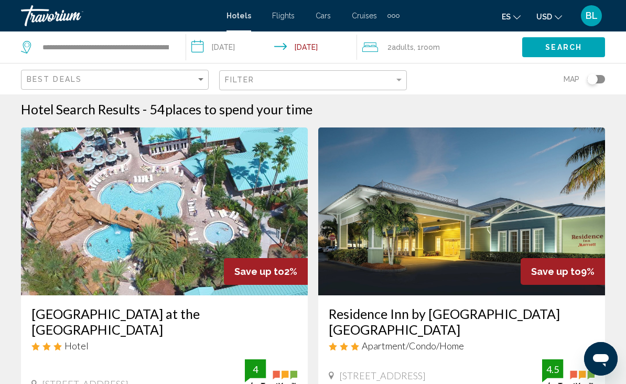
click at [435, 232] on img "Main content" at bounding box center [461, 211] width 287 height 168
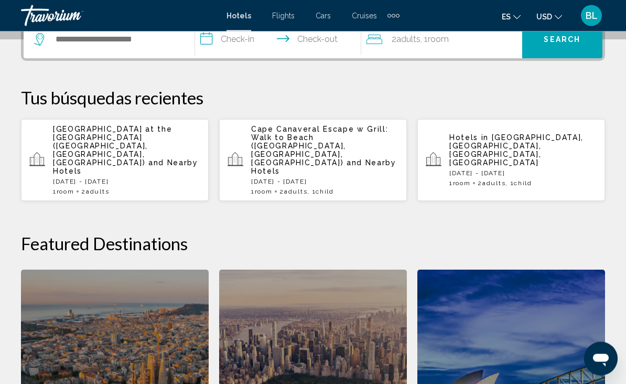
scroll to position [275, 0]
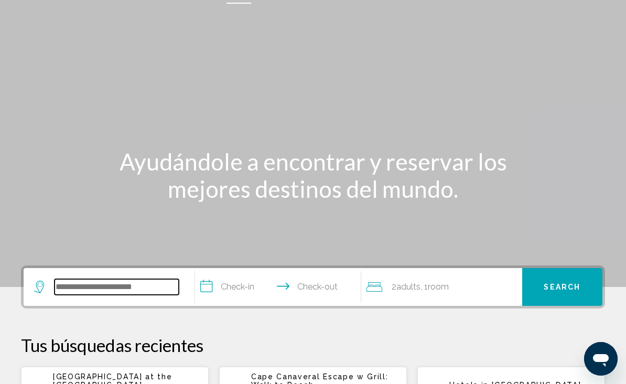
click at [135, 294] on input "Search widget" at bounding box center [117, 287] width 124 height 16
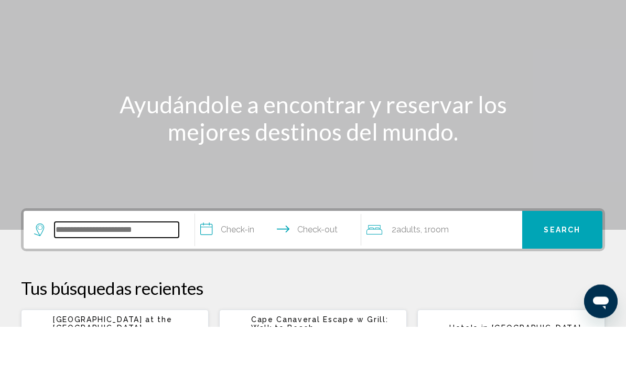
scroll to position [0, 0]
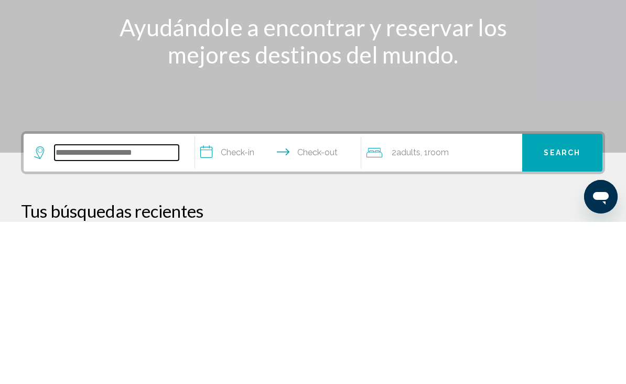
paste input "**********"
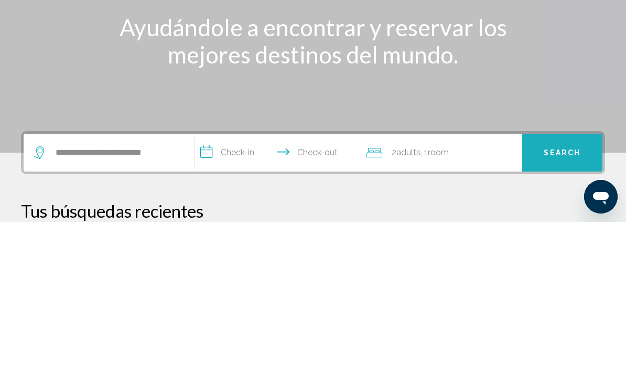
click at [556, 311] on span "Search" at bounding box center [562, 315] width 37 height 8
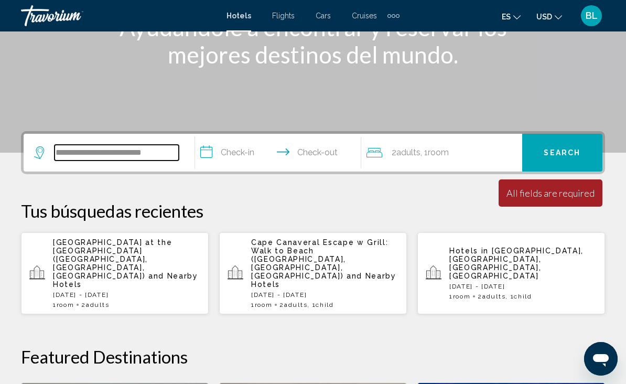
click at [163, 157] on input "**********" at bounding box center [117, 153] width 124 height 16
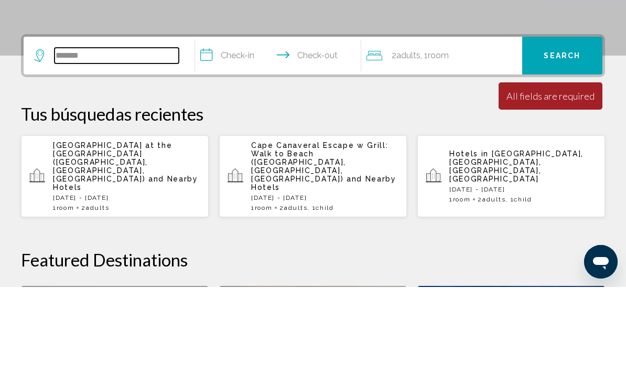
type input "******"
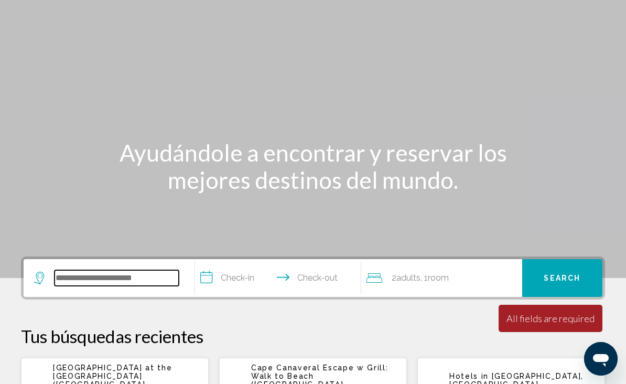
scroll to position [0, 0]
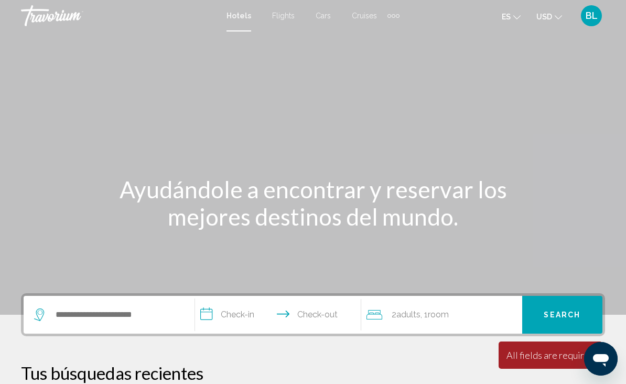
click at [394, 18] on div "Extra navigation items" at bounding box center [394, 16] width 12 height 16
